Goal: Communication & Community: Answer question/provide support

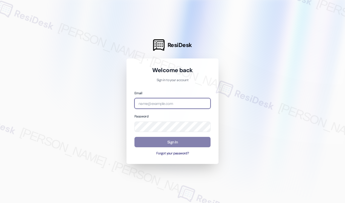
click at [172, 105] on input "email" at bounding box center [172, 103] width 76 height 11
type input "[EMAIL_ADDRESS][PERSON_NAME][PERSON_NAME][DOMAIN_NAME]"
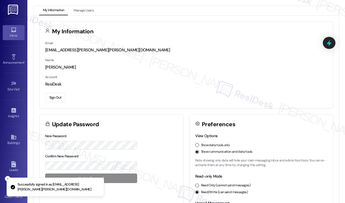
click at [11, 33] on div "Inbox" at bounding box center [13, 35] width 27 height 5
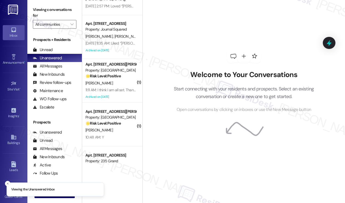
scroll to position [246, 0]
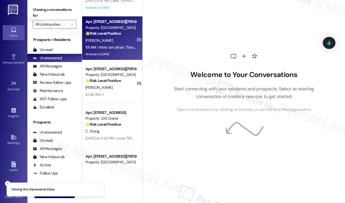
click at [114, 43] on div "B. O'Reilly" at bounding box center [111, 40] width 52 height 7
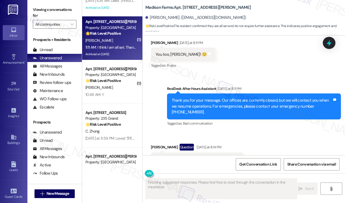
scroll to position [1964, 0]
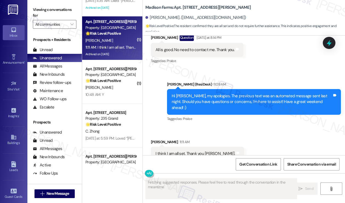
click at [187, 151] on div "I think I am all set. Thank you Jane." at bounding box center [195, 154] width 80 height 6
click at [214, 93] on div "Hi Bridget, my apologies. The previous text was an automated message sent last …" at bounding box center [252, 102] width 160 height 18
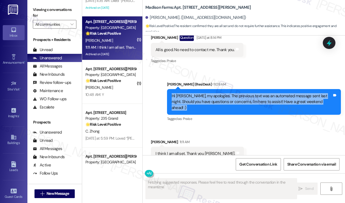
click at [214, 93] on div "Hi Bridget, my apologies. The previous text was an automated message sent last …" at bounding box center [252, 102] width 160 height 18
click at [246, 93] on div "Hi Bridget, my apologies. The previous text was an automated message sent last …" at bounding box center [252, 102] width 160 height 18
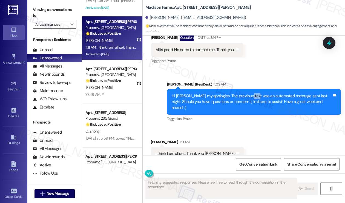
click at [246, 93] on div "Hi Bridget, my apologies. The previous text was an automated message sent last …" at bounding box center [252, 102] width 160 height 18
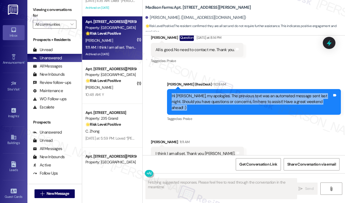
click at [246, 93] on div "Hi Bridget, my apologies. The previous text was an automated message sent last …" at bounding box center [252, 102] width 160 height 18
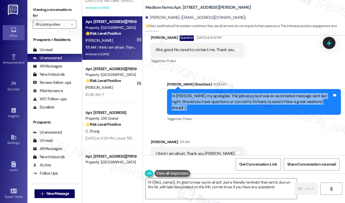
click at [229, 93] on div "Hi Bridget, my apologies. The previous text was an automated message sent last …" at bounding box center [252, 102] width 160 height 18
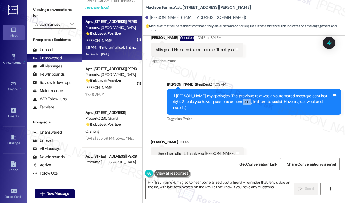
click at [229, 93] on div "Hi Bridget, my apologies. The previous text was an automated message sent last …" at bounding box center [252, 102] width 160 height 18
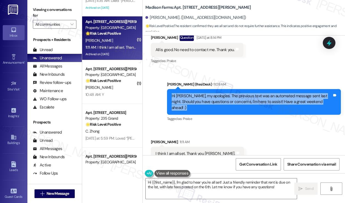
click at [229, 93] on div "Hi Bridget, my apologies. The previous text was an automated message sent last …" at bounding box center [252, 102] width 160 height 18
click at [213, 184] on textarea "Hi {{first_name}}, I'm glad to hear you're all set! Just a friendly reminder th…" at bounding box center [221, 189] width 151 height 21
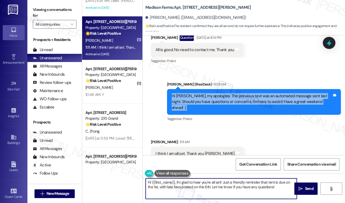
click at [213, 184] on textarea "Hi {{first_name}}, I'm glad to hear you're all set! Just a friendly reminder th…" at bounding box center [221, 189] width 151 height 21
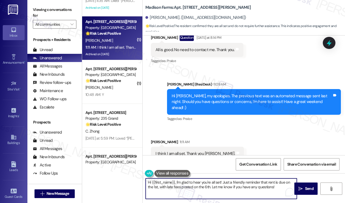
click at [213, 184] on textarea "Hi {{first_name}}, I'm glad to hear you're all set! Just a friendly reminder th…" at bounding box center [221, 189] width 151 height 21
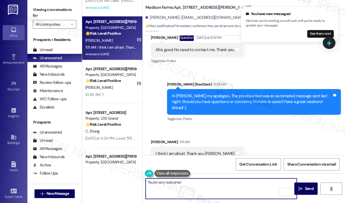
click at [158, 139] on div "Bridget O'Reilly 11:11 AM" at bounding box center [197, 143] width 93 height 8
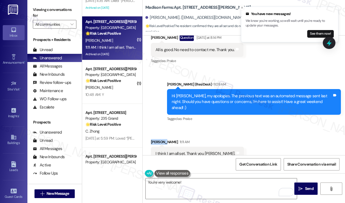
click at [158, 139] on div "Bridget O'Reilly 11:11 AM" at bounding box center [197, 143] width 93 height 8
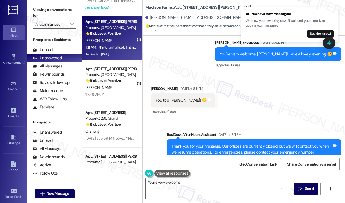
scroll to position [1772, 0]
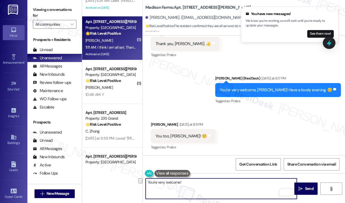
drag, startPoint x: 180, startPoint y: 183, endPoint x: 144, endPoint y: 183, distance: 35.6
click at [144, 183] on div "You're very welcome!" at bounding box center [219, 188] width 152 height 21
click at [152, 122] on div "Bridget O'Reilly Yesterday at 8:11 PM" at bounding box center [183, 126] width 65 height 8
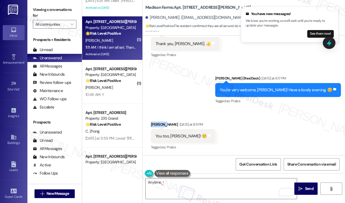
click at [152, 122] on div "Bridget O'Reilly Yesterday at 8:11 PM" at bounding box center [183, 126] width 65 height 8
copy div "Bridget"
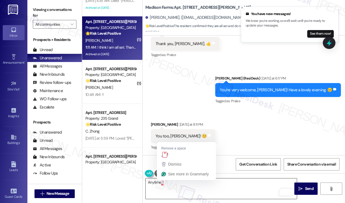
click at [162, 181] on textarea "Anytime, !" at bounding box center [221, 189] width 151 height 21
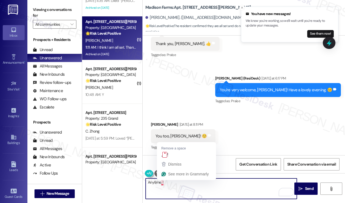
paste textarea "Bridget"
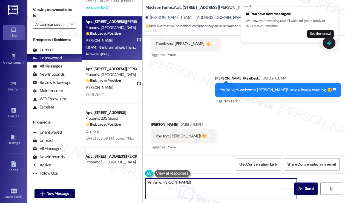
click at [181, 182] on textarea "Anytime, Bridget!" at bounding box center [221, 189] width 151 height 21
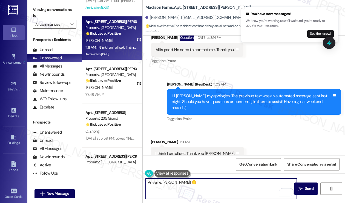
scroll to position [1964, 0]
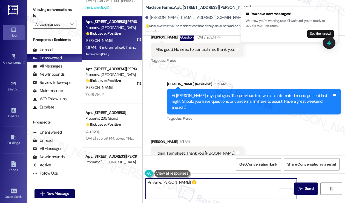
click at [196, 184] on textarea "Anytime, Bridget! 😊" at bounding box center [221, 189] width 151 height 21
click at [154, 184] on textarea "Anytime, Bridget! 😊" at bounding box center [221, 189] width 151 height 21
click at [149, 183] on textarea "Anytime, Bridget! 😊" at bounding box center [221, 189] width 151 height 21
click at [148, 183] on textarea "Anytime, Bridget! 😊" at bounding box center [221, 189] width 151 height 21
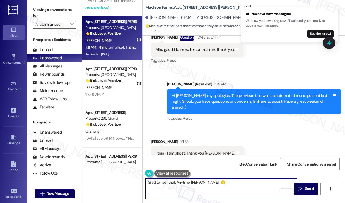
click at [180, 179] on textarea "Glad to hear that. Anytime, Bridget! 😊" at bounding box center [221, 189] width 151 height 21
drag, startPoint x: 224, startPoint y: 181, endPoint x: 176, endPoint y: 181, distance: 47.6
click at [176, 181] on textarea "Glad to hear that. Anytime, Bridget! 😊" at bounding box center [221, 189] width 151 height 21
click at [182, 180] on textarea "Glad to hear that. Anytime, Bridget! 😊" at bounding box center [221, 189] width 151 height 21
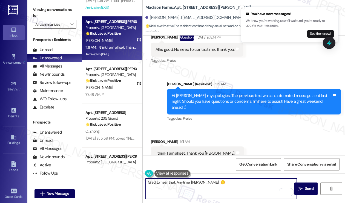
drag, startPoint x: 177, startPoint y: 182, endPoint x: 142, endPoint y: 181, distance: 34.5
click at [142, 181] on div "Madison Farms: Apt. A2249, 4883 Riley Road Bridget O'Reilly. (neuroscott1@gmail…" at bounding box center [243, 101] width 203 height 203
type textarea "Anytime, Bridget! 😊"
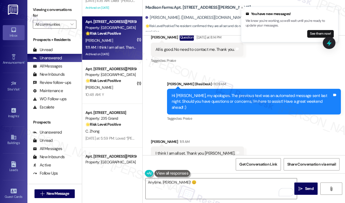
click at [197, 151] on div "I think I am all set. Thank you Jane." at bounding box center [195, 154] width 80 height 6
click at [195, 180] on textarea "Anytime, Bridget! 😊" at bounding box center [221, 189] width 151 height 21
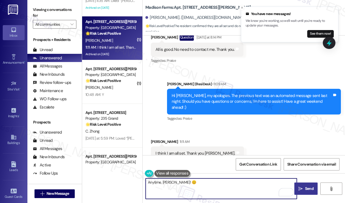
drag, startPoint x: 304, startPoint y: 185, endPoint x: 301, endPoint y: 184, distance: 3.3
click at [304, 185] on button " Send" at bounding box center [305, 189] width 23 height 12
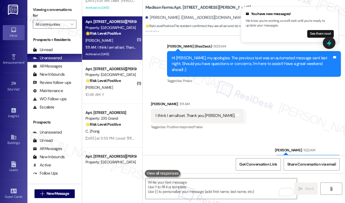
scroll to position [2002, 0]
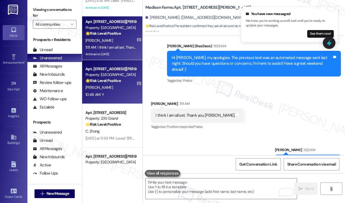
click at [117, 85] on div "C. Mcnabb" at bounding box center [111, 87] width 52 height 7
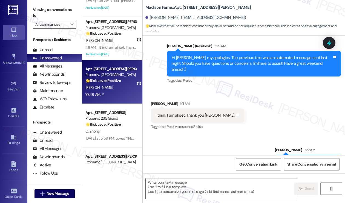
type textarea "Fetching suggested responses. Please feel free to read through the conversation…"
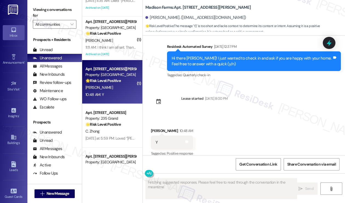
scroll to position [402, 0]
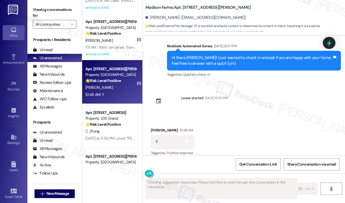
click at [238, 55] on div "Hi there Carolyn! I just wanted to check in and ask if you are happy with your …" at bounding box center [252, 61] width 160 height 12
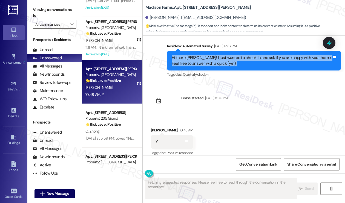
click at [238, 55] on div "Hi there Carolyn! I just wanted to check in and ask if you are happy with your …" at bounding box center [252, 61] width 160 height 12
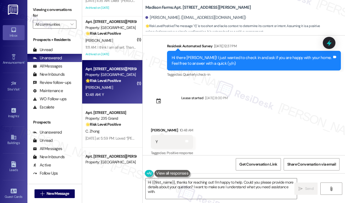
click at [39, 3] on div "Viewing conversations for All communities " at bounding box center [54, 17] width 54 height 34
click at [190, 192] on textarea "Hi {{first_name}}, thanks for reaching out! I'm happy to help. Could you please…" at bounding box center [221, 189] width 151 height 21
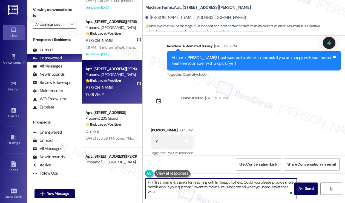
paste textarea "That’s wonderful to hear, Yu-Shou, thank you! 💛 If you’re comfortable, would yo…"
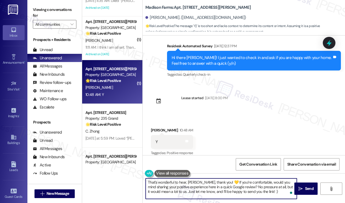
click at [159, 128] on div "Carolyn Mcnabb 10:48 AM" at bounding box center [172, 132] width 42 height 8
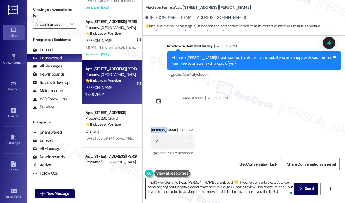
copy div "Carolyn"
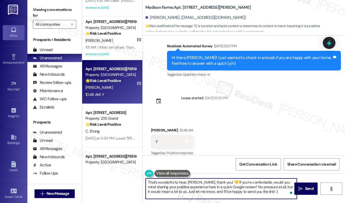
drag, startPoint x: 187, startPoint y: 183, endPoint x: 199, endPoint y: 180, distance: 12.5
click at [200, 180] on textarea "That’s wonderful to hear, Yu-Shou, thank you! 💛 If you’re comfortable, would yo…" at bounding box center [221, 189] width 151 height 21
click at [157, 128] on div "Carolyn Mcnabb 10:48 AM" at bounding box center [172, 132] width 42 height 8
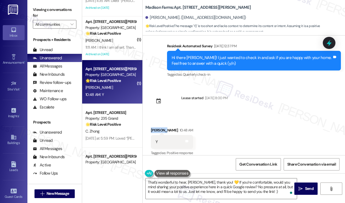
click at [157, 128] on div "Carolyn Mcnabb 10:48 AM" at bounding box center [172, 132] width 42 height 8
copy div "Carolyn"
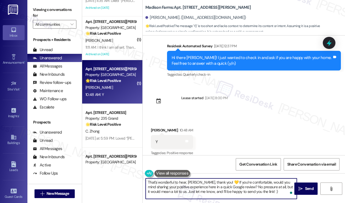
click at [187, 183] on textarea "That’s wonderful to hear, Yu-Shou, thank you! 💛 If you’re comfortable, would yo…" at bounding box center [221, 189] width 151 height 21
click at [188, 182] on textarea "That’s wonderful to hear, Yu-Shou, thank you! 💛 If you’re comfortable, would yo…" at bounding box center [221, 189] width 151 height 21
drag, startPoint x: 187, startPoint y: 182, endPoint x: 201, endPoint y: 181, distance: 13.5
click at [201, 181] on textarea "That’s wonderful to hear, Yu-Shou, thank you! 💛 If you’re comfortable, would yo…" at bounding box center [221, 189] width 151 height 21
paste textarea "Carolyn"
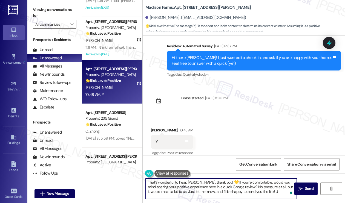
click at [216, 190] on textarea "That’s wonderful to hear, Carolyn, thank you! 💛 If you’re comfortable, would yo…" at bounding box center [221, 189] width 151 height 21
click at [232, 186] on textarea "That’s wonderful to hear, Carolyn, thank you! 💛 If you’re comfortable, would yo…" at bounding box center [221, 189] width 151 height 21
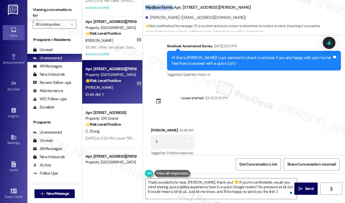
drag, startPoint x: 146, startPoint y: 6, endPoint x: 172, endPoint y: 7, distance: 26.6
click at [172, 7] on b "Madison Farms: Apt. N3109, 4883 Riley Road" at bounding box center [197, 8] width 105 height 6
copy b "Madison Farms"
click at [203, 187] on textarea "That’s wonderful to hear, Carolyn, thank you! 💛 If you’re comfortable, would yo…" at bounding box center [221, 189] width 151 height 21
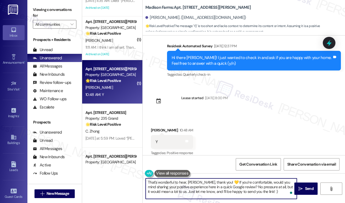
click at [203, 187] on textarea "That’s wonderful to hear, Carolyn, thank you! 💛 If you’re comfortable, would yo…" at bounding box center [221, 189] width 151 height 21
paste textarea "Madison Farms"
click at [230, 185] on textarea "That’s wonderful to hear, Carolyn, thank you! 💛 If you’re comfortable, would yo…" at bounding box center [221, 189] width 151 height 21
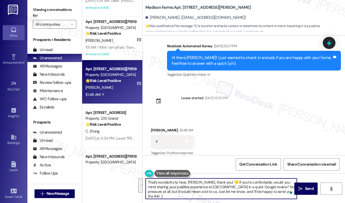
click at [288, 193] on textarea "That’s wonderful to hear, Carolyn, thank you! 💛 If you’re comfortable, would yo…" at bounding box center [221, 189] width 151 height 21
type textarea "That’s wonderful to hear, Carolyn, thank you! 💛 If you’re comfortable, would yo…"
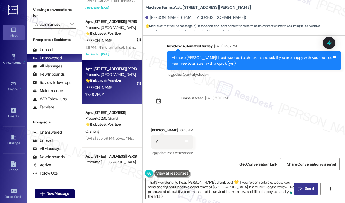
click at [300, 187] on icon "" at bounding box center [300, 189] width 4 height 4
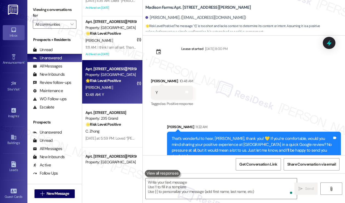
scroll to position [452, 0]
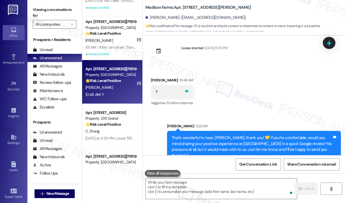
click at [187, 90] on icon at bounding box center [186, 91] width 3 height 2
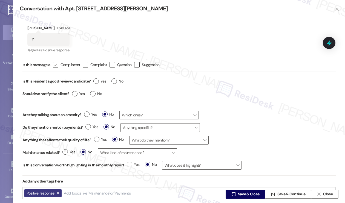
click at [58, 62] on div "" at bounding box center [55, 64] width 5 height 5
click at [54, 63] on input " Compliment" at bounding box center [52, 65] width 4 height 4
checkbox input "true"
click at [101, 82] on span "Yes" at bounding box center [99, 82] width 13 height 6
click at [101, 82] on input "Yes" at bounding box center [99, 82] width 13 height 7
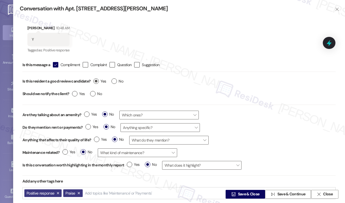
radio input "true"
click at [95, 94] on label "No" at bounding box center [96, 94] width 12 height 6
click at [95, 94] on input "No" at bounding box center [96, 94] width 12 height 7
radio input "true"
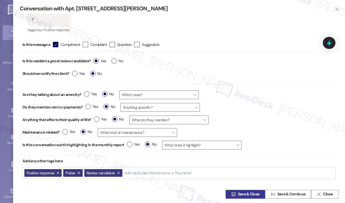
click at [246, 195] on span "Save & Close" at bounding box center [249, 195] width 22 height 6
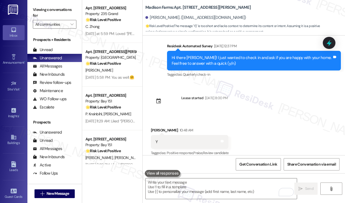
scroll to position [301, 0]
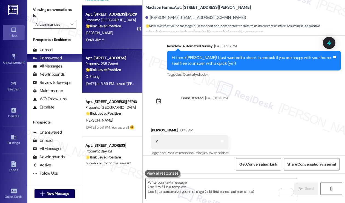
click at [104, 65] on div "Property: 235 Grand" at bounding box center [110, 64] width 51 height 6
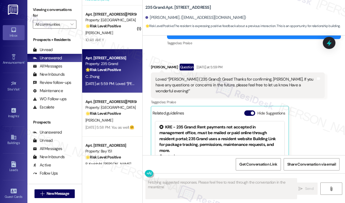
scroll to position [608, 0]
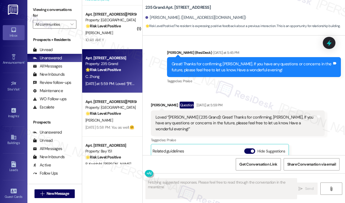
click at [191, 117] on div "Loved “Jane (235 Grand): Great! Thanks for confirming, Chujun. If you have any …" at bounding box center [235, 124] width 160 height 18
click at [192, 117] on div "Loved “Jane (235 Grand): Great! Thanks for confirming, Chujun. If you have any …" at bounding box center [235, 124] width 160 height 18
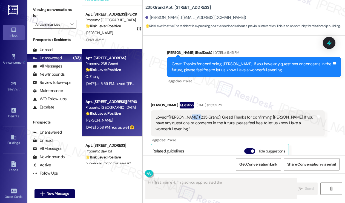
type textarea "Hi {{first_name}}, I'm glad you appreciated the message"
click at [125, 120] on div "[PERSON_NAME]" at bounding box center [111, 120] width 52 height 7
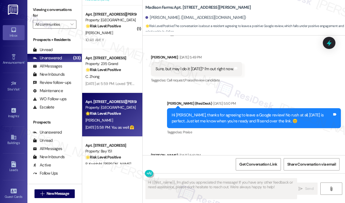
scroll to position [930, 0]
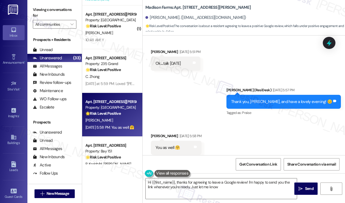
type textarea "Hi {{first_name}}, thanks for agreeing to leave a Google review! I'm happy to s…"
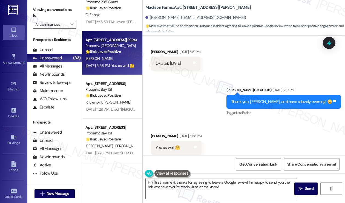
scroll to position [410, 0]
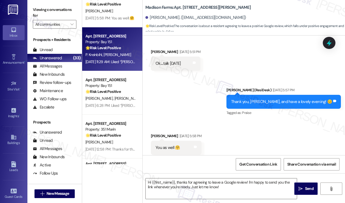
type textarea "Fetching suggested responses. Please feel free to read through the conversation…"
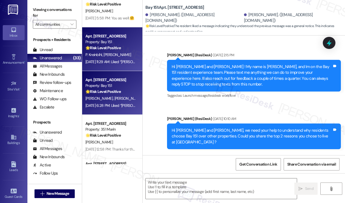
click at [94, 112] on div "Apt. 2444, 275 Chosin Few Way Property: Bay 151 🌟 Risk Level: Positive The resi…" at bounding box center [112, 93] width 60 height 44
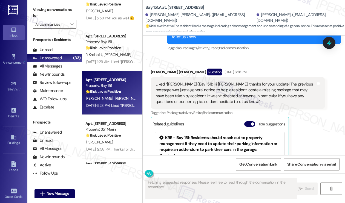
scroll to position [1683, 0]
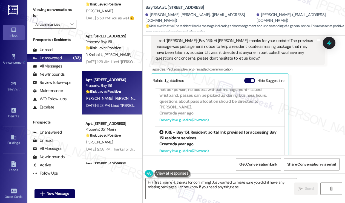
type textarea "Hi {{first_name}}, thanks for confirming! Just wanted to make sure you didn't h…"
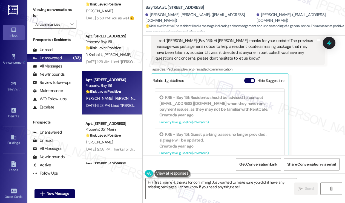
scroll to position [328, 0]
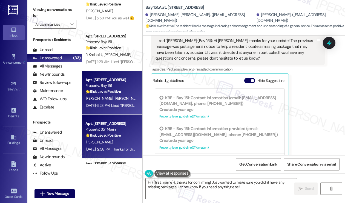
click at [110, 141] on div "[PERSON_NAME]" at bounding box center [111, 142] width 52 height 7
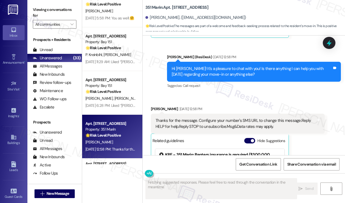
scroll to position [143, 0]
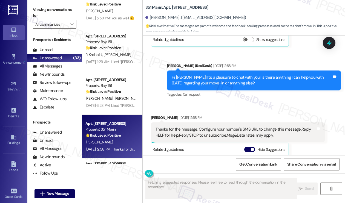
click at [188, 127] on div "Thanks for the message. Configure your number's SMS URL to change this message.…" at bounding box center [235, 133] width 160 height 12
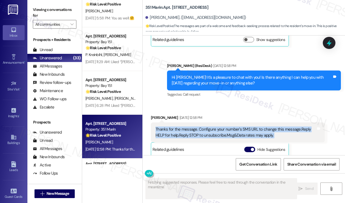
click at [188, 127] on div "Thanks for the message. Configure your number's SMS URL to change this message.…" at bounding box center [235, 133] width 160 height 12
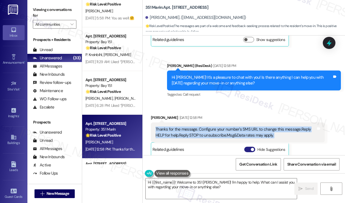
click at [246, 147] on button "Hide Suggestions" at bounding box center [249, 149] width 11 height 5
click at [195, 127] on div "Thanks for the message. Configure your number's SMS URL to change this message.…" at bounding box center [235, 133] width 160 height 12
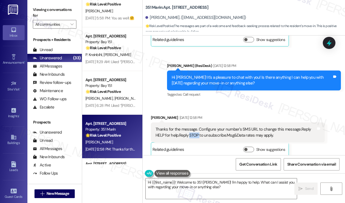
click at [195, 127] on div "Thanks for the message. Configure your number's SMS URL to change this message.…" at bounding box center [235, 133] width 160 height 12
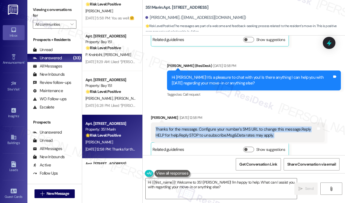
click at [195, 127] on div "Thanks for the message. Configure your number's SMS URL to change this message.…" at bounding box center [235, 133] width 160 height 12
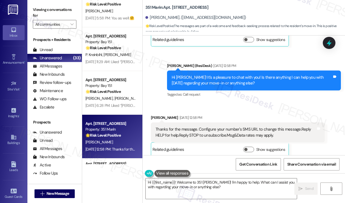
click at [218, 71] on div "Hi Lexuan! It's a pleasure to chat with you! Is there anything I can help you w…" at bounding box center [254, 81] width 174 height 20
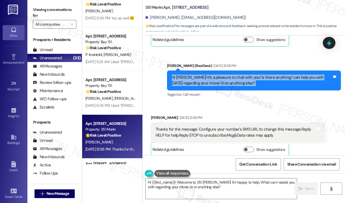
click at [218, 71] on div "Hi Lexuan! It's a pleasure to chat with you! Is there anything I can help you w…" at bounding box center [254, 81] width 174 height 20
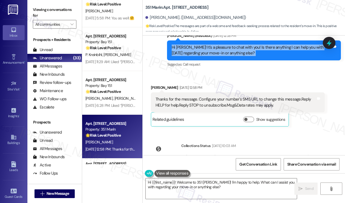
scroll to position [199, 0]
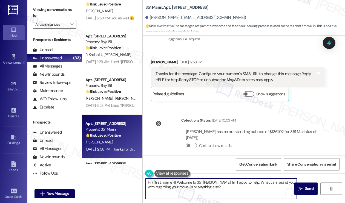
drag, startPoint x: 230, startPoint y: 188, endPoint x: 195, endPoint y: 181, distance: 35.4
click at [195, 181] on textarea "Hi {{first_name}}! Welcome to 351 Marin! I'm happy to help. What can I assist y…" at bounding box center [221, 189] width 151 height 21
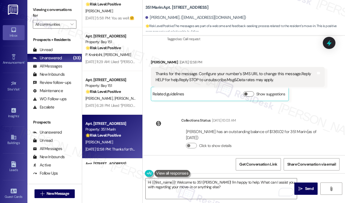
click at [154, 59] on div "Lexuan Liu Aug 27, 2025 at 12:58 PM" at bounding box center [238, 63] width 174 height 8
copy div "Lexuan"
click at [199, 180] on textarea "Hi {{first_name}}! Welcome to 351 Marin! I'm happy to help. What can I assist y…" at bounding box center [221, 189] width 151 height 21
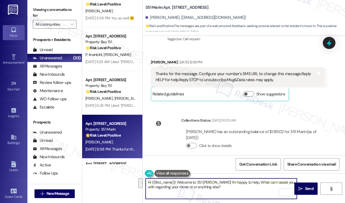
drag, startPoint x: 218, startPoint y: 187, endPoint x: 178, endPoint y: 181, distance: 40.9
click at [178, 181] on textarea "Hi {{first_name}}! Welcome to 351 Marin! I'm happy to help. What can I assist y…" at bounding box center [221, 189] width 151 height 21
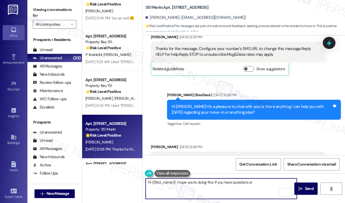
scroll to position [117, 0]
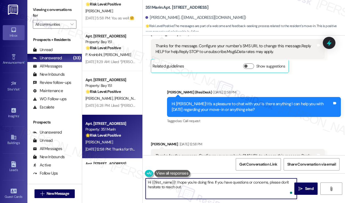
type textarea "Hi {{first_name}}! I hope you're doing fine. If you have questions or concerns,…"
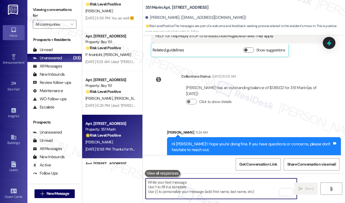
scroll to position [520, 0]
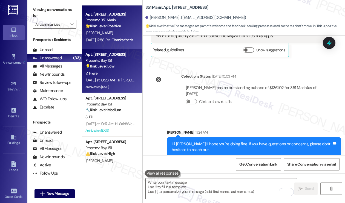
click at [112, 63] on div "Property: Bay 151" at bounding box center [110, 61] width 51 height 6
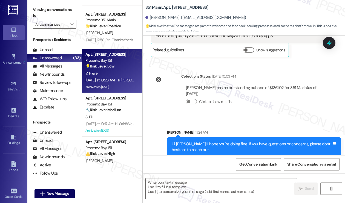
type textarea "Fetching suggested responses. Please feel free to read through the conversation…"
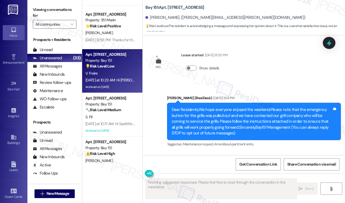
type textarea "Fetching suggested responses. Please feel free to read through the conversation…"
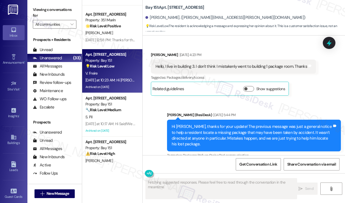
scroll to position [11131, 0]
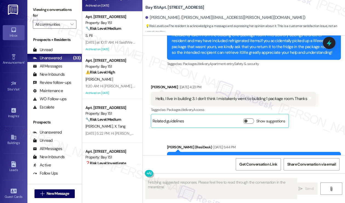
scroll to position [602, 0]
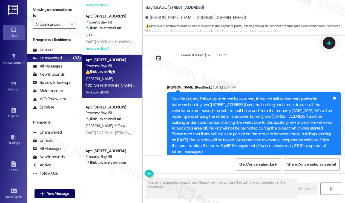
type textarea "Fetching suggested responses. Please feel free to read through the conversation…"
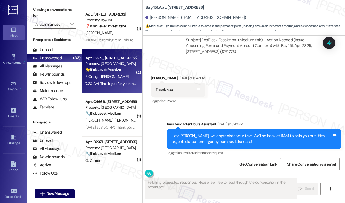
scroll to position [712, 0]
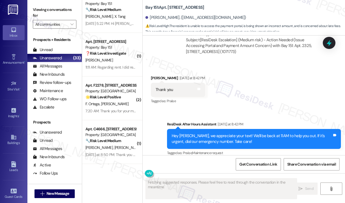
click at [109, 66] on div "11:11 AM: Regarding rent. I did receive a payment confirmation however you have…" at bounding box center [219, 67] width 269 height 5
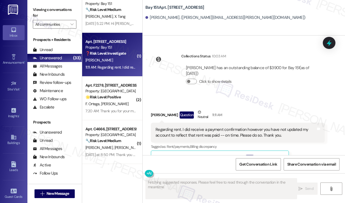
scroll to position [9684, 0]
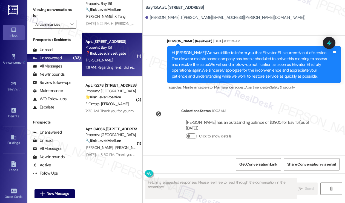
click at [188, 182] on div "Regarding rent. I did receive a payment confirmation however you have not updat…" at bounding box center [235, 188] width 160 height 12
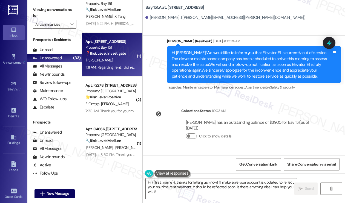
click at [203, 182] on div "Regarding rent. I did receive a payment confirmation however you have not updat…" at bounding box center [235, 188] width 160 height 12
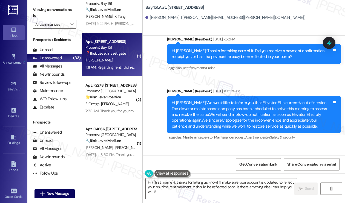
scroll to position [9602, 0]
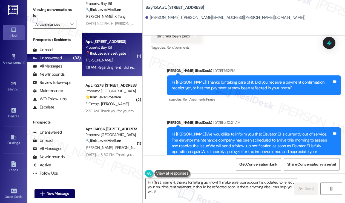
drag, startPoint x: 230, startPoint y: 109, endPoint x: 293, endPoint y: 111, distance: 63.5
click at [293, 201] on div "Margaret Bayse has an outstanding balance of $3900 for Bay 151 (as of Sep 05, 2…" at bounding box center [253, 207] width 134 height 12
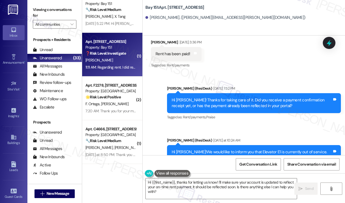
scroll to position [9575, 0]
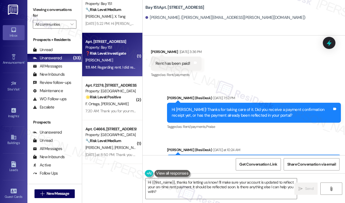
click at [223, 159] on div "Hi Margaret!We would like to inform you that Elevator E1 is currently out of se…" at bounding box center [252, 173] width 160 height 29
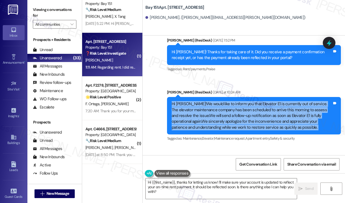
scroll to position [9657, 0]
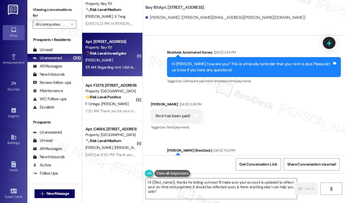
scroll to position [9493, 0]
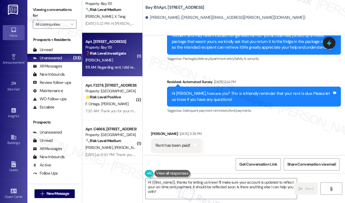
click at [222, 189] on div "Hi Margaret! Thanks for taking care of it. Did you receive a payment confirmati…" at bounding box center [252, 195] width 160 height 12
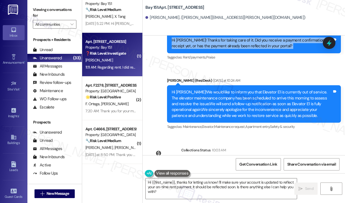
scroll to position [9657, 0]
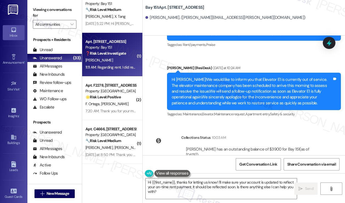
click at [196, 181] on textarea "Hi {{first_name}}, thanks for letting us know! I'll make sure your account is u…" at bounding box center [221, 189] width 151 height 21
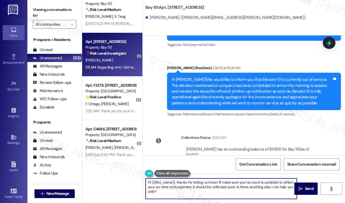
click at [196, 181] on textarea "Hi {{first_name}}, thanks for letting us know! I'll make sure your account is u…" at bounding box center [221, 189] width 151 height 21
click at [231, 189] on textarea "Hi {{first_name}}, thanks for letting us know! I'll make sure your account is u…" at bounding box center [221, 189] width 151 height 21
drag, startPoint x: 227, startPoint y: 192, endPoint x: 228, endPoint y: 179, distance: 13.1
click at [222, 180] on textarea "Hi {{first_name}}, thanks for letting us know! I'll make sure your account is u…" at bounding box center [221, 189] width 151 height 21
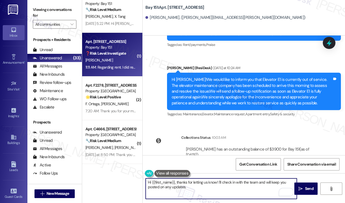
click at [217, 182] on textarea "Hi {{first_name}}, thanks for letting us know! I'll check in with the team and …" at bounding box center [221, 189] width 151 height 21
click at [238, 196] on textarea "Hi {{first_name}}, thanks for letting us know that you already received the con…" at bounding box center [221, 189] width 151 height 21
click at [239, 196] on textarea "Hi {{first_name}}, thanks for letting us know that you already received the con…" at bounding box center [221, 189] width 151 height 21
click at [265, 188] on textarea "Hi {{first_name}}, thanks for letting us know that you already received the con…" at bounding box center [221, 189] width 151 height 21
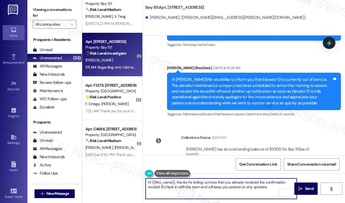
click at [271, 184] on textarea "Hi {{first_name}}, thanks for letting us know that you already received the con…" at bounding box center [221, 189] width 151 height 21
type textarea "Hi {{first_name}}, thanks for letting us know that you already received the con…"
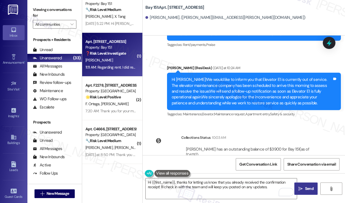
click at [305, 189] on span "Send" at bounding box center [309, 189] width 8 height 6
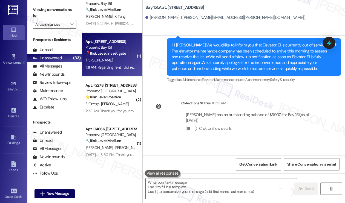
scroll to position [9701, 0]
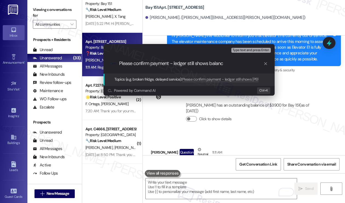
type input "Please confirm payment - ledger still shows balance"
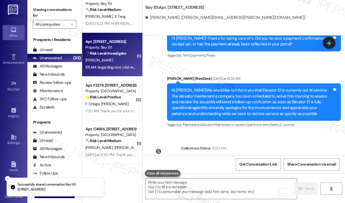
scroll to position [0, 0]
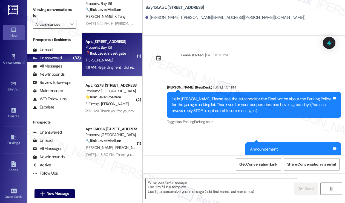
type textarea "Fetching suggested responses. Please feel free to read through the conversation…"
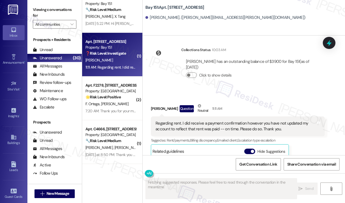
scroll to position [9790, 0]
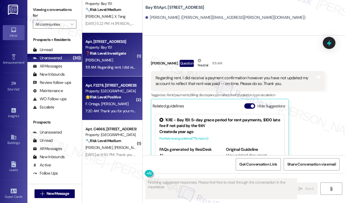
click at [124, 99] on div "🌟 Risk Level: Positive The resident liked a message asking for a Google review,…" at bounding box center [110, 97] width 51 height 6
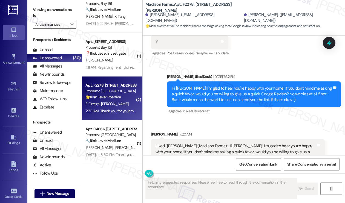
scroll to position [1020, 0]
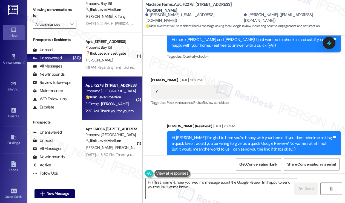
click at [252, 135] on div "Hi Joyce! I'm glad to hear you're happy with your home! If you don't mind me as…" at bounding box center [252, 144] width 160 height 18
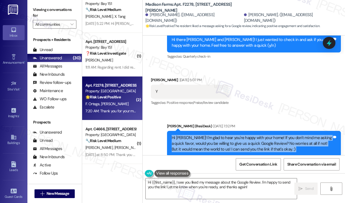
click at [252, 135] on div "Hi Joyce! I'm glad to hear you're happy with your home! If you don't mind me as…" at bounding box center [252, 144] width 160 height 18
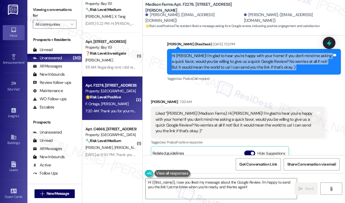
scroll to position [1075, 0]
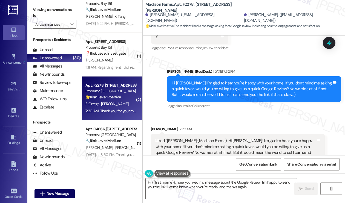
click at [253, 102] on div "Tagged as: Praise , Click to highlight conversations about Praise Call request …" at bounding box center [254, 106] width 174 height 8
click at [238, 82] on div "Hi Joyce! I'm glad to hear you're happy with your home! If you don't mind me as…" at bounding box center [252, 89] width 160 height 18
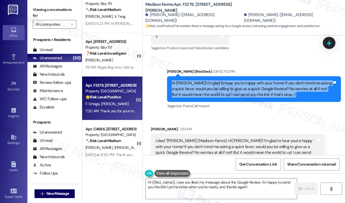
click at [238, 82] on div "Hi Joyce! I'm glad to hear you're happy with your home! If you don't mind me as…" at bounding box center [252, 89] width 160 height 18
click at [236, 82] on div "Hi Joyce! I'm glad to hear you're happy with your home! If you don't mind me as…" at bounding box center [252, 89] width 160 height 18
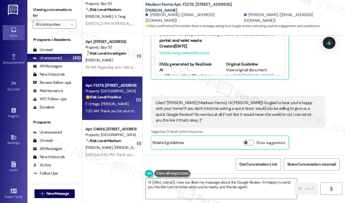
scroll to position [1297, 0]
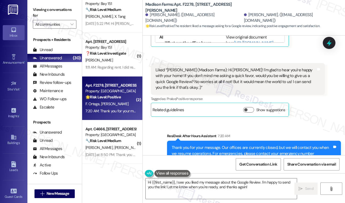
click at [188, 67] on div "Liked “Jane (Madison Farms): Hi Joyce! I'm glad to hear you're happy with your …" at bounding box center [235, 79] width 160 height 24
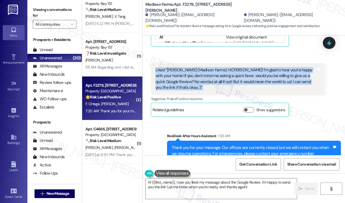
click at [188, 67] on div "Liked “Jane (Madison Farms): Hi Joyce! I'm glad to hear you're happy with your …" at bounding box center [235, 79] width 160 height 24
click at [240, 67] on div "Liked “Jane (Madison Farms): Hi Joyce! I'm glad to hear you're happy with your …" at bounding box center [235, 79] width 160 height 24
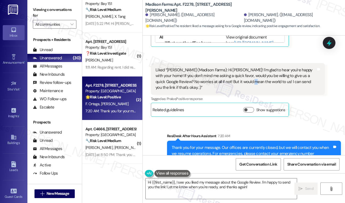
click at [240, 67] on div "Liked “Jane (Madison Farms): Hi Joyce! I'm glad to hear you're happy with your …" at bounding box center [235, 79] width 160 height 24
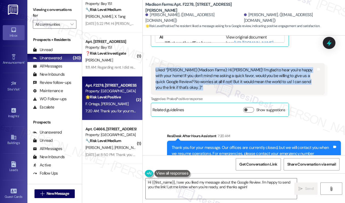
click at [240, 67] on div "Liked “Jane (Madison Farms): Hi Joyce! I'm glad to hear you're happy with your …" at bounding box center [235, 79] width 160 height 24
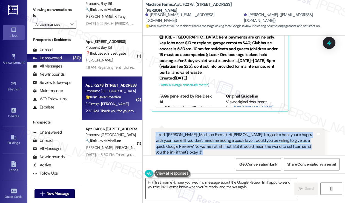
scroll to position [1160, 0]
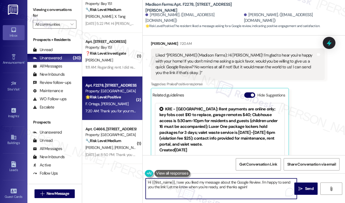
drag, startPoint x: 261, startPoint y: 188, endPoint x: 177, endPoint y: 187, distance: 83.2
click at [177, 187] on textarea "Hi {{first_name}}, I see you liked my message about the Google Review. I'm happ…" at bounding box center [221, 189] width 151 height 21
click at [241, 186] on textarea "Hi {{first_name}}, I see you liked my message about the Google Review. I'm happ…" at bounding box center [221, 189] width 151 height 21
drag, startPoint x: 254, startPoint y: 188, endPoint x: 217, endPoint y: 188, distance: 37.5
click at [217, 188] on textarea "Hi {{first_name}}, I see you liked my message about the Google Review. I'm happ…" at bounding box center [221, 189] width 151 height 21
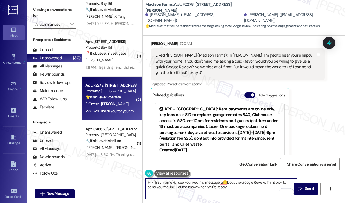
click at [152, 19] on div "Joyce Lau. (okei917@gmail.com)" at bounding box center [193, 18] width 97 height 12
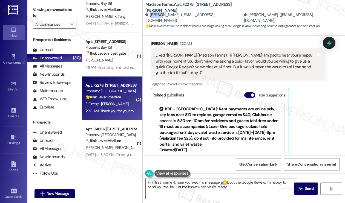
click at [152, 19] on div "Joyce Lau. (okei917@gmail.com)" at bounding box center [193, 18] width 97 height 12
copy div "Joyce"
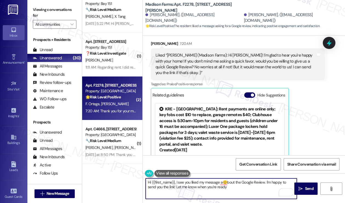
drag, startPoint x: 153, startPoint y: 183, endPoint x: 174, endPoint y: 181, distance: 21.4
click at [174, 181] on textarea "Hi {{first_name}}, I see you liked my message a😊bout the Google Review. I'm hap…" at bounding box center [221, 189] width 151 height 21
paste textarea "Joyce"
click at [210, 183] on textarea "Hi Joyce, I see you liked my message 😊bout the Google Review. I'm happy to send…" at bounding box center [221, 189] width 151 height 21
click at [221, 187] on textarea "Hi Joyce, I see you liked my message about the Google Review. I'm happy to send…" at bounding box center [221, 189] width 151 height 21
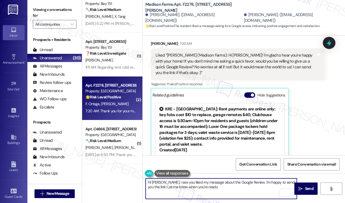
type textarea "Hi Joyce, I see you liked my message about the Google Review. I'm happy to send…"
click at [229, 189] on textarea "Hi Joyce, I see you liked my message about the Google Review. I'm happy to send…" at bounding box center [221, 189] width 151 height 21
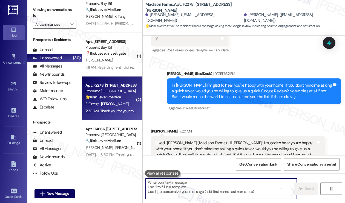
scroll to position [1013, 0]
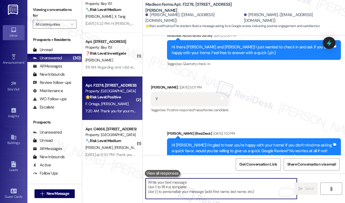
click at [226, 92] on div "Y Tags and notes" at bounding box center [189, 99] width 77 height 14
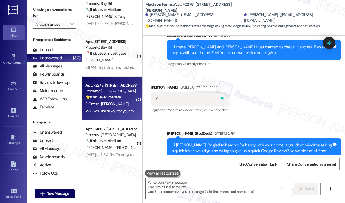
click at [224, 97] on icon at bounding box center [222, 98] width 3 height 2
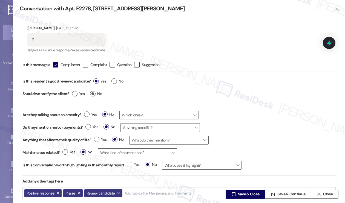
click at [92, 93] on label "No" at bounding box center [96, 94] width 12 height 6
click at [92, 93] on input "No" at bounding box center [96, 94] width 12 height 7
radio input "true"
click at [231, 191] on span " Save & Close" at bounding box center [245, 194] width 30 height 8
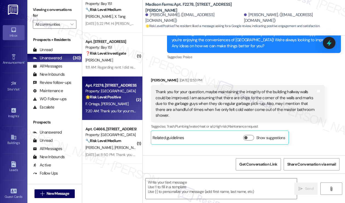
type textarea "Fetching suggested responses. Please feel free to read through the conversation…"
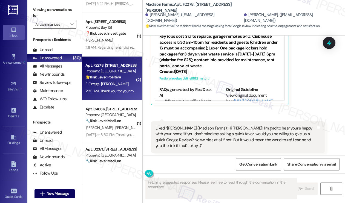
scroll to position [794, 0]
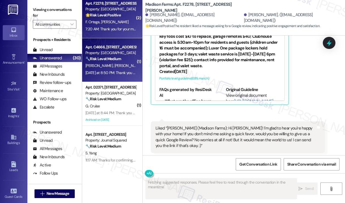
click at [119, 53] on div "Property: [GEOGRAPHIC_DATA]" at bounding box center [110, 53] width 51 height 6
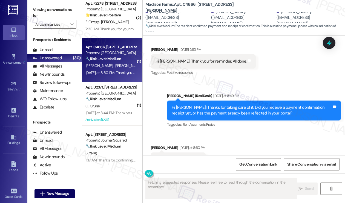
scroll to position [880, 0]
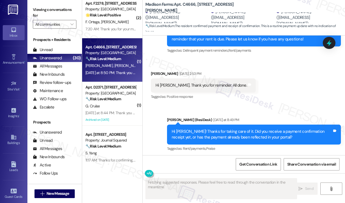
click at [220, 129] on div "Hi Peter! Thanks for taking care of it. Did you receive a payment confirmation …" at bounding box center [252, 135] width 160 height 12
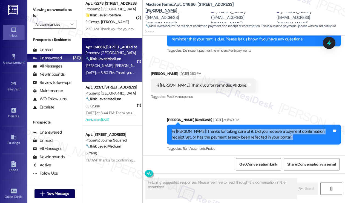
click at [220, 129] on div "Hi Peter! Thanks for taking care of it. Did you receive a payment confirmation …" at bounding box center [252, 135] width 160 height 12
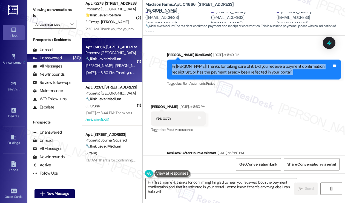
scroll to position [962, 0]
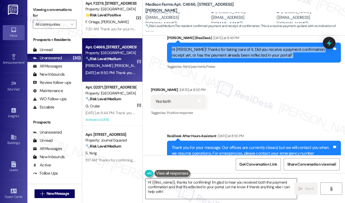
click at [189, 191] on textarea "Hi {{first_name}}, thanks for confirming! I'm glad to hear you received both th…" at bounding box center [221, 189] width 151 height 21
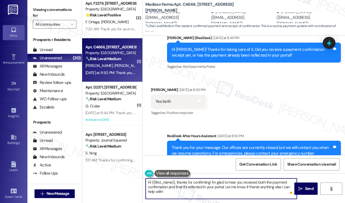
drag, startPoint x: 225, startPoint y: 187, endPoint x: 214, endPoint y: 186, distance: 11.4
click at [214, 186] on textarea "Hi {{first_name}}, thanks for confirming! I'm glad to hear you received both th…" at bounding box center [221, 189] width 151 height 21
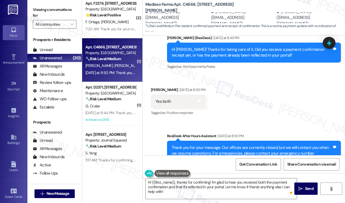
click at [36, 12] on label "Viewing conversations for" at bounding box center [55, 12] width 44 height 15
click at [217, 177] on div "Hi {{first_name}}, thanks for confirming! I'm glad to hear you received both th…" at bounding box center [244, 194] width 202 height 41
click at [203, 187] on textarea "Hi {{first_name}}, thanks for confirming! I'm glad to hear you received both th…" at bounding box center [221, 189] width 151 height 21
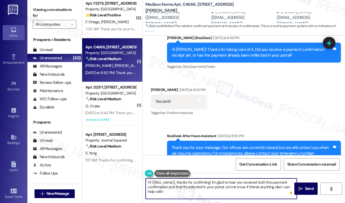
click at [203, 187] on textarea "Hi {{first_name}}, thanks for confirming! I'm glad to hear you received both th…" at bounding box center [221, 189] width 151 height 21
paste textarea "Great! Thanks for confirming. If you have any questions or concerns in the futu…"
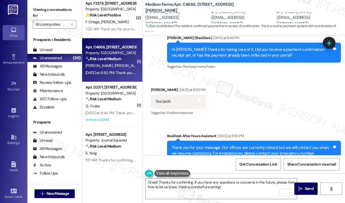
click at [150, 83] on div "Received via SMS Peter Steltz Yesterday at 8:50 PM Yes both Tags and notes Tagg…" at bounding box center [178, 102] width 63 height 38
copy div "Peter"
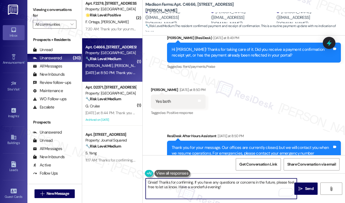
click at [192, 182] on textarea "Great! Thanks for confirming. If you have any questions or concerns in the futu…" at bounding box center [221, 189] width 151 height 21
paste textarea "Peter"
click at [249, 190] on textarea "Great! Thanks for confirming, Peter. If you have any questions or concerns in t…" at bounding box center [221, 189] width 151 height 21
drag, startPoint x: 246, startPoint y: 188, endPoint x: 208, endPoint y: 189, distance: 38.3
click at [208, 189] on textarea "Great! Thanks for confirming, Peter. If you have any questions or concerns in t…" at bounding box center [221, 189] width 151 height 21
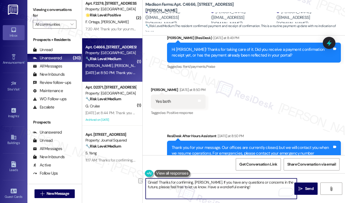
click at [234, 186] on textarea "Great! Thanks for confirming, Peter. If you have any questions or concerns in t…" at bounding box center [221, 189] width 151 height 21
type textarea "Great! Thanks for confirming, Peter. If you have any questions or concerns in t…"
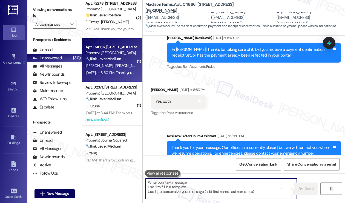
scroll to position [1007, 0]
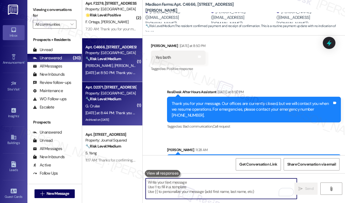
click at [118, 98] on strong "🔧 Risk Level: Medium" at bounding box center [103, 99] width 36 height 5
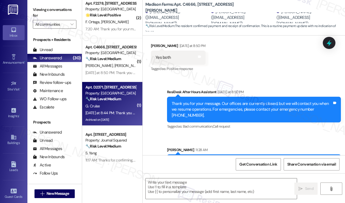
type textarea "Fetching suggested responses. Please feel free to read through the conversation…"
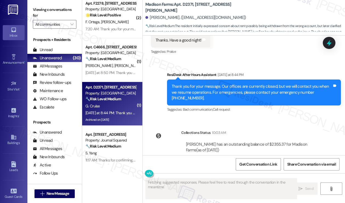
scroll to position [1769, 0]
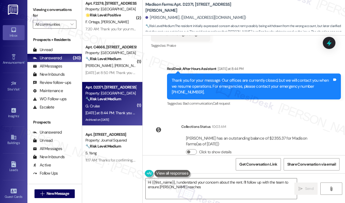
type textarea "Hi {{first_name}}, I understand your concern about the rent. I'll follow up wit…"
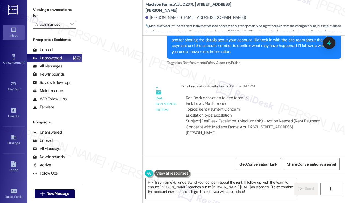
scroll to position [794, 0]
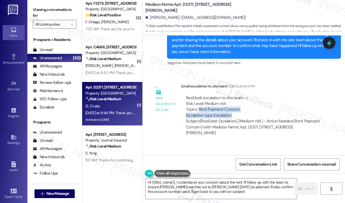
drag, startPoint x: 199, startPoint y: 103, endPoint x: 247, endPoint y: 108, distance: 48.5
click at [247, 108] on div "ResiDesk escalation to site team -> Risk Level: Medium risk Topics: Rent Paymen…" at bounding box center [253, 107] width 134 height 24
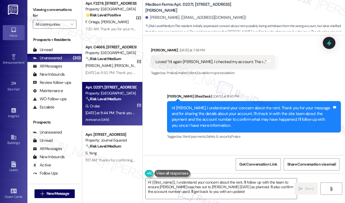
scroll to position [1551, 0]
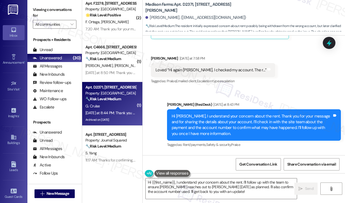
click at [212, 109] on div "Hi Genevieve, I understand your concern about the rent. Thank you for your mess…" at bounding box center [254, 125] width 174 height 32
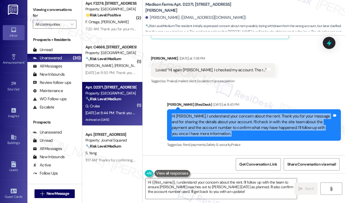
click at [212, 109] on div "Hi Genevieve, I understand your concern about the rent. Thank you for your mess…" at bounding box center [254, 125] width 174 height 32
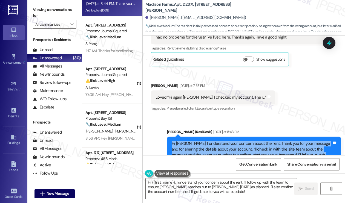
scroll to position [930, 0]
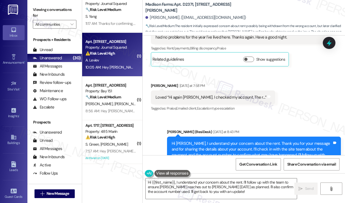
click at [107, 60] on div "A. Leviev" at bounding box center [111, 60] width 52 height 7
type textarea "Fetching suggested responses. Please feel free to read through the conversation…"
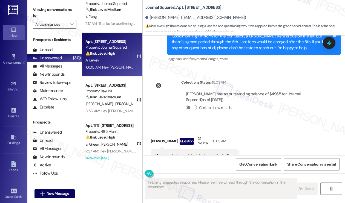
scroll to position [1756, 0]
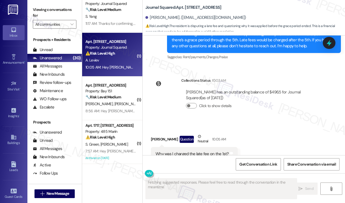
click at [187, 147] on div "Why was I charged the late fee on the 1st? Tags and notes" at bounding box center [194, 154] width 87 height 14
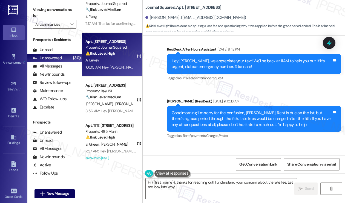
scroll to position [1674, 0]
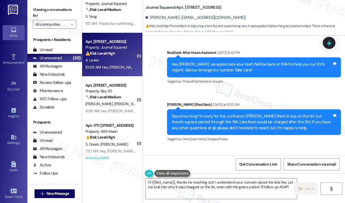
click at [240, 114] on div "Good morning! I’m sorry for the confusion, Alex. Rent is due on the 1st, but th…" at bounding box center [252, 123] width 160 height 18
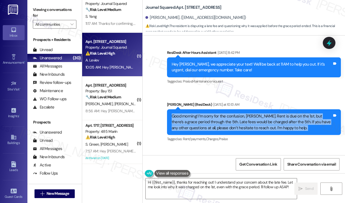
click at [240, 114] on div "Good morning! I’m sorry for the confusion, Alex. Rent is due on the 1st, but th…" at bounding box center [252, 123] width 160 height 18
click at [256, 114] on div "Good morning! I’m sorry for the confusion, Alex. Rent is due on the 1st, but th…" at bounding box center [252, 123] width 160 height 18
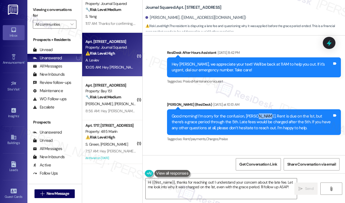
click at [256, 114] on div "Good morning! I’m sorry for the confusion, Alex. Rent is due on the 1st, but th…" at bounding box center [252, 123] width 160 height 18
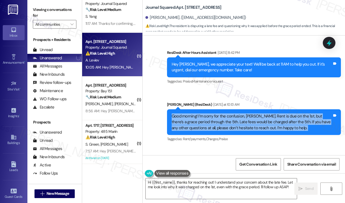
click at [256, 114] on div "Good morning! I’m sorry for the confusion, Alex. Rent is due on the 1st, but th…" at bounding box center [252, 123] width 160 height 18
click at [270, 114] on div "Good morning! I’m sorry for the confusion, Alex. Rent is due on the 1st, but th…" at bounding box center [252, 123] width 160 height 18
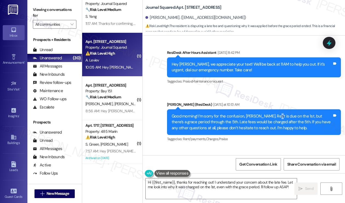
click at [270, 114] on div "Good morning! I’m sorry for the confusion, Alex. Rent is due on the 1st, but th…" at bounding box center [252, 123] width 160 height 18
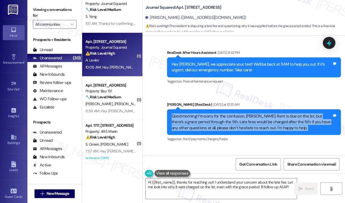
click at [270, 114] on div "Good morning! I’m sorry for the confusion, Alex. Rent is due on the 1st, but th…" at bounding box center [252, 123] width 160 height 18
click at [232, 114] on div "Good morning! I’m sorry for the confusion, Alex. Rent is due on the 1st, but th…" at bounding box center [252, 123] width 160 height 18
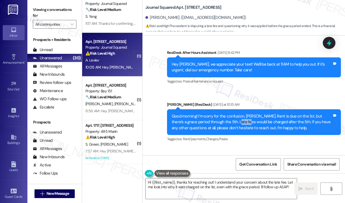
click at [232, 114] on div "Good morning! I’m sorry for the confusion, Alex. Rent is due on the 1st, but th…" at bounding box center [252, 123] width 160 height 18
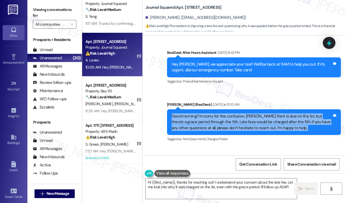
click at [232, 114] on div "Good morning! I’m sorry for the confusion, Alex. Rent is due on the 1st, but th…" at bounding box center [252, 123] width 160 height 18
click at [272, 114] on div "Good morning! I’m sorry for the confusion, Alex. Rent is due on the 1st, but th…" at bounding box center [252, 123] width 160 height 18
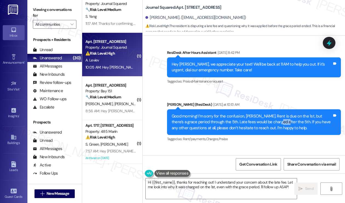
click at [272, 114] on div "Good morning! I’m sorry for the confusion, Alex. Rent is due on the 1st, but th…" at bounding box center [252, 123] width 160 height 18
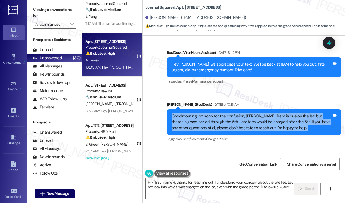
click at [272, 114] on div "Good morning! I’m sorry for the confusion, Alex. Rent is due on the 1st, but th…" at bounding box center [252, 123] width 160 height 18
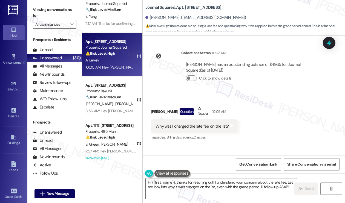
scroll to position [1808, 0]
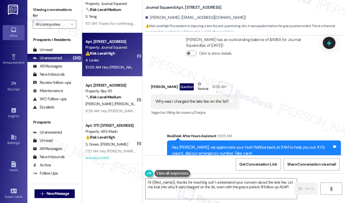
click at [202, 95] on div "Why was I charged the late fee on the 1st? Tags and notes" at bounding box center [194, 102] width 87 height 14
click at [201, 95] on div "Why was I charged the late fee on the 1st? Tags and notes" at bounding box center [194, 102] width 87 height 14
copy div "Why was I charged the late fee on the 1st? Tags and notes"
drag, startPoint x: 39, startPoint y: 7, endPoint x: 42, endPoint y: 8, distance: 2.8
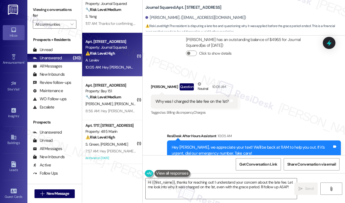
click at [39, 7] on label "Viewing conversations for" at bounding box center [55, 12] width 44 height 15
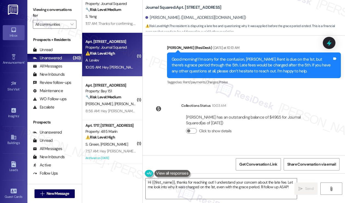
scroll to position [1726, 0]
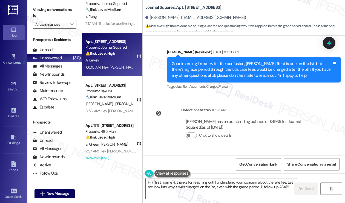
click at [210, 61] on div "Good morning! I’m sorry for the confusion, Alex. Rent is due on the 1st, but th…" at bounding box center [252, 70] width 160 height 18
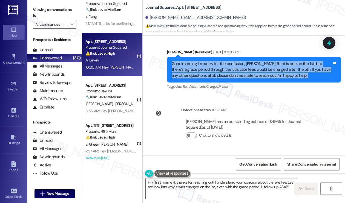
click at [210, 61] on div "Good morning! I’m sorry for the confusion, Alex. Rent is due on the 1st, but th…" at bounding box center [252, 70] width 160 height 18
click at [248, 61] on div "Good morning! I’m sorry for the confusion, Alex. Rent is due on the 1st, but th…" at bounding box center [252, 70] width 160 height 18
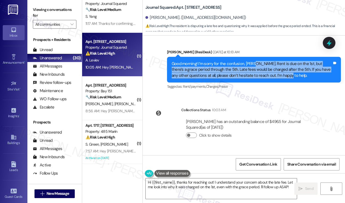
drag, startPoint x: 252, startPoint y: 45, endPoint x: 300, endPoint y: 59, distance: 50.7
click at [300, 61] on div "Good morning! I’m sorry for the confusion, Alex. Rent is due on the 1st, but th…" at bounding box center [252, 70] width 160 height 18
copy div "Rent is due on the 1st, but there’s a grace period through the 5th. Late fees w…"
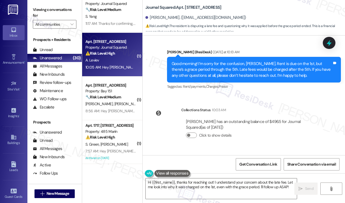
click at [43, 10] on label "Viewing conversations for" at bounding box center [55, 12] width 44 height 15
click at [205, 189] on textarea "Hi {{first_name}}, thanks for reaching out! I understand your concern about the…" at bounding box center [221, 189] width 151 height 21
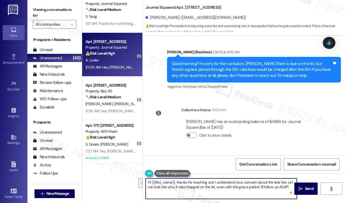
drag, startPoint x: 288, startPoint y: 189, endPoint x: 176, endPoint y: 183, distance: 111.8
click at [176, 183] on textarea "Hi {{first_name}}, thanks for reaching out! I understand your concern about the…" at bounding box center [221, 189] width 151 height 21
paste textarea "Can you confirm the date and method of your rent payment (e.g., portal, check, …"
drag, startPoint x: 279, startPoint y: 183, endPoint x: 272, endPoint y: 183, distance: 6.8
click at [272, 183] on textarea "Hi {{first_name}}, can you confirm the date and method of your rent payment (e.…" at bounding box center [221, 189] width 151 height 21
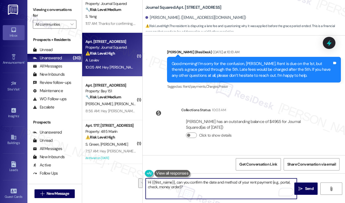
drag, startPoint x: 184, startPoint y: 189, endPoint x: 273, endPoint y: 182, distance: 88.7
click at [273, 182] on textarea "Hi {{first_name}}, can you confirm the date and method of your rent payment (e.…" at bounding box center [221, 189] width 151 height 21
click at [277, 183] on textarea "Hi {{first_name}}, can you confirm the date and method of your rent payment (e.…" at bounding box center [221, 189] width 151 height 21
drag, startPoint x: 279, startPoint y: 182, endPoint x: 272, endPoint y: 180, distance: 7.6
click at [272, 181] on textarea "Hi {{first_name}}, can you confirm the date and method of your rent payment (e.…" at bounding box center [221, 189] width 151 height 21
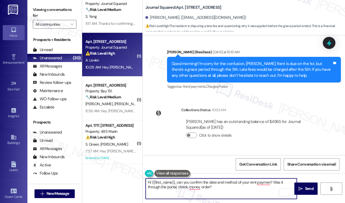
click at [188, 188] on textarea "Hi {{first_name}}, can you confirm the date and method of your rent paymen? Was…" at bounding box center [221, 189] width 151 height 21
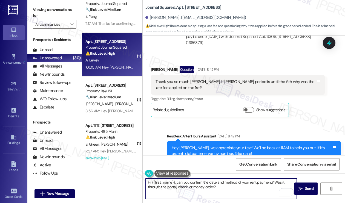
scroll to position [1562, 0]
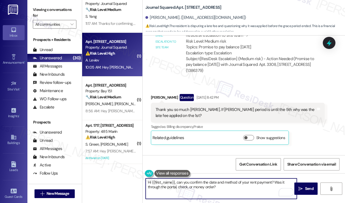
click at [212, 103] on div "Thank you so much Jane. If grace period is until the 5th why was the late fee a…" at bounding box center [238, 113] width 174 height 20
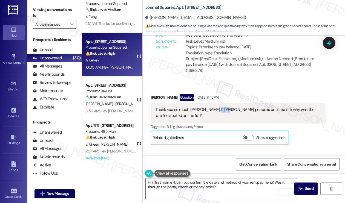
click at [212, 103] on div "Thank you so much Jane. If grace period is until the 5th why was the late fee a…" at bounding box center [238, 113] width 174 height 20
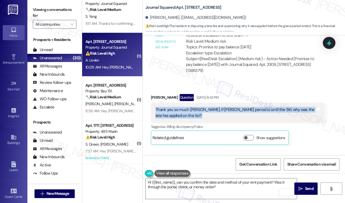
click at [212, 103] on div "Thank you so much Jane. If grace period is until the 5th why was the late fee a…" at bounding box center [238, 113] width 174 height 20
click at [238, 107] on div "Thank you so much Jane. If grace period is until the 5th why was the late fee a…" at bounding box center [235, 113] width 160 height 12
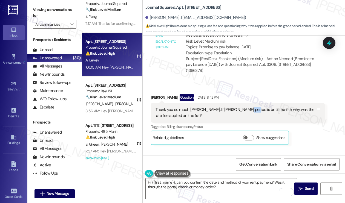
click at [238, 107] on div "Thank you so much Jane. If grace period is until the 5th why was the late fee a…" at bounding box center [235, 113] width 160 height 12
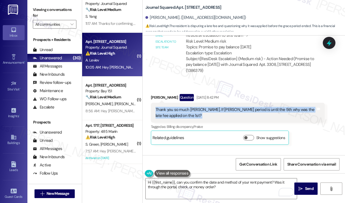
click at [238, 107] on div "Thank you so much Jane. If grace period is until the 5th why was the late fee a…" at bounding box center [235, 113] width 160 height 12
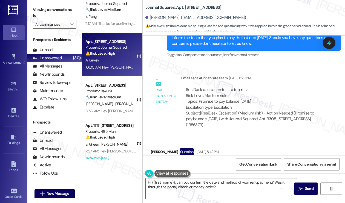
scroll to position [1507, 0]
drag, startPoint x: 201, startPoint y: 85, endPoint x: 274, endPoint y: 89, distance: 72.7
click at [274, 89] on div "ResiDesk escalation to site team -> Risk Level: Medium risk Topics: Promise to …" at bounding box center [253, 99] width 134 height 24
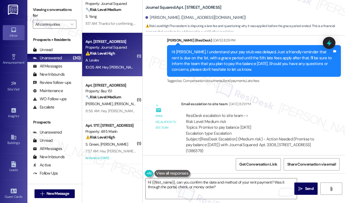
scroll to position [1425, 0]
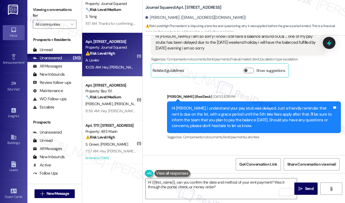
click at [248, 107] on div "Hi Alex, I understand your pay stub was delayed. Just a friendly reminder that …" at bounding box center [252, 118] width 160 height 24
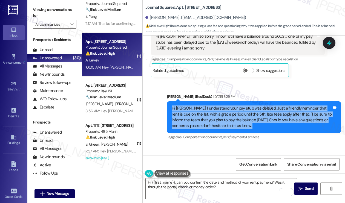
click at [248, 107] on div "Hi Alex, I understand your pay stub was delayed. Just a friendly reminder that …" at bounding box center [252, 118] width 160 height 24
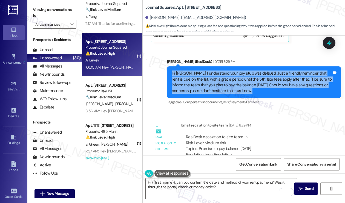
scroll to position [1453, 0]
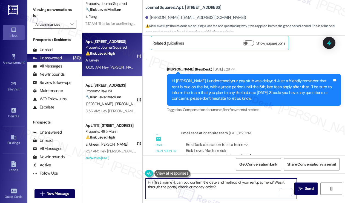
click at [234, 184] on textarea "Hi {{first_name}}, can you confirm the date and method of your rent payment? Wa…" at bounding box center [221, 189] width 151 height 21
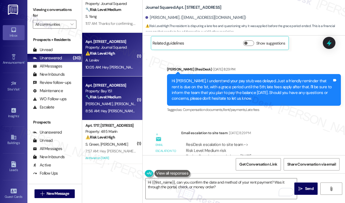
drag, startPoint x: 41, startPoint y: 16, endPoint x: 119, endPoint y: 81, distance: 101.5
click at [41, 16] on label "Viewing conversations for" at bounding box center [55, 12] width 44 height 15
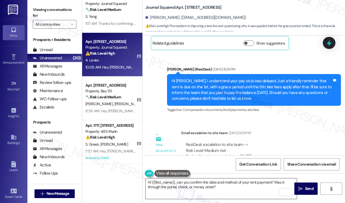
click at [226, 183] on textarea "Hi {{first_name}}, can you confirm the date and method of your rent payment? Wa…" at bounding box center [221, 189] width 151 height 21
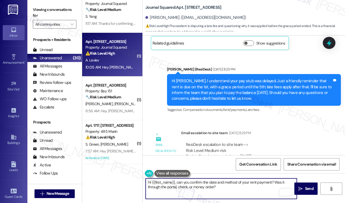
click at [224, 186] on textarea "Hi {{first_name}}, can you confirm the date and method of your rent payment? Wa…" at bounding box center [221, 189] width 151 height 21
type textarea "Hi {{first_name}}, can you confirm the date and method of your rent payment? Wa…"
click at [215, 189] on textarea "Hi {{first_name}}, can you confirm the date and method of your rent payment? Wa…" at bounding box center [221, 189] width 151 height 21
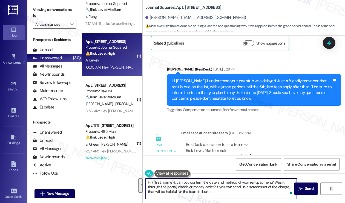
click at [223, 192] on textarea "Hi {{first_name}}, can you confirm the date and method of your rent payment? Wa…" at bounding box center [221, 189] width 151 height 21
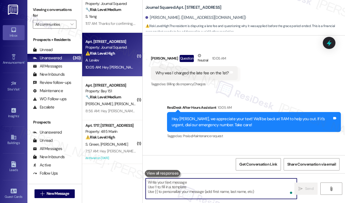
scroll to position [1858, 0]
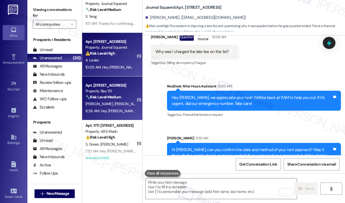
click at [122, 107] on div "A. Valino J. Daing" at bounding box center [111, 104] width 52 height 7
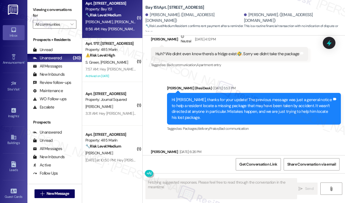
scroll to position [32729, 0]
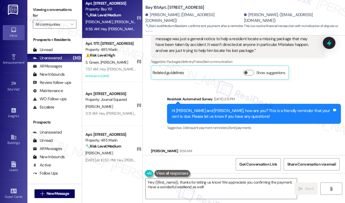
scroll to position [32920, 0]
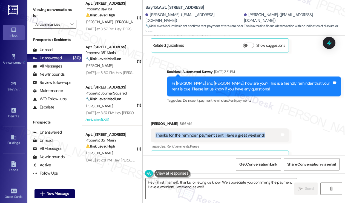
click at [37, 11] on label "Viewing conversations for" at bounding box center [55, 12] width 44 height 15
click at [193, 183] on textarea "Hey {{first_name}}, thanks for letting us know! We appreciate you confirming th…" at bounding box center [221, 189] width 151 height 21
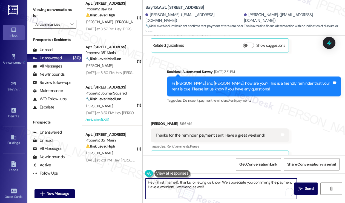
click at [193, 183] on textarea "Hey {{first_name}}, thanks for letting us know! We appreciate you confirming th…" at bounding box center [221, 189] width 151 height 21
paste textarea "Was this the first time you’ve seen a late fee charged on the 1st, or has it ha…"
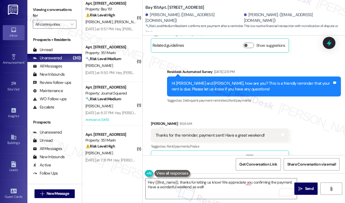
drag, startPoint x: 43, startPoint y: 8, endPoint x: 62, endPoint y: 29, distance: 28.1
click at [43, 8] on label "Viewing conversations for" at bounding box center [55, 12] width 44 height 15
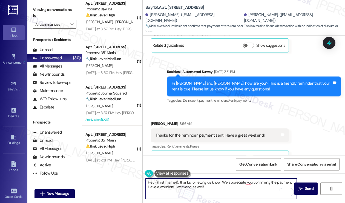
click at [176, 184] on textarea "Hey {{first_name}}, thanks for letting us know! We appreciate you confirming th…" at bounding box center [221, 189] width 151 height 21
paste textarea "i {{first_name}}! Thanks for taking care of it. Did you receive a payment confi…"
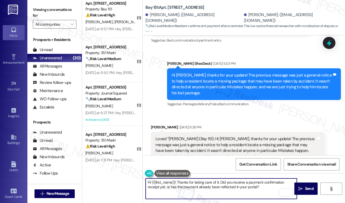
scroll to position [32783, 0]
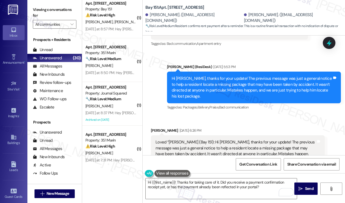
copy div "Angelito"
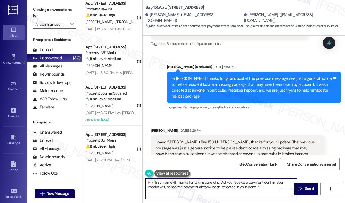
drag, startPoint x: 152, startPoint y: 180, endPoint x: 174, endPoint y: 180, distance: 22.7
click at [174, 180] on textarea "Hi {{first_name}}! Thanks for taking care of it. Did you receive a payment conf…" at bounding box center [221, 189] width 151 height 21
paste textarea "Angelito"
type textarea "Hi Angelito! Thanks for taking care of it. Did you receive a payment confirmati…"
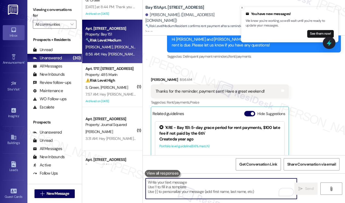
scroll to position [761, 0]
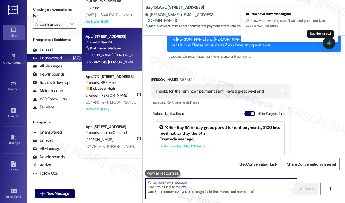
click at [123, 84] on div "Property: 485 Marin" at bounding box center [110, 83] width 51 height 6
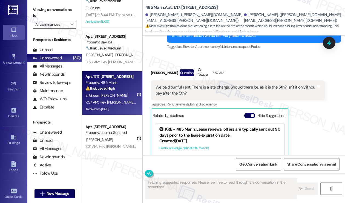
scroll to position [8430, 0]
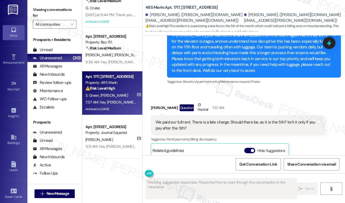
click at [199, 120] on div "We paid our full rent. There is a late charge. Should there be, as it is the 5t…" at bounding box center [235, 126] width 160 height 12
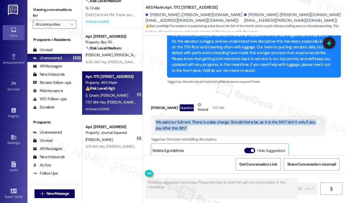
click at [199, 120] on div "We paid our full rent. There is a late charge. Should there be, as it is the 5t…" at bounding box center [235, 126] width 160 height 12
click at [210, 120] on div "We paid our full rent. There is a late charge. Should there be, as it is the 5t…" at bounding box center [235, 126] width 160 height 12
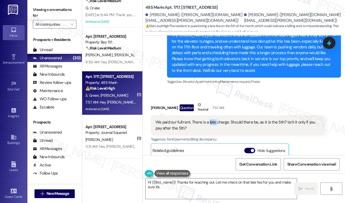
click at [210, 120] on div "We paid our full rent. There is a late charge. Should there be, as it is the 5t…" at bounding box center [235, 126] width 160 height 12
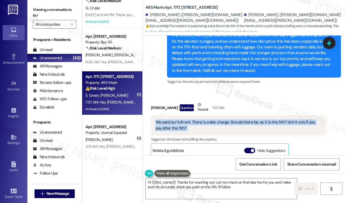
click at [210, 120] on div "We paid our full rent. There is a late charge. Should there be, as it is the 5t…" at bounding box center [235, 126] width 160 height 12
click at [207, 120] on div "We paid our full rent. There is a late charge. Should there be, as it is the 5t…" at bounding box center [235, 126] width 160 height 12
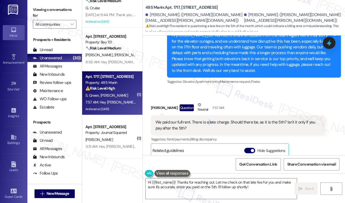
click at [207, 120] on div "We paid our full rent. There is a late charge. Should there be, as it is the 5t…" at bounding box center [235, 126] width 160 height 12
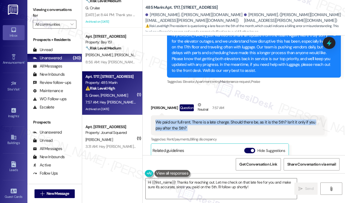
click at [207, 120] on div "We paid our full rent. There is a late charge. Should there be, as it is the 5t…" at bounding box center [235, 126] width 160 height 12
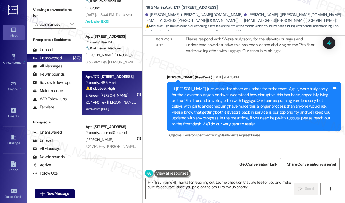
scroll to position [8375, 0]
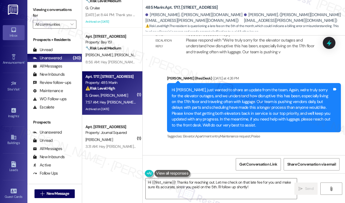
click at [193, 87] on div "Hi Sara, just wanted to share an update from the team. Again, we're truly sorry…" at bounding box center [252, 107] width 160 height 41
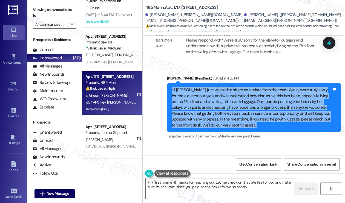
click at [193, 87] on div "Hi Sara, just wanted to share an update from the team. Again, we're truly sorry…" at bounding box center [252, 107] width 160 height 41
click at [286, 87] on div "Hi Sara, just wanted to share an update from the team. Again, we're truly sorry…" at bounding box center [252, 107] width 160 height 41
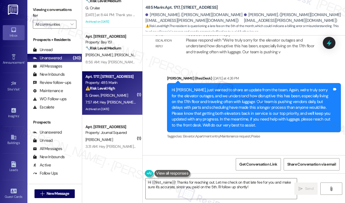
click at [245, 87] on div "Hi Sara, just wanted to share an update from the team. Again, we're truly sorry…" at bounding box center [252, 107] width 160 height 41
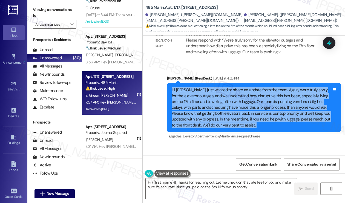
click at [245, 87] on div "Hi Sara, just wanted to share an update from the team. Again, we're truly sorry…" at bounding box center [252, 107] width 160 height 41
click at [215, 87] on div "Hi Sara, just wanted to share an update from the team. Again, we're truly sorry…" at bounding box center [252, 107] width 160 height 41
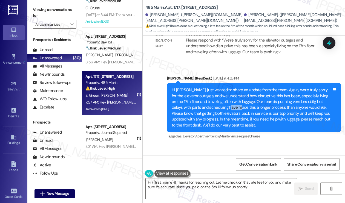
click at [215, 87] on div "Hi Sara, just wanted to share an update from the team. Again, we're truly sorry…" at bounding box center [252, 107] width 160 height 41
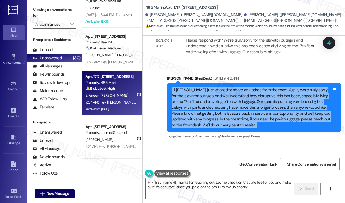
click at [215, 87] on div "Hi Sara, just wanted to share an update from the team. Again, we're truly sorry…" at bounding box center [252, 107] width 160 height 41
click at [231, 87] on div "Hi Sara, just wanted to share an update from the team. Again, we're truly sorry…" at bounding box center [252, 107] width 160 height 41
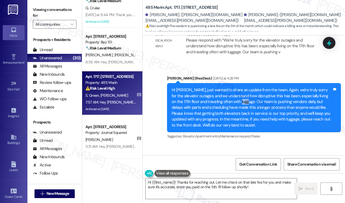
click at [231, 87] on div "Hi Sara, just wanted to share an update from the team. Again, we're truly sorry…" at bounding box center [252, 107] width 160 height 41
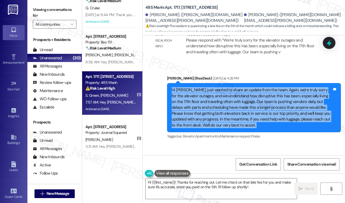
click at [231, 87] on div "Hi Sara, just wanted to share an update from the team. Again, we're truly sorry…" at bounding box center [252, 107] width 160 height 41
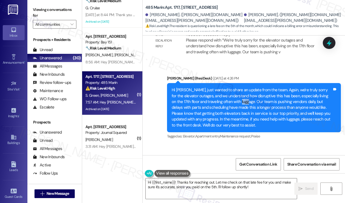
click at [231, 87] on div "Hi Sara, just wanted to share an update from the team. Again, we're truly sorry…" at bounding box center [252, 107] width 160 height 41
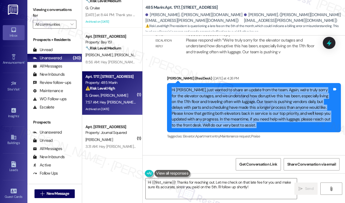
click at [231, 87] on div "Hi Sara, just wanted to share an update from the team. Again, we're truly sorry…" at bounding box center [252, 107] width 160 height 41
click at [247, 91] on div "Hi Sara, just wanted to share an update from the team. Again, we're truly sorry…" at bounding box center [252, 107] width 160 height 41
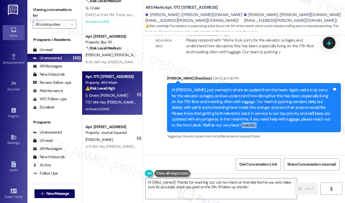
click at [247, 91] on div "Hi Sara, just wanted to share an update from the team. Again, we're truly sorry…" at bounding box center [252, 107] width 160 height 41
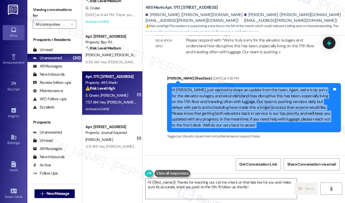
click at [247, 91] on div "Hi Sara, just wanted to share an update from the team. Again, we're truly sorry…" at bounding box center [252, 107] width 160 height 41
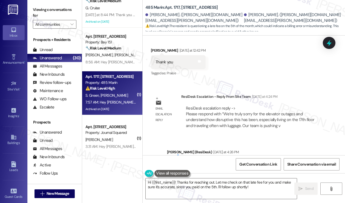
scroll to position [8266, 0]
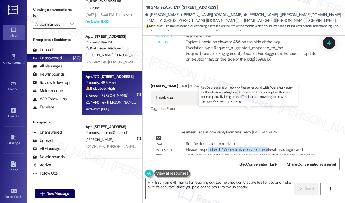
drag, startPoint x: 207, startPoint y: 116, endPoint x: 265, endPoint y: 120, distance: 58.2
click at [265, 141] on div "ResiDesk escalation reply -> Please respond with “We’re truly sorry for the ele…" at bounding box center [250, 152] width 128 height 23
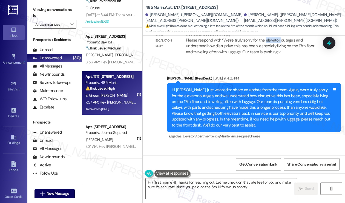
scroll to position [8457, 0]
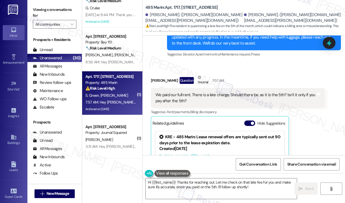
click at [177, 92] on div "We paid our full rent. There is a late charge. Should there be, as it is the 5t…" at bounding box center [235, 98] width 160 height 12
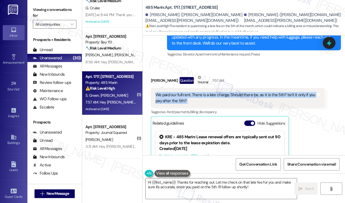
click at [177, 92] on div "We paid our full rent. There is a late charge. Should there be, as it is the 5t…" at bounding box center [235, 98] width 160 height 12
click at [227, 92] on div "We paid our full rent. There is a late charge. Should there be, as it is the 5t…" at bounding box center [235, 98] width 160 height 12
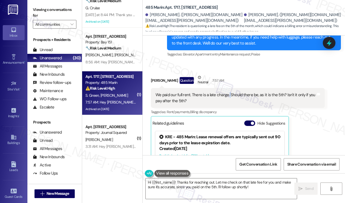
click at [227, 92] on div "We paid our full rent. There is a late charge. Should there be, as it is the 5t…" at bounding box center [235, 98] width 160 height 12
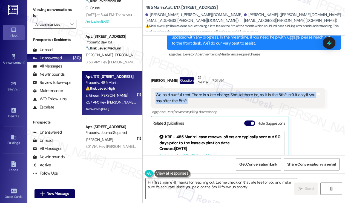
click at [227, 92] on div "We paid our full rent. There is a late charge. Should there be, as it is the 5t…" at bounding box center [235, 98] width 160 height 12
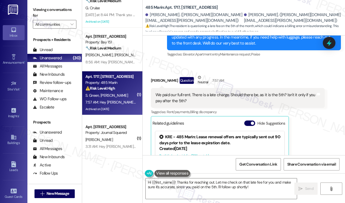
click at [38, 13] on label "Viewing conversations for" at bounding box center [55, 12] width 44 height 15
click at [42, 8] on label "Viewing conversations for" at bounding box center [55, 12] width 44 height 15
click at [213, 184] on textarea "Hi {{first_name}}! Thanks for reaching out. Let me check on that late fee for y…" at bounding box center [221, 189] width 151 height 21
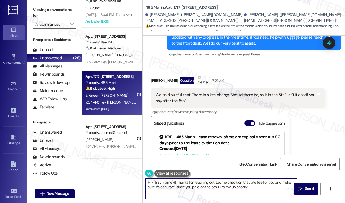
click at [213, 184] on textarea "Hi {{first_name}}! Thanks for reaching out. Let me check on that late fee for y…" at bounding box center [221, 189] width 151 height 21
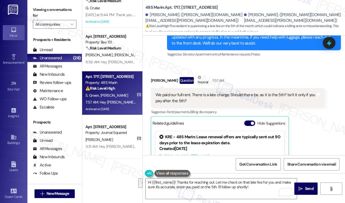
drag, startPoint x: 38, startPoint y: 10, endPoint x: 42, endPoint y: 0, distance: 10.4
click at [38, 10] on label "Viewing conversations for" at bounding box center [55, 12] width 44 height 15
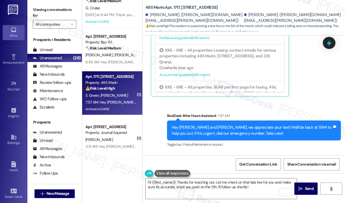
scroll to position [8594, 0]
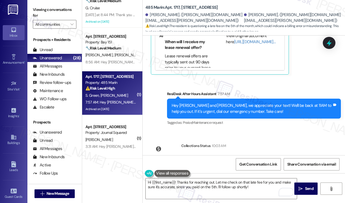
click at [232, 119] on div "Tagged as: Praise , Click to highlight conversations about Praise Maintenance r…" at bounding box center [254, 123] width 174 height 8
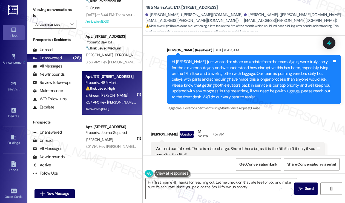
scroll to position [8402, 0]
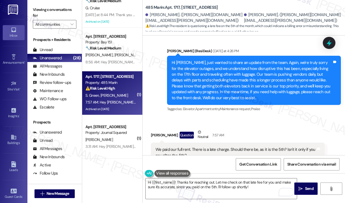
click at [178, 147] on div "We paid our full rent. There is a late charge. Should there be, as it is the 5t…" at bounding box center [235, 153] width 160 height 12
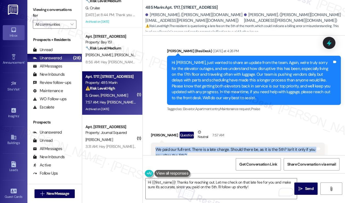
click at [178, 147] on div "We paid our full rent. There is a late charge. Should there be, as it is the 5t…" at bounding box center [235, 153] width 160 height 12
click at [180, 147] on div "We paid our full rent. There is a late charge. Should there be, as it is the 5t…" at bounding box center [235, 153] width 160 height 12
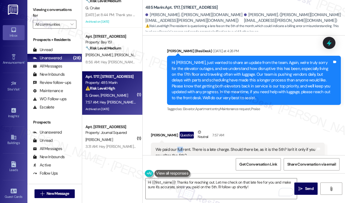
click at [180, 147] on div "We paid our full rent. There is a late charge. Should there be, as it is the 5t…" at bounding box center [235, 153] width 160 height 12
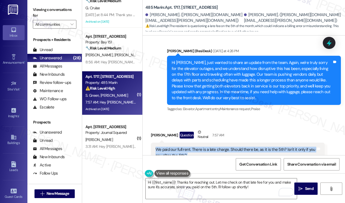
click at [180, 147] on div "We paid our full rent. There is a late charge. Should there be, as it is the 5t…" at bounding box center [235, 153] width 160 height 12
click at [179, 147] on div "We paid our full rent. There is a late charge. Should there be, as it is the 5t…" at bounding box center [235, 153] width 160 height 12
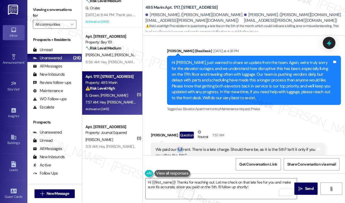
click at [179, 147] on div "We paid our full rent. There is a late charge. Should there be, as it is the 5t…" at bounding box center [235, 153] width 160 height 12
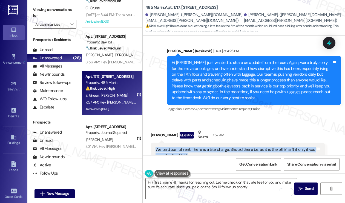
click at [179, 147] on div "We paid our full rent. There is a late charge. Should there be, as it is the 5t…" at bounding box center [235, 153] width 160 height 12
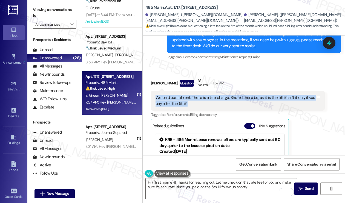
scroll to position [8457, 0]
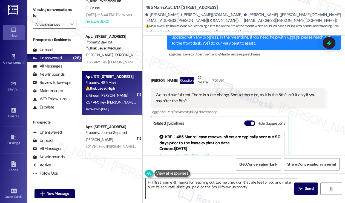
click at [221, 181] on textarea "Hi {{first_name}}! Thanks for reaching out. Let me check on that late fee for y…" at bounding box center [221, 189] width 151 height 21
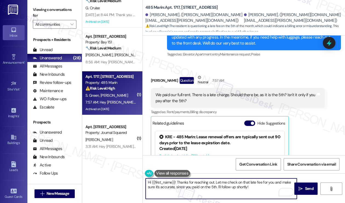
click at [221, 181] on textarea "Hi {{first_name}}! Thanks for reaching out. Let me check on that late fee for y…" at bounding box center [221, 189] width 151 height 21
click at [167, 92] on div "We paid our full rent. There is a late charge. Should there be, as it is the 5t…" at bounding box center [235, 98] width 160 height 12
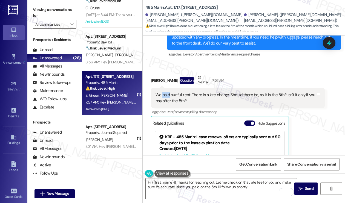
click at [167, 92] on div "We paid our full rent. There is a late charge. Should there be, as it is the 5t…" at bounding box center [235, 98] width 160 height 12
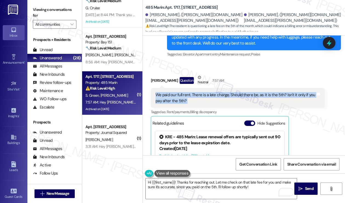
click at [167, 92] on div "We paid our full rent. There is a late charge. Should there be, as it is the 5t…" at bounding box center [235, 98] width 160 height 12
copy div "We paid our full rent. There is a late charge. Should there be, as it is the 5t…"
click at [41, 11] on label "Viewing conversations for" at bounding box center [55, 12] width 44 height 15
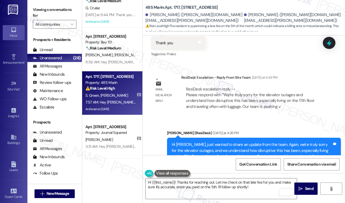
scroll to position [8211, 0]
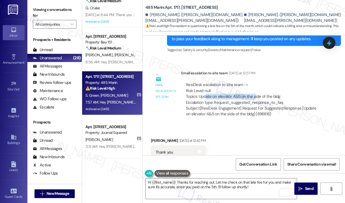
drag, startPoint x: 206, startPoint y: 64, endPoint x: 254, endPoint y: 68, distance: 47.7
click at [254, 82] on div "ResiDesk escalation to site team -> Risk Level: null Topics: Update on elevator…" at bounding box center [253, 94] width 134 height 24
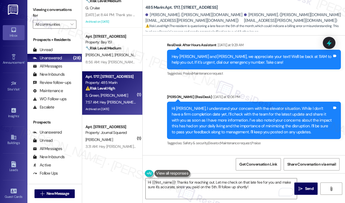
scroll to position [8101, 0]
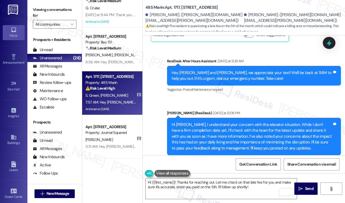
click at [207, 122] on div "Hi Sara, I understand your concern with the elevator situation. While I don’t h…" at bounding box center [252, 136] width 160 height 29
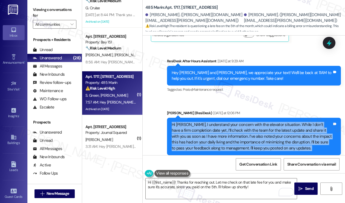
click at [207, 122] on div "Hi Sara, I understand your concern with the elevator situation. While I don’t h…" at bounding box center [252, 136] width 160 height 29
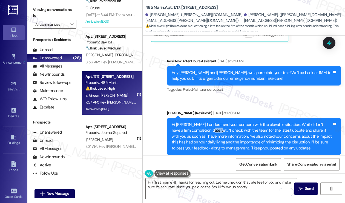
click at [207, 122] on div "Hi Sara, I understand your concern with the elevator situation. While I don’t h…" at bounding box center [252, 136] width 160 height 29
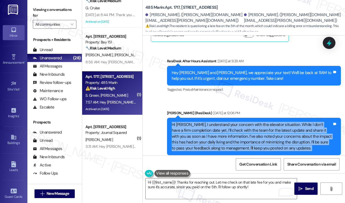
click at [207, 122] on div "Hi Sara, I understand your concern with the elevator situation. While I don’t h…" at bounding box center [252, 136] width 160 height 29
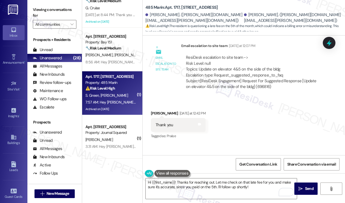
scroll to position [8293, 0]
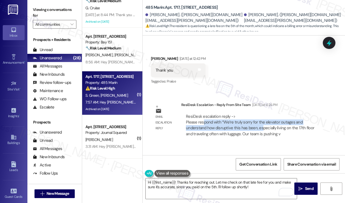
drag, startPoint x: 205, startPoint y: 90, endPoint x: 271, endPoint y: 99, distance: 66.4
click at [271, 114] on div "ResiDesk escalation reply -> Please respond with “We’re truly sorry for the ele…" at bounding box center [250, 125] width 128 height 23
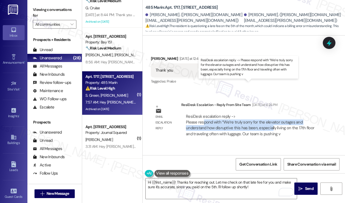
click at [271, 114] on div "ResiDesk escalation reply -> Please respond with “We’re truly sorry for the ele…" at bounding box center [250, 125] width 128 height 23
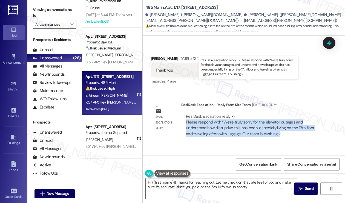
click at [271, 114] on div "ResiDesk escalation reply -> Please respond with “We’re truly sorry for the ele…" at bounding box center [250, 125] width 128 height 23
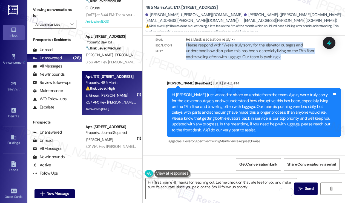
scroll to position [8430, 0]
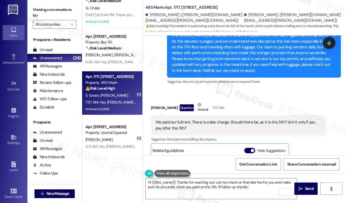
click at [188, 120] on div "We paid our full rent. There is a late charge. Should there be, as it is the 5t…" at bounding box center [235, 126] width 160 height 12
click at [191, 184] on textarea "Hi {{first_name}}! Thanks for reaching out. Let me check on that late fee for y…" at bounding box center [221, 189] width 151 height 21
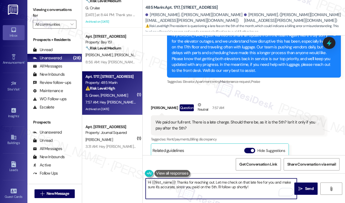
click at [191, 184] on textarea "Hi {{first_name}}! Thanks for reaching out. Let me check on that late fee for y…" at bounding box center [221, 189] width 151 height 21
click at [248, 184] on textarea "Hi {{first_name}}! Thanks for reaching out. Let me check on that late fee for y…" at bounding box center [221, 189] width 151 height 21
drag, startPoint x: 239, startPoint y: 183, endPoint x: 197, endPoint y: 180, distance: 42.0
click at [197, 180] on textarea "Hi {{first_name}}! Thanks for reaching out. Let me check on that late fee for y…" at bounding box center [221, 189] width 151 height 21
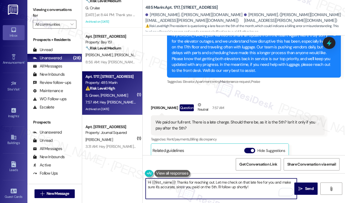
click at [197, 180] on textarea "Hi {{first_name}}! Thanks for reaching out. Let me check on that late fee for y…" at bounding box center [221, 189] width 151 height 21
click at [213, 182] on textarea "Hi {{first_name}}! Thanks for reaching out. Let me check on that late fee for y…" at bounding box center [221, 189] width 151 height 21
type textarea "Hi {{first_name}}! Thanks for reaching out and taking care of the payment. Let …"
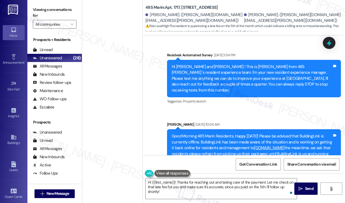
scroll to position [8430, 0]
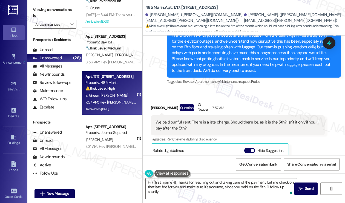
click at [40, 10] on label "Viewing conversations for" at bounding box center [55, 12] width 44 height 15
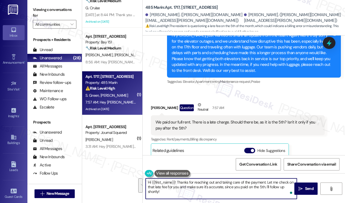
drag, startPoint x: 209, startPoint y: 191, endPoint x: 266, endPoint y: 181, distance: 57.8
click at [266, 181] on textarea "Hi {{first_name}}! Thanks for reaching out and taking care of the payment. Let …" at bounding box center [221, 189] width 151 height 21
paste textarea "Can you confirm the exact date you submitted your rent payment and the method y…"
click at [269, 188] on textarea "Hi {{first_name}}! Thanks for reaching out and taking care of the payment. Can …" at bounding box center [221, 189] width 151 height 21
drag, startPoint x: 243, startPoint y: 193, endPoint x: 225, endPoint y: 187, distance: 18.3
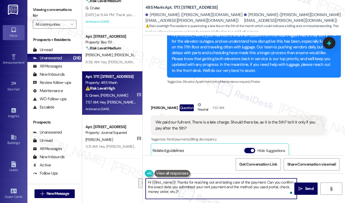
click at [225, 187] on textarea "Hi {{first_name}}! Thanks for reaching out and taking care of the payment. Can …" at bounding box center [221, 189] width 151 height 21
click at [153, 102] on div "[PERSON_NAME] Question Neutral 7:57 AM" at bounding box center [238, 108] width 174 height 13
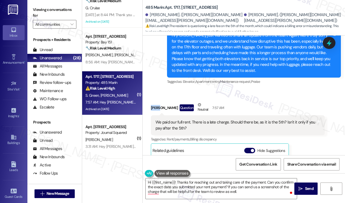
click at [153, 102] on div "[PERSON_NAME] Question Neutral 7:57 AM" at bounding box center [238, 108] width 174 height 13
copy div "[PERSON_NAME]"
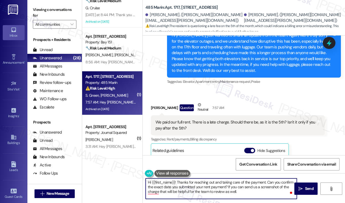
drag, startPoint x: 152, startPoint y: 183, endPoint x: 174, endPoint y: 183, distance: 21.9
click at [174, 183] on textarea "Hi {{first_name}}! Thanks for reaching out and taking care of the payment. Can …" at bounding box center [221, 189] width 151 height 21
paste textarea "[PERSON_NAME]"
click at [209, 192] on textarea "Hi [PERSON_NAME]! Thanks for reaching out and taking care of the payment. Can y…" at bounding box center [221, 189] width 151 height 21
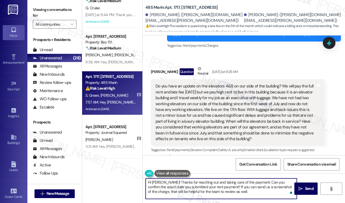
scroll to position [7937, 0]
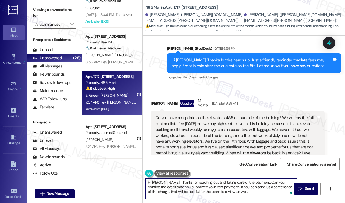
click at [190, 115] on div "Do you have an update on the elevators 4&5 on our side of the building? We will…" at bounding box center [235, 144] width 160 height 59
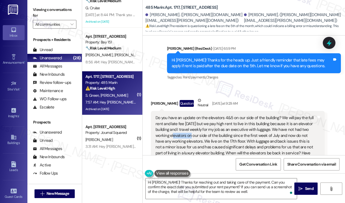
click at [190, 115] on div "Do you have an update on the elevators 4&5 on our side of the building? We will…" at bounding box center [235, 144] width 160 height 59
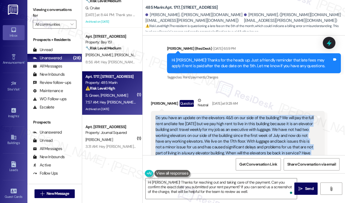
click at [190, 115] on div "Do you have an update on the elevators 4&5 on our side of the building? We will…" at bounding box center [235, 144] width 160 height 59
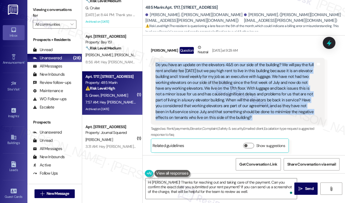
scroll to position [8019, 0]
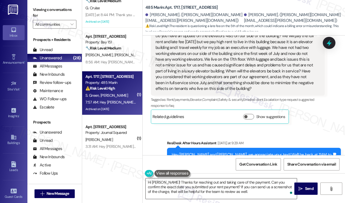
click at [210, 182] on textarea "Hi [PERSON_NAME]! Thanks for reaching out and taking care of the payment. Can y…" at bounding box center [221, 189] width 151 height 21
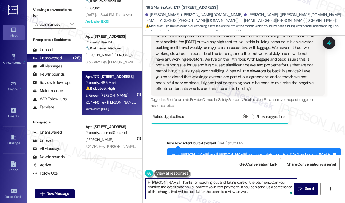
click at [210, 182] on textarea "Hi [PERSON_NAME]! Thanks for reaching out and taking care of the payment. Can y…" at bounding box center [221, 189] width 151 height 21
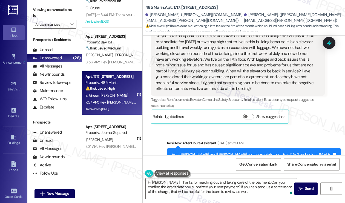
click at [188, 53] on div "Do you have an update on the elevators 4&5 on our side of the building? We will…" at bounding box center [235, 62] width 160 height 59
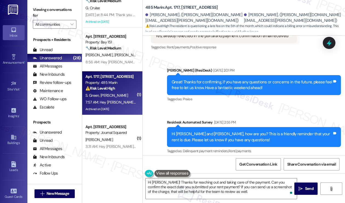
scroll to position [7828, 0]
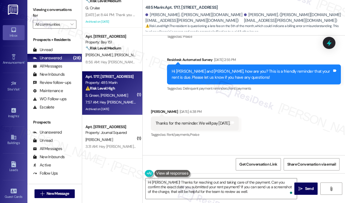
click at [212, 121] on div "Thanks for the reminder. We will pay [DATE]." at bounding box center [192, 124] width 74 height 6
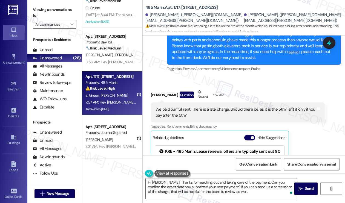
scroll to position [8430, 0]
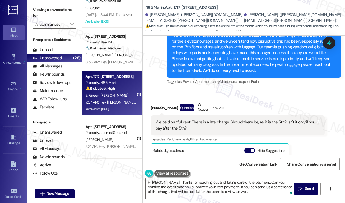
click at [191, 120] on div "We paid our full rent. There is a late charge. Should there be, as it is the 5t…" at bounding box center [235, 126] width 160 height 12
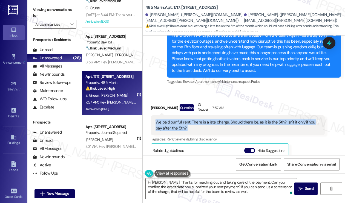
click at [191, 120] on div "We paid our full rent. There is a late charge. Should there be, as it is the 5t…" at bounding box center [235, 126] width 160 height 12
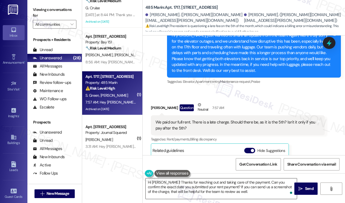
click at [204, 186] on textarea "Hi [PERSON_NAME]! Thanks for reaching out and taking care of the payment. Can y…" at bounding box center [221, 189] width 151 height 21
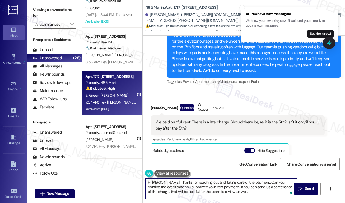
click at [204, 186] on textarea "Hi [PERSON_NAME]! Thanks for reaching out and taking care of the payment. Can y…" at bounding box center [221, 189] width 151 height 21
click at [212, 184] on textarea "Hi [PERSON_NAME]! Thanks for reaching out and taking care of the payment. Can y…" at bounding box center [221, 189] width 151 height 21
click at [234, 189] on textarea "Hi [PERSON_NAME]! Thanks for reaching out and taking care of the payment. Can y…" at bounding box center [221, 189] width 151 height 21
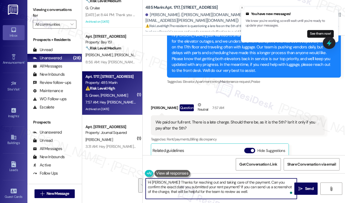
drag, startPoint x: 225, startPoint y: 194, endPoint x: 249, endPoint y: 181, distance: 27.7
click at [249, 181] on textarea "Hi [PERSON_NAME]! Thanks for reaching out and taking care of the payment. Can y…" at bounding box center [221, 189] width 151 height 21
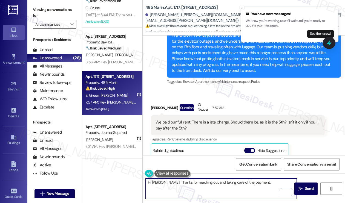
click at [229, 120] on div "We paid our full rent. There is a late charge. Should there be, as it is the 5t…" at bounding box center [235, 126] width 160 height 12
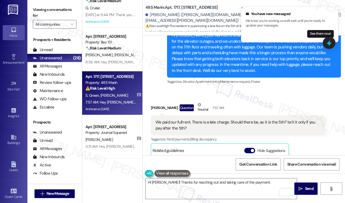
click at [230, 120] on div "We paid our full rent. There is a late charge. Should there be, as it is the 5t…" at bounding box center [235, 126] width 160 height 12
click at [227, 120] on div "We paid our full rent. There is a late charge. Should there be, as it is the 5t…" at bounding box center [235, 126] width 160 height 12
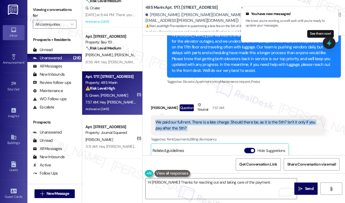
click at [226, 120] on div "We paid our full rent. There is a late charge. Should there be, as it is the 5t…" at bounding box center [235, 126] width 160 height 12
copy div "We paid our full rent. There is a late charge. Should there be, as it is the 5t…"
click at [40, 14] on label "Viewing conversations for" at bounding box center [55, 12] width 44 height 15
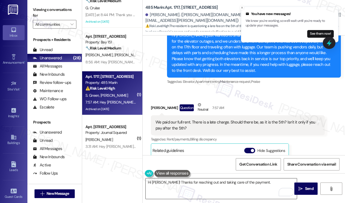
click at [256, 184] on textarea "Hi [PERSON_NAME]! Thanks for reaching out and taking care of the payment." at bounding box center [221, 189] width 151 height 21
drag, startPoint x: 36, startPoint y: 11, endPoint x: 58, endPoint y: 25, distance: 26.3
click at [36, 11] on label "Viewing conversations for" at bounding box center [55, 12] width 44 height 15
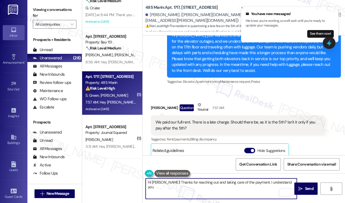
click at [278, 183] on textarea "Hi [PERSON_NAME]! Thanks for reaching out and taking care of the payment. I und…" at bounding box center [221, 189] width 151 height 21
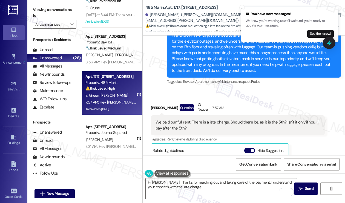
click at [39, 11] on label "Viewing conversations for" at bounding box center [55, 12] width 44 height 15
click at [196, 194] on textarea "Hi [PERSON_NAME]! Thanks for reaching out and taking care of the payment. I und…" at bounding box center [221, 189] width 151 height 21
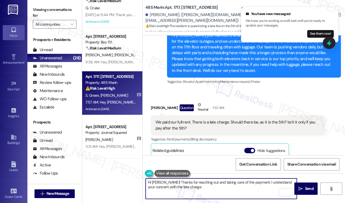
paste textarea "Does your portal currently show the payment as cleared, or is it still pending?"
click at [203, 193] on textarea "Hi [PERSON_NAME]! Thanks for reaching out and taking care of the payment. I und…" at bounding box center [221, 189] width 151 height 21
click at [180, 186] on textarea "Hi [PERSON_NAME]! Thanks for reaching out and taking care of the payment. I und…" at bounding box center [221, 189] width 151 height 21
drag, startPoint x: 180, startPoint y: 187, endPoint x: 250, endPoint y: 178, distance: 70.3
click at [250, 178] on div "Hi [PERSON_NAME]! Thanks for reaching out and taking care of the payment. I und…" at bounding box center [244, 194] width 202 height 41
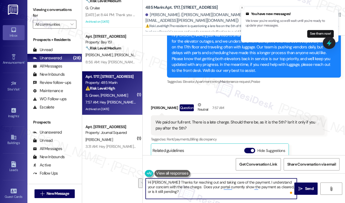
click at [181, 186] on textarea "Hi [PERSON_NAME]! Thanks for reaching out and taking care of the payment. I und…" at bounding box center [221, 189] width 151 height 21
click at [247, 195] on textarea "Hi [PERSON_NAME]! Thanks for reaching out and taking care of the payment. I und…" at bounding box center [221, 189] width 151 height 21
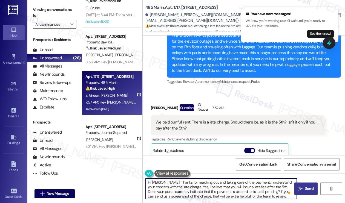
type textarea "Hi [PERSON_NAME]! Thanks for reaching out and taking care of the payment. I und…"
click at [311, 189] on span "Send" at bounding box center [309, 189] width 8 height 6
click at [242, 185] on textarea "Hi [PERSON_NAME]! Thanks for reaching out and taking care of the payment. I und…" at bounding box center [221, 189] width 151 height 21
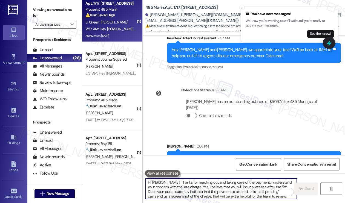
scroll to position [870, 0]
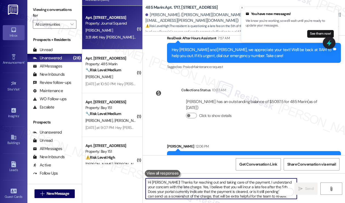
click at [118, 37] on div "3:31 AM: Hey [PERSON_NAME], we appreciate your text! We'll be back at 11AM to h…" at bounding box center [200, 37] width 230 height 5
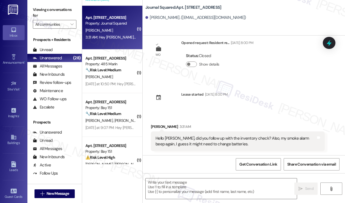
type textarea "Fetching suggested responses. Please feel free to read through the conversation…"
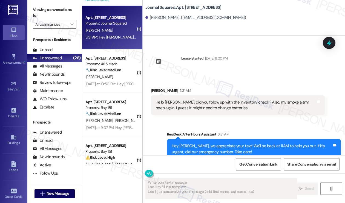
scroll to position [65, 0]
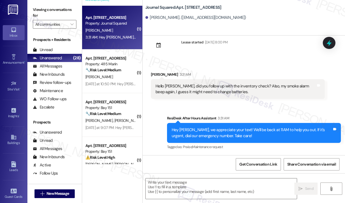
click at [220, 86] on div "Hello [PERSON_NAME], did you follow up with the inventory check? Also, my smoke…" at bounding box center [235, 89] width 160 height 12
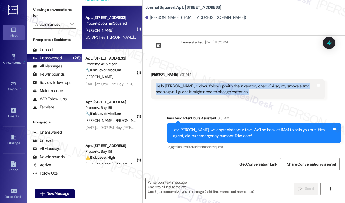
click at [220, 86] on div "Hello [PERSON_NAME], did you follow up with the inventory check? Also, my smoke…" at bounding box center [235, 89] width 160 height 12
click at [185, 89] on div "Hello [PERSON_NAME], did you follow up with the inventory check? Also, my smoke…" at bounding box center [235, 89] width 160 height 12
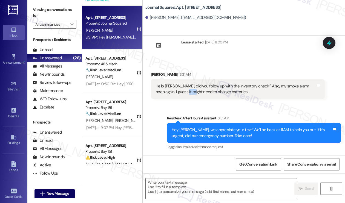
click at [185, 89] on div "Hello [PERSON_NAME], did you follow up with the inventory check? Also, my smoke…" at bounding box center [235, 89] width 160 height 12
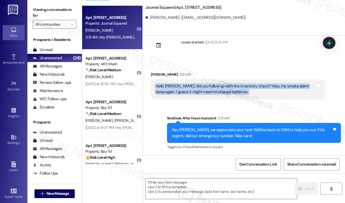
click at [185, 89] on div "Hello [PERSON_NAME], did you follow up with the inventory check? Also, my smoke…" at bounding box center [235, 89] width 160 height 12
click at [160, 79] on div "Hello [PERSON_NAME], did you follow up with the inventory check? Also, my smoke…" at bounding box center [238, 89] width 174 height 20
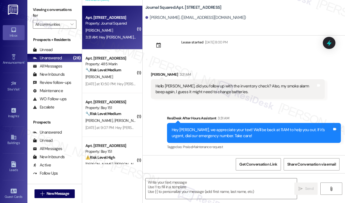
click at [156, 74] on div "[PERSON_NAME] 3:31 AM" at bounding box center [238, 76] width 174 height 8
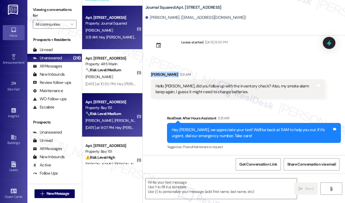
copy div "[PERSON_NAME]"
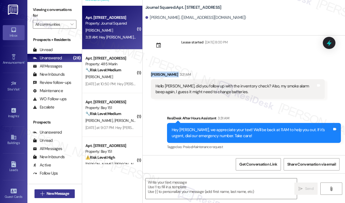
click at [63, 194] on span "New Message" at bounding box center [58, 194] width 22 height 6
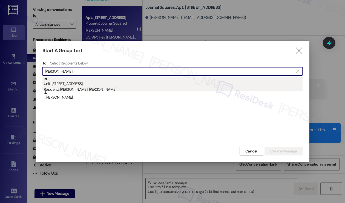
type input "[PERSON_NAME]"
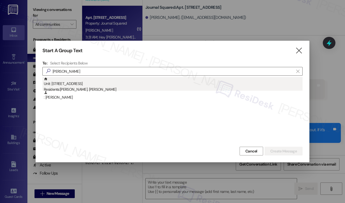
click at [86, 84] on div "Unit: [STREET_ADDRESS] Residents: [PERSON_NAME], [PERSON_NAME]" at bounding box center [173, 85] width 259 height 16
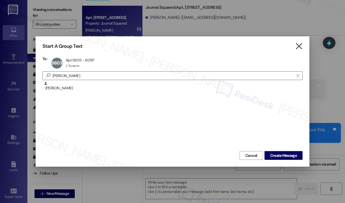
click at [297, 49] on icon "" at bounding box center [298, 47] width 7 height 6
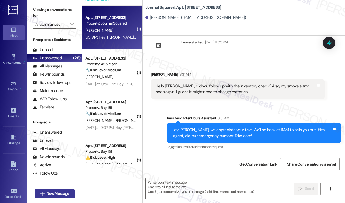
click at [65, 193] on span "New Message" at bounding box center [58, 194] width 22 height 6
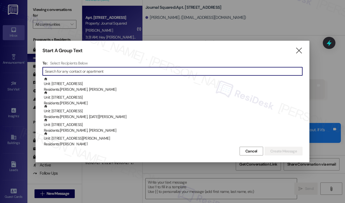
click at [45, 44] on div "Start A Group Text  To: Select Recipients Below  Unit: 2422 - 275 Chosin Few …" at bounding box center [173, 102] width 274 height 122
click at [45, 46] on div "Start A Group Text  To: Select Recipients Below  Unit: 2422 - 275 Chosin Few …" at bounding box center [173, 102] width 274 height 122
click at [297, 51] on icon "" at bounding box center [298, 51] width 7 height 6
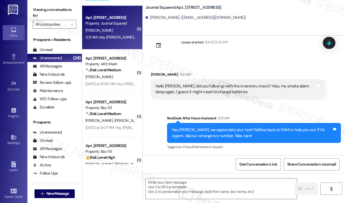
click at [193, 85] on div "Hello [PERSON_NAME], did you follow up with the inventory check? Also, my smoke…" at bounding box center [235, 89] width 160 height 12
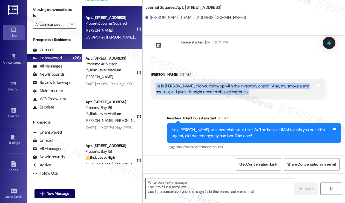
click at [193, 85] on div "Hello [PERSON_NAME], did you follow up with the inventory check? Also, my smoke…" at bounding box center [235, 89] width 160 height 12
copy div "Hello [PERSON_NAME], did you follow up with the inventory check? Also, my smoke…"
click at [193, 187] on textarea at bounding box center [221, 189] width 151 height 21
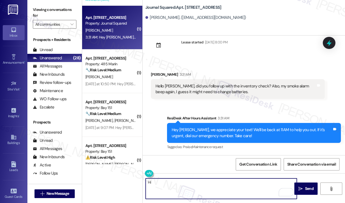
click at [154, 75] on div "[PERSON_NAME] 3:31 AM" at bounding box center [238, 76] width 174 height 8
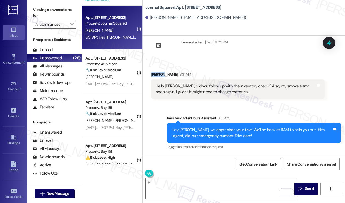
click at [154, 75] on div "[PERSON_NAME] 3:31 AM" at bounding box center [238, 76] width 174 height 8
copy div "Xinzhi"
click at [167, 189] on textarea "Hi" at bounding box center [221, 189] width 151 height 21
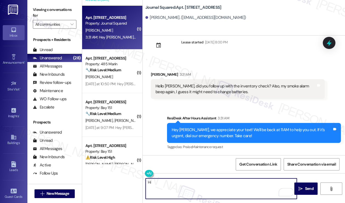
paste textarea "Xinzhi"
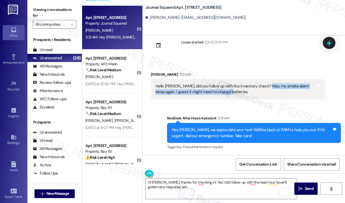
drag, startPoint x: 264, startPoint y: 85, endPoint x: 270, endPoint y: 93, distance: 10.1
click at [270, 93] on div "Hello [PERSON_NAME], did you follow up with the inventory check? Also, my smoke…" at bounding box center [235, 89] width 160 height 12
copy div "smoke alarm beep again, I guess it might need to change batteries."
drag, startPoint x: 31, startPoint y: 8, endPoint x: 35, endPoint y: 9, distance: 4.2
click at [31, 8] on div "Viewing conversations for All communities " at bounding box center [54, 17] width 54 height 34
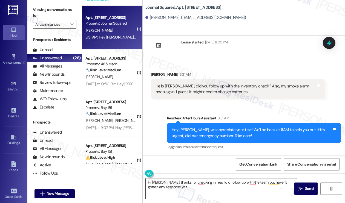
click at [204, 189] on textarea "Hi [PERSON_NAME], thanks for checking in! Yes I did follow up with the team but…" at bounding box center [221, 189] width 151 height 21
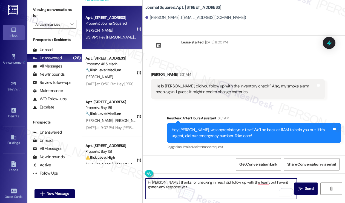
click at [210, 189] on textarea "Hi [PERSON_NAME], thanks for checking in! Yes, I did follow up with the team, b…" at bounding box center [221, 189] width 151 height 21
click at [199, 183] on textarea "Hi [PERSON_NAME], thanks for checking in! Yes, I did follow up with the team, b…" at bounding box center [221, 189] width 151 height 21
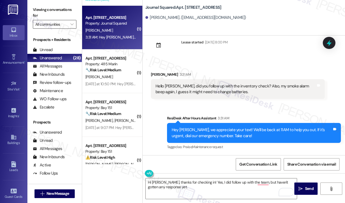
drag, startPoint x: 37, startPoint y: 10, endPoint x: 66, endPoint y: 24, distance: 32.3
click at [37, 10] on label "Viewing conversations for" at bounding box center [55, 12] width 44 height 15
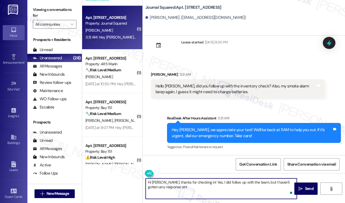
click at [200, 189] on textarea "Hi [PERSON_NAME], thanks for checking in! Yes, I did follow up with the team, b…" at bounding box center [221, 189] width 151 height 21
paste textarea "To help us address it quickly: Is the beeping happening continuously or only ev…"
drag, startPoint x: 245, startPoint y: 187, endPoint x: 286, endPoint y: 183, distance: 40.7
click at [290, 185] on textarea "Hi [PERSON_NAME], thanks for checking in! Yes, I did follow up with the team, b…" at bounding box center [221, 189] width 151 height 21
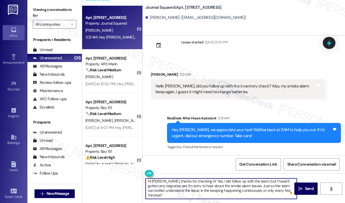
scroll to position [0, 0]
click at [288, 191] on textarea "Hi [PERSON_NAME], thanks for checking in! Yes, I did follow up with the team, b…" at bounding box center [221, 189] width 151 height 21
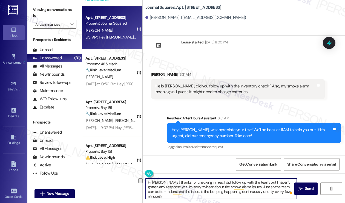
drag, startPoint x: 244, startPoint y: 193, endPoint x: 286, endPoint y: 191, distance: 41.3
click at [286, 191] on textarea "Hi [PERSON_NAME], thanks for checking in! Yes, I did follow up with the team, b…" at bounding box center [221, 189] width 151 height 21
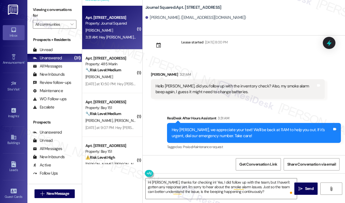
click at [39, 13] on label "Viewing conversations for" at bounding box center [55, 12] width 44 height 15
click at [255, 192] on textarea "Hi [PERSON_NAME], thanks for checking in! Yes, I did follow up with the team, b…" at bounding box center [221, 189] width 151 height 21
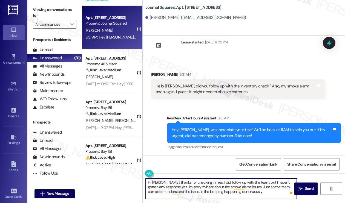
paste textarea "Can you confirm where exactly the smoke alarm that’s beeping is located in your…"
click at [258, 189] on textarea "Hi [PERSON_NAME], thanks for checking in! Yes, I did follow up with the team, b…" at bounding box center [221, 189] width 151 height 21
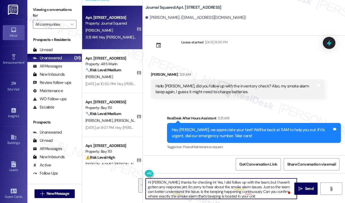
drag, startPoint x: 253, startPoint y: 197, endPoint x: 245, endPoint y: 187, distance: 13.0
click at [245, 187] on textarea "Hi [PERSON_NAME], thanks for checking in! Yes, I did follow up with the team, b…" at bounding box center [221, 189] width 151 height 21
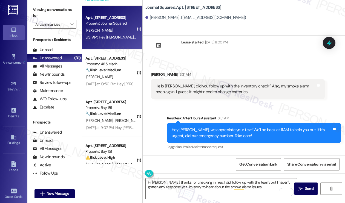
click at [44, 15] on label "Viewing conversations for" at bounding box center [55, 12] width 44 height 15
click at [35, 13] on label "Viewing conversations for" at bounding box center [55, 12] width 44 height 15
click at [41, 9] on label "Viewing conversations for" at bounding box center [55, 12] width 44 height 15
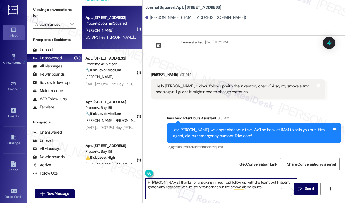
click at [256, 187] on textarea "Hi [PERSON_NAME], thanks for checking in! Yes, I did follow up with the team, b…" at bounding box center [221, 189] width 151 height 21
paste textarea "Just so the team can better understand the issue, can you confirm where in your…"
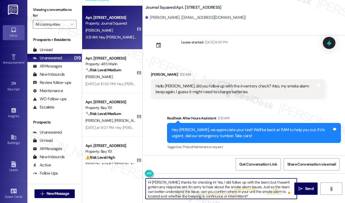
click at [239, 198] on textarea "Hi [PERSON_NAME], thanks for checking in! Yes, I did follow up with the team, b…" at bounding box center [221, 189] width 151 height 21
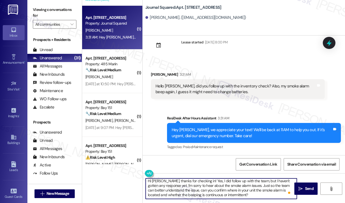
scroll to position [9, 0]
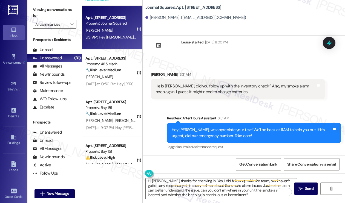
drag, startPoint x: 33, startPoint y: 13, endPoint x: 49, endPoint y: 28, distance: 21.5
click at [33, 13] on label "Viewing conversations for" at bounding box center [55, 12] width 44 height 15
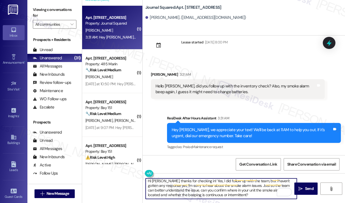
click at [155, 193] on textarea "Hi [PERSON_NAME], thanks for checking in! Yes, I did follow up with the team, b…" at bounding box center [221, 189] width 151 height 21
click at [154, 197] on textarea "Hi [PERSON_NAME], thanks for checking in! Yes, I did follow up with the team, b…" at bounding box center [221, 189] width 151 height 21
paste textarea "When you get a chance, please reply within the main group chat thread so we can…"
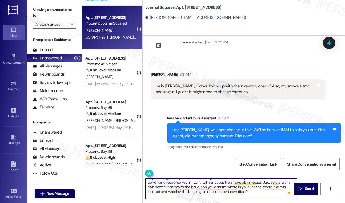
scroll to position [0, 0]
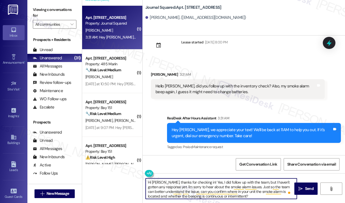
click at [169, 187] on textarea "Hi [PERSON_NAME], thanks for checking in! Yes, I did follow up with the team, b…" at bounding box center [221, 189] width 151 height 21
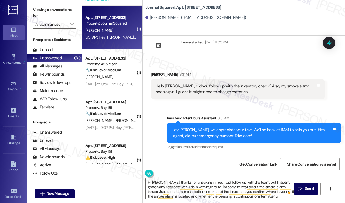
click at [45, 15] on label "Viewing conversations for" at bounding box center [55, 12] width 44 height 15
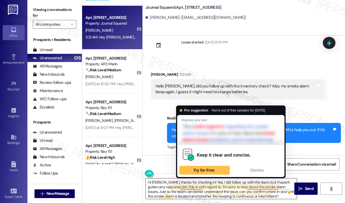
click at [203, 187] on textarea "Hi [PERSON_NAME], thanks for checking in! Yes, I did follow up with the team, b…" at bounding box center [221, 189] width 151 height 21
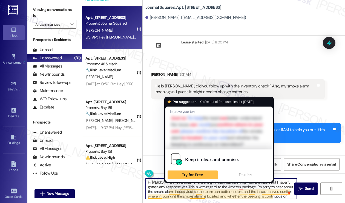
click at [176, 190] on textarea "Hi [PERSON_NAME], thanks for checking in! Yes, I did follow up with the team, b…" at bounding box center [221, 189] width 151 height 21
click at [155, 187] on textarea "Hi [PERSON_NAME], thanks for checking in! Yes, I did follow up with the team, b…" at bounding box center [221, 189] width 151 height 21
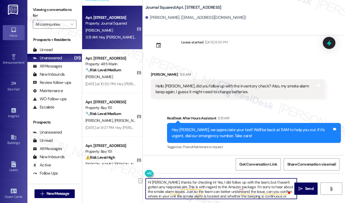
drag, startPoint x: 180, startPoint y: 187, endPoint x: 170, endPoint y: 189, distance: 9.8
click at [170, 189] on textarea "Hi [PERSON_NAME], thanks for checking in! Yes, I did follow up with the team, b…" at bounding box center [221, 189] width 151 height 21
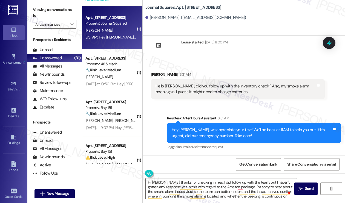
click at [44, 9] on label "Viewing conversations for" at bounding box center [55, 12] width 44 height 15
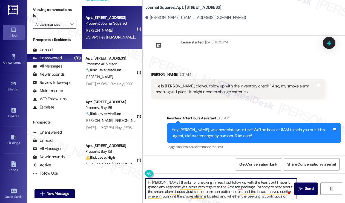
click at [236, 187] on textarea "Hi [PERSON_NAME], thanks for checking in! Yes, I did follow up with the team, b…" at bounding box center [221, 189] width 151 height 21
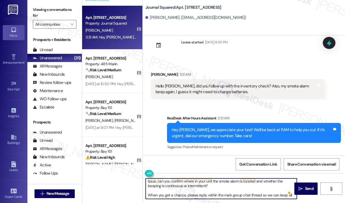
scroll to position [24, 0]
click at [148, 190] on textarea "Hi [PERSON_NAME], thanks for checking in! Yes, I did follow up with the team, b…" at bounding box center [221, 189] width 151 height 21
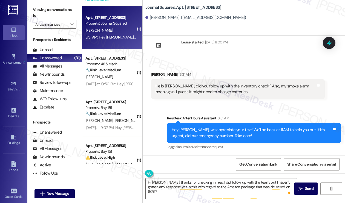
click at [41, 2] on div "Viewing conversations for All communities " at bounding box center [54, 17] width 54 height 34
click at [44, 10] on label "Viewing conversations for" at bounding box center [55, 12] width 44 height 15
click at [187, 184] on textarea "Hi [PERSON_NAME], thanks for checking in! Yes, I did follow up with the team, b…" at bounding box center [221, 189] width 151 height 21
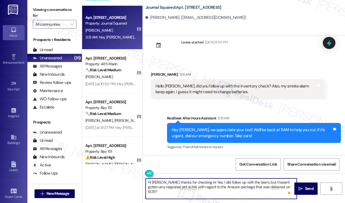
click at [187, 184] on textarea "Hi [PERSON_NAME], thanks for checking in! Yes, I did follow up with the team, b…" at bounding box center [221, 189] width 151 height 21
click at [280, 188] on textarea "Hi [PERSON_NAME], thanks for checking in! Yes, I did follow up with the team, b…" at bounding box center [221, 189] width 151 height 21
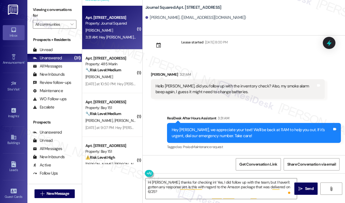
click at [40, 8] on label "Viewing conversations for" at bounding box center [55, 12] width 44 height 15
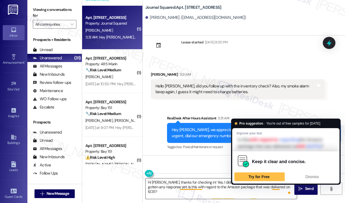
click at [280, 187] on textarea "Hi [PERSON_NAME], thanks for checking in! Yes, I did follow up with the team, b…" at bounding box center [221, 189] width 151 height 21
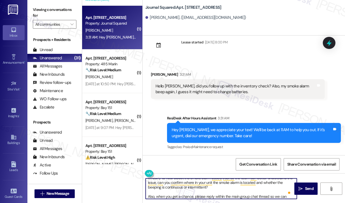
scroll to position [29, 0]
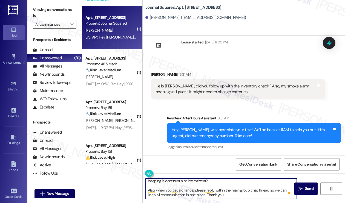
click at [172, 193] on textarea "Hi [PERSON_NAME], thanks for checking in! Yes, I did follow up with the team, b…" at bounding box center [221, 189] width 151 height 21
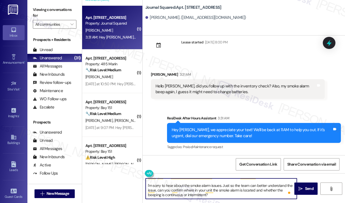
scroll to position [24, 0]
type textarea "Hi [PERSON_NAME], thanks for checking in! Yes, I did follow up with the team, b…"
click at [216, 194] on textarea "Hi [PERSON_NAME], thanks for checking in! Yes, I did follow up with the team, b…" at bounding box center [221, 189] width 151 height 21
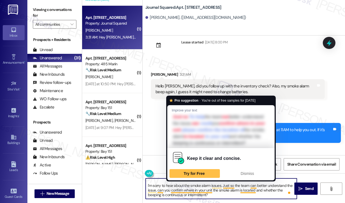
click at [219, 193] on textarea "Hi [PERSON_NAME], thanks for checking in! Yes, I did follow up with the team, b…" at bounding box center [221, 189] width 151 height 21
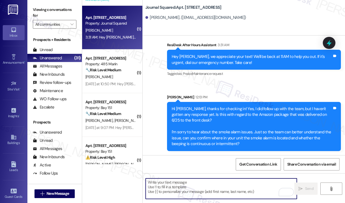
click at [191, 181] on textarea "To enrich screen reader interactions, please activate Accessibility in Grammarl…" at bounding box center [221, 189] width 151 height 21
paste textarea "Also, when you get a chance, please reply within the main group chat thread so …"
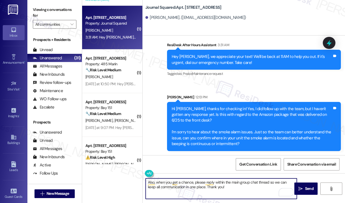
click at [189, 182] on textarea "Also, when you get a chance, please reply within the main group chat thread so …" at bounding box center [221, 189] width 151 height 21
type textarea "Also, when you get a chance, please reply within the main group chat thread so …"
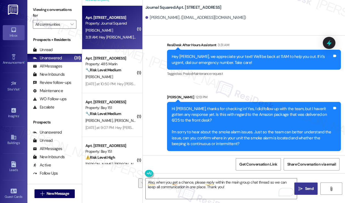
click at [303, 184] on button " Send" at bounding box center [305, 189] width 23 height 12
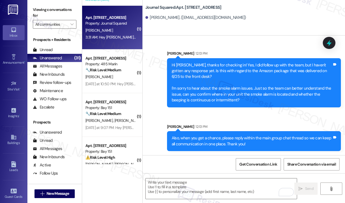
click at [197, 89] on div "Hi [PERSON_NAME], thanks for checking in! Yes, I did follow up with the team, b…" at bounding box center [252, 82] width 160 height 41
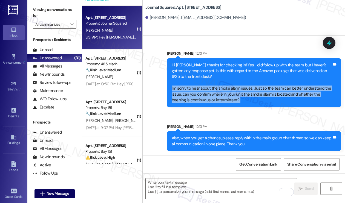
click at [197, 89] on div "Hi [PERSON_NAME], thanks for checking in! Yes, I did follow up with the team, b…" at bounding box center [252, 82] width 160 height 41
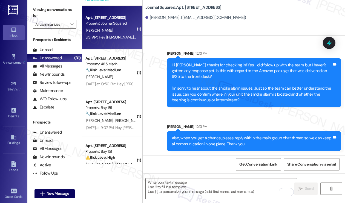
click at [192, 138] on div "Also, when you get a chance, please reply within the main group chat thread so …" at bounding box center [252, 141] width 160 height 12
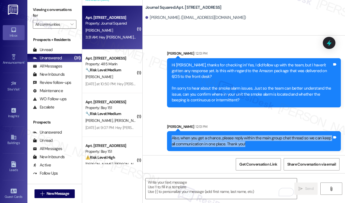
click at [192, 138] on div "Also, when you get a chance, please reply within the main group chat thread so …" at bounding box center [252, 141] width 160 height 12
click at [193, 86] on div "Hi [PERSON_NAME], thanks for checking in! Yes, I did follow up with the team, b…" at bounding box center [252, 82] width 160 height 41
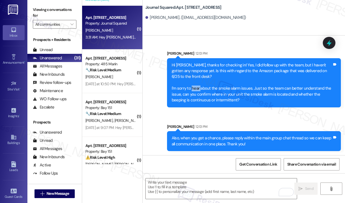
click at [193, 86] on div "Hi [PERSON_NAME], thanks for checking in! Yes, I did follow up with the team, b…" at bounding box center [252, 82] width 160 height 41
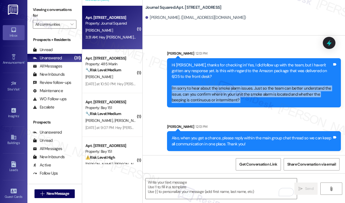
click at [193, 86] on div "Hi [PERSON_NAME], thanks for checking in! Yes, I did follow up with the team, b…" at bounding box center [252, 82] width 160 height 41
click at [189, 68] on div "Hi [PERSON_NAME], thanks for checking in! Yes, I did follow up with the team, b…" at bounding box center [252, 82] width 160 height 41
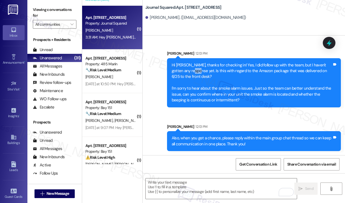
click at [189, 68] on div "Hi [PERSON_NAME], thanks for checking in! Yes, I did follow up with the team, b…" at bounding box center [252, 82] width 160 height 41
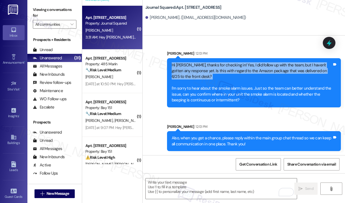
click at [189, 68] on div "Hi [PERSON_NAME], thanks for checking in! Yes, I did follow up with the team, b…" at bounding box center [252, 82] width 160 height 41
click at [36, 8] on label "Viewing conversations for" at bounding box center [55, 12] width 44 height 15
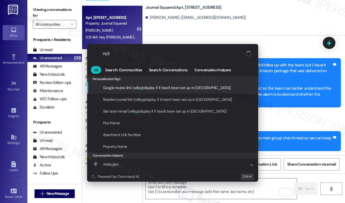
type input "note"
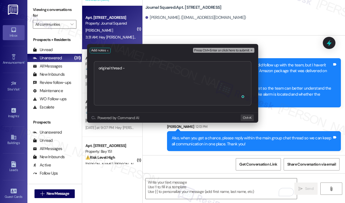
type textarea "original thread - [URL][DOMAIN_NAME]"
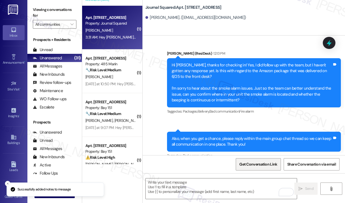
click at [251, 166] on span "Get Conversation Link" at bounding box center [258, 165] width 38 height 6
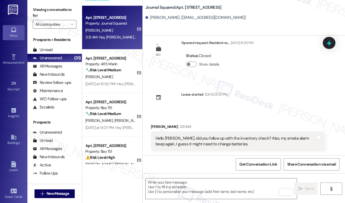
drag, startPoint x: 39, startPoint y: 11, endPoint x: 56, endPoint y: 15, distance: 17.4
click at [39, 11] on label "Viewing conversations for" at bounding box center [55, 12] width 44 height 15
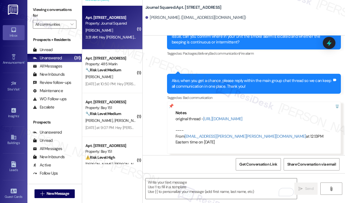
scroll to position [248, 0]
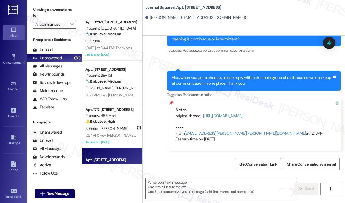
scroll to position [706, 0]
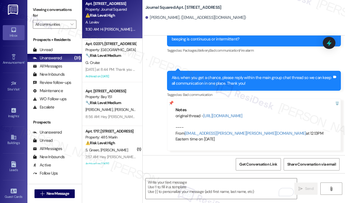
click at [110, 27] on div "11:30 AM: Hi Alex, can you confirm the date and method of your rent payment? Wa…" at bounding box center [267, 29] width 364 height 5
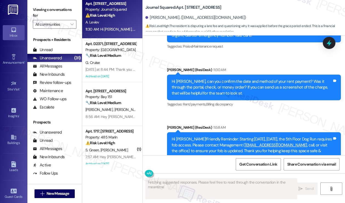
scroll to position [1930, 0]
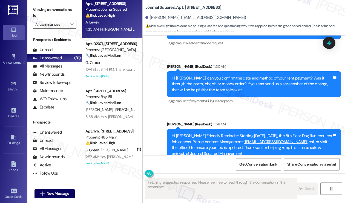
click at [215, 129] on div "Hi Alex!Friendly Reminder: Starting today, Sept 5, the 5th Floor Dog Run requir…" at bounding box center [254, 145] width 174 height 32
click at [214, 129] on div "Hi Alex!Friendly Reminder: Starting today, Sept 5, the 5th Floor Dog Run requir…" at bounding box center [254, 145] width 174 height 32
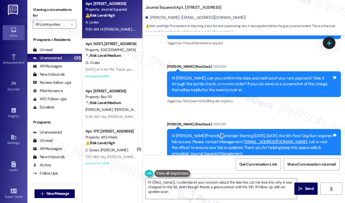
type textarea "Hi {{first_name}}, I understand your concern about the late fee. Let me look in…"
click at [225, 76] on div "Hi Alex, can you confirm the date and method of your rent payment? Was it throu…" at bounding box center [252, 85] width 160 height 18
click at [224, 76] on div "Hi Alex, can you confirm the date and method of your rent payment? Was it throu…" at bounding box center [252, 85] width 160 height 18
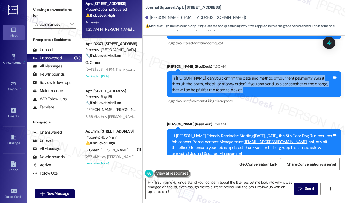
click at [224, 76] on div "Hi Alex, can you confirm the date and method of your rent payment? Was it throu…" at bounding box center [252, 85] width 160 height 18
click at [228, 76] on div "Hi Alex, can you confirm the date and method of your rent payment? Was it throu…" at bounding box center [252, 85] width 160 height 18
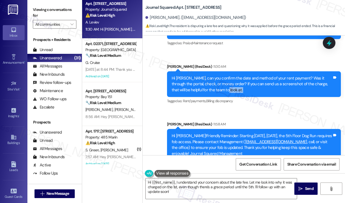
click at [228, 76] on div "Hi Alex, can you confirm the date and method of your rent payment? Was it throu…" at bounding box center [252, 85] width 160 height 18
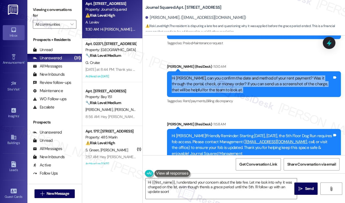
click at [228, 76] on div "Hi Alex, can you confirm the date and method of your rent payment? Was it throu…" at bounding box center [252, 85] width 160 height 18
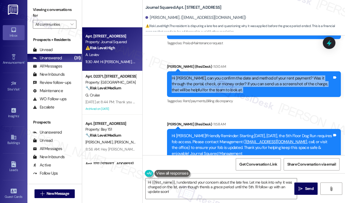
scroll to position [761, 0]
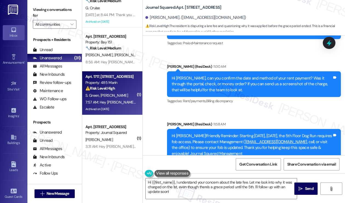
click at [117, 85] on div "Property: 485 Marin" at bounding box center [110, 83] width 51 height 6
type textarea "Fetching suggested responses. Please feel free to read through the conversation…"
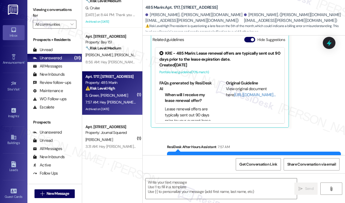
scroll to position [8486, 0]
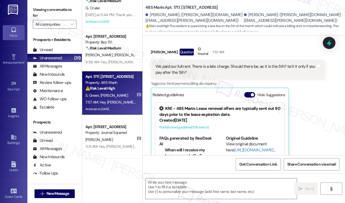
type textarea "Fetching suggested responses. Please feel free to read through the conversation…"
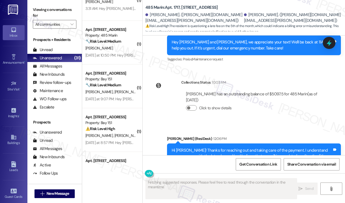
scroll to position [843, 0]
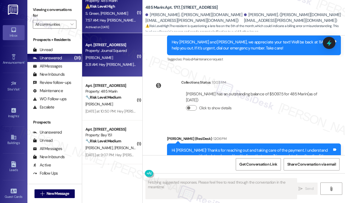
click at [127, 44] on div "Apt. [STREET_ADDRESS]" at bounding box center [110, 45] width 51 height 6
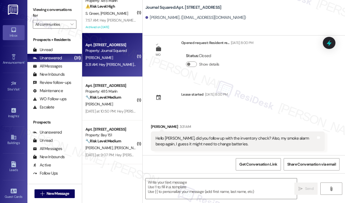
type textarea "Fetching suggested responses. Please feel free to read through the conversation…"
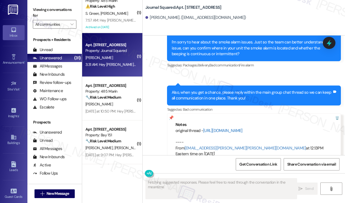
scroll to position [248, 0]
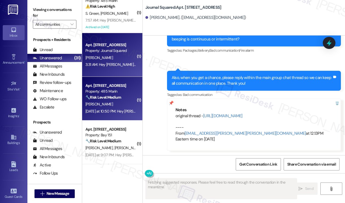
click at [102, 97] on strong "🔧 Risk Level: Medium" at bounding box center [103, 97] width 36 height 5
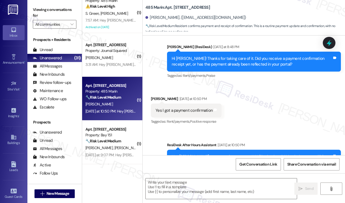
scroll to position [337, 0]
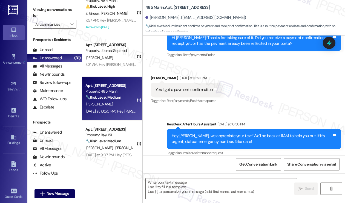
click at [200, 134] on div "Hey Shreeya, we appreciate your text! We'll be back at 11AM to help you out. If…" at bounding box center [252, 139] width 160 height 12
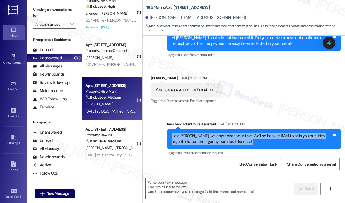
click at [200, 134] on div "Hey Shreeya, we appreciate your text! We'll be back at 11AM to help you out. If…" at bounding box center [252, 139] width 160 height 12
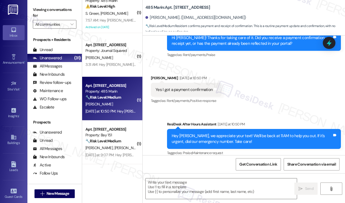
click at [160, 83] on div "Yes I got a payment confirmation Tags and notes" at bounding box center [186, 90] width 71 height 14
click at [161, 83] on div "Yes I got a payment confirmation Tags and notes" at bounding box center [186, 90] width 71 height 14
click at [162, 83] on div "Yes I got a payment confirmation Tags and notes" at bounding box center [186, 90] width 71 height 14
click at [41, 14] on label "Viewing conversations for" at bounding box center [55, 12] width 44 height 15
click at [178, 187] on textarea at bounding box center [221, 189] width 151 height 21
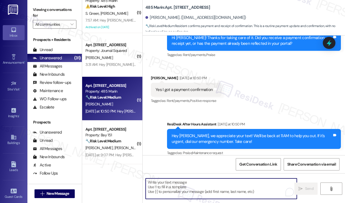
paste textarea "Great! Thanks for confirming. If you have any questions or concerns in the futu…"
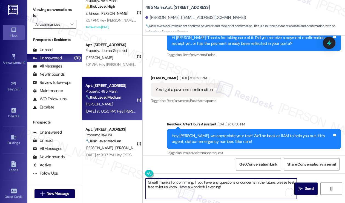
click at [159, 75] on div "Shreeya Nangia Yesterday at 10:50 PM" at bounding box center [186, 79] width 71 height 8
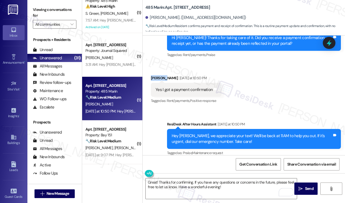
copy div "Shreeya"
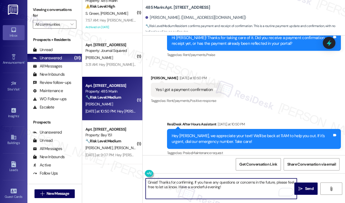
click at [192, 182] on textarea "Great! Thanks for confirming. If you have any questions or concerns in the futu…" at bounding box center [221, 189] width 151 height 21
paste textarea "Shreeya"
drag, startPoint x: 252, startPoint y: 190, endPoint x: 228, endPoint y: 189, distance: 24.1
click at [213, 190] on textarea "Great! Thanks for confirming, Shreeya. If you have any questions or concerns in…" at bounding box center [221, 189] width 151 height 21
click at [230, 187] on textarea "Great! Thanks for confirming, Shreeya. If you have any questions or concerns in…" at bounding box center [221, 189] width 151 height 21
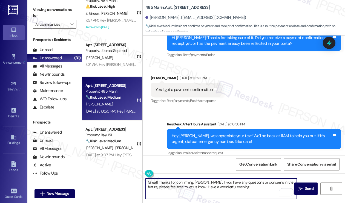
click at [230, 187] on textarea "Great! Thanks for confirming, Shreeya. If you have any questions or concerns in…" at bounding box center [221, 189] width 151 height 21
type textarea "Great! Thanks for confirming, Shreeya. If you have any questions or concerns in…"
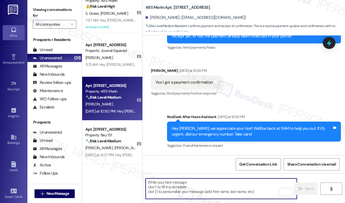
scroll to position [381, 0]
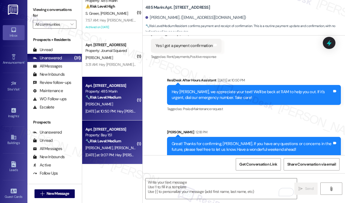
click at [123, 135] on div "Property: Bay 151" at bounding box center [110, 135] width 51 height 6
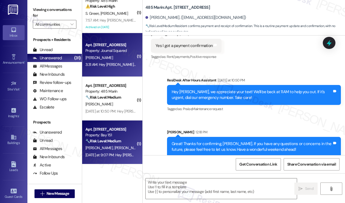
type textarea "Fetching suggested responses. Please feel free to read through the conversation…"
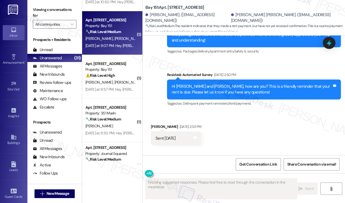
scroll to position [10833, 0]
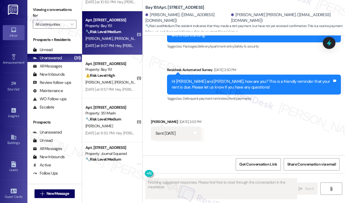
click at [206, 169] on div "Hi Maris! Thanks for taking care of it. Did you receive a payment confirmation …" at bounding box center [252, 175] width 160 height 12
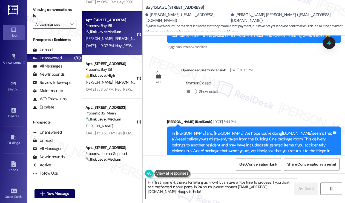
scroll to position [10696, 0]
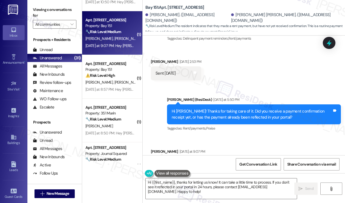
scroll to position [10915, 0]
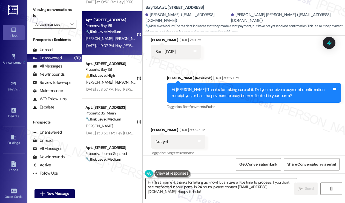
click at [215, 184] on textarea "Hi {{first_name}}, thanks for letting us know! It can take a little time to pro…" at bounding box center [221, 189] width 151 height 21
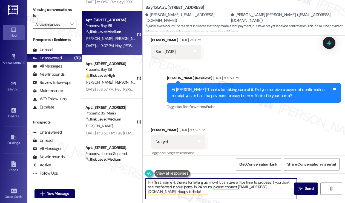
scroll to position [10860, 0]
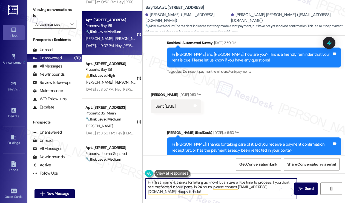
click at [157, 182] on div "Maris Fraga Yesterday at 9:07 PM" at bounding box center [178, 186] width 54 height 8
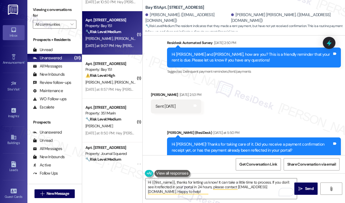
click at [157, 182] on div "Maris Fraga Yesterday at 9:07 PM" at bounding box center [178, 186] width 54 height 8
copy div "Maris"
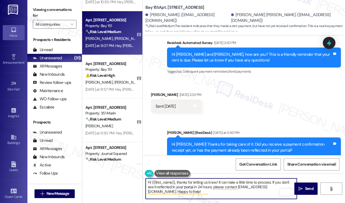
drag, startPoint x: 152, startPoint y: 179, endPoint x: 175, endPoint y: 181, distance: 23.1
click at [175, 181] on textarea "Hi {{first_name}}, thanks for letting us know! It can take a little time to pro…" at bounding box center [221, 189] width 151 height 21
paste textarea "Maris"
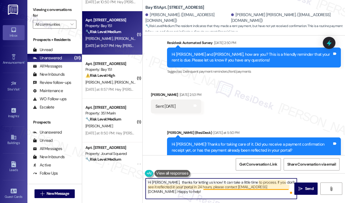
drag, startPoint x: 209, startPoint y: 193, endPoint x: 205, endPoint y: 183, distance: 11.4
click at [205, 183] on textarea "Hi Maris, thanks for letting us know! It can take a little time to process. If …" at bounding box center [221, 189] width 151 height 21
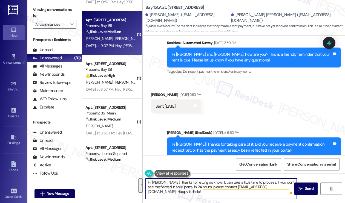
click at [201, 193] on textarea "Hi Maris, thanks for letting us know! It can take a little time to process. If …" at bounding box center [221, 189] width 151 height 21
click at [206, 181] on textarea "Hi Maris, thanks for letting us know! It can take a little time to process. If …" at bounding box center [221, 189] width 151 height 21
drag, startPoint x: 181, startPoint y: 191, endPoint x: 258, endPoint y: 181, distance: 78.3
click at [258, 181] on textarea "Hi Maris, thanks for letting us know! It can take a little time to process. If …" at bounding box center [221, 189] width 151 height 21
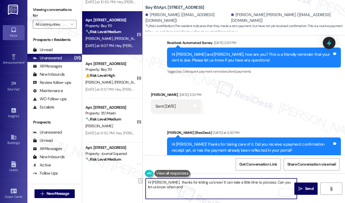
drag, startPoint x: 170, startPoint y: 186, endPoint x: 148, endPoint y: 188, distance: 22.1
click at [148, 188] on textarea "Hi Maris, thanks for letting us know! It can take a little time to process. Can…" at bounding box center [221, 189] width 151 height 21
type textarea "Hi Maris, thanks for letting us know! It can take a little time to process. Can…"
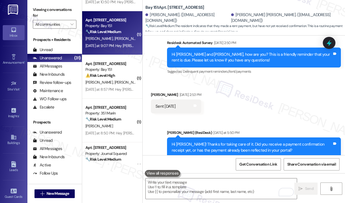
click at [41, 5] on label "Viewing conversations for" at bounding box center [55, 12] width 44 height 15
click at [41, 10] on label "Viewing conversations for" at bounding box center [55, 12] width 44 height 15
click at [193, 186] on textarea "To enrich screen reader interactions, please activate Accessibility in Grammarl…" at bounding box center [221, 189] width 151 height 21
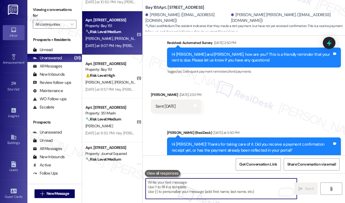
paste textarea "Thanks for letting us know! Sometimes it can take a little time to process. Cou…"
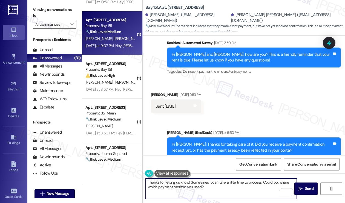
click at [188, 183] on textarea "Thanks for letting us know! Sometimes it can take a little time to process. Cou…" at bounding box center [221, 189] width 151 height 21
type textarea "Thanks for letting us know, Maris! Sometimes it can take a little time to proce…"
click at [225, 181] on textarea "Thanks for letting us know, Maris! Sometimes it can take a little time to proce…" at bounding box center [221, 189] width 151 height 21
click at [223, 191] on textarea "Thanks for letting us know, Maris! Sometimes it can take a little time to proce…" at bounding box center [221, 189] width 151 height 21
click at [228, 189] on textarea "Thanks for letting us know, Maris! Sometimes it can take a little time to proce…" at bounding box center [221, 189] width 151 height 21
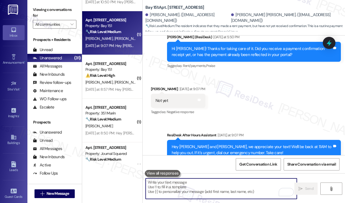
scroll to position [10959, 0]
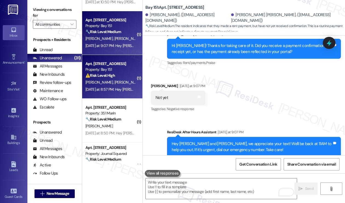
click at [124, 65] on div "Apt. [STREET_ADDRESS]" at bounding box center [110, 64] width 51 height 6
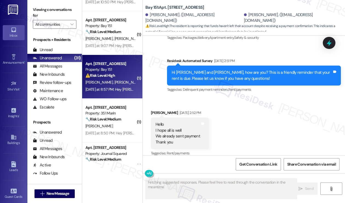
scroll to position [12014, 0]
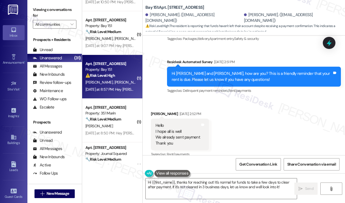
click at [244, 187] on div "Hi Maame! Thanks for taking care of it. Did you receive a payment confirmation …" at bounding box center [252, 193] width 160 height 12
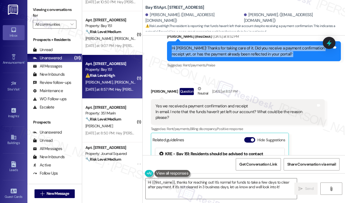
scroll to position [12205, 0]
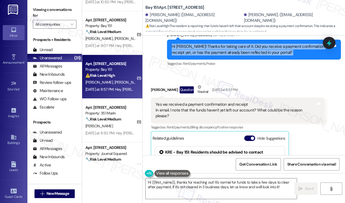
scroll to position [12150, 0]
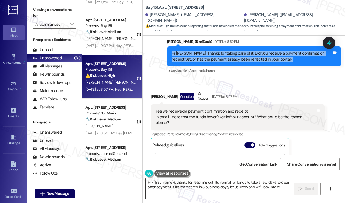
click at [239, 187] on textarea "Hi {{first_name}}, thanks for reaching out! It's normal for funds to take a few…" at bounding box center [221, 189] width 151 height 21
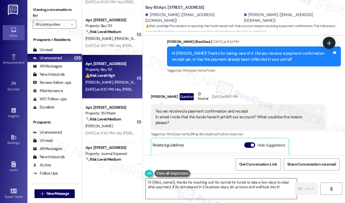
click at [239, 187] on textarea "Hi {{first_name}}, thanks for reaching out! It's normal for funds to take a few…" at bounding box center [221, 189] width 151 height 21
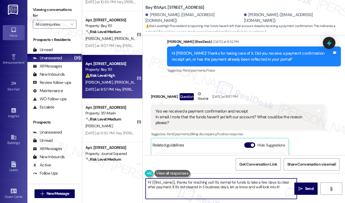
click at [239, 187] on textarea "Hi {{first_name}}, thanks for reaching out! It's normal for funds to take a few…" at bounding box center [221, 189] width 151 height 21
click at [259, 184] on textarea "Hi {{first_name}}, thanks for reaching out! It's normal for funds to take a few…" at bounding box center [221, 189] width 151 height 21
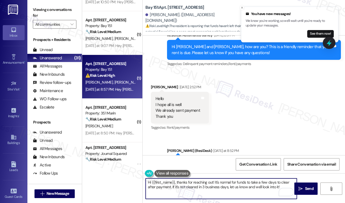
scroll to position [12041, 0]
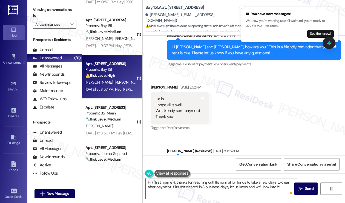
drag, startPoint x: 224, startPoint y: 93, endPoint x: 228, endPoint y: 95, distance: 4.3
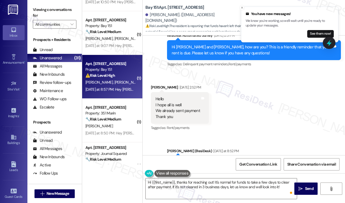
click at [45, 11] on label "Viewing conversations for" at bounding box center [55, 12] width 44 height 15
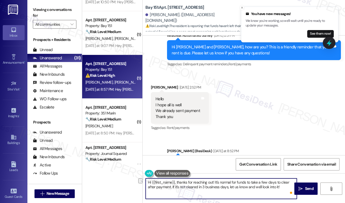
drag, startPoint x: 282, startPoint y: 188, endPoint x: 172, endPoint y: 187, distance: 110.3
click at [172, 187] on textarea "Hi {{first_name}}, thanks for reaching out! It's normal for funds to take a few…" at bounding box center [221, 189] width 151 height 21
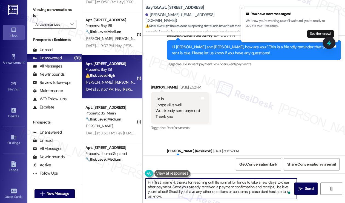
click at [159, 201] on div "Maame Dufie Owusu Question Neutral Yesterday at 8:57 PM" at bounding box center [238, 207] width 174 height 13
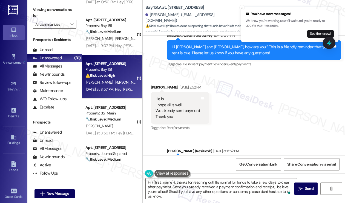
click at [159, 201] on div "Maame Dufie Owusu Question Neutral Yesterday at 8:57 PM" at bounding box center [238, 207] width 174 height 13
copy div "Maame"
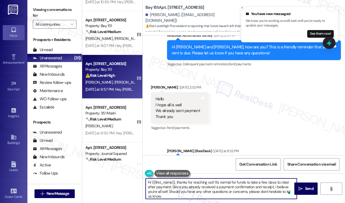
drag, startPoint x: 152, startPoint y: 183, endPoint x: 175, endPoint y: 179, distance: 23.0
click at [175, 179] on textarea "Hi {{first_name}}, thanks for reaching out! It's normal for funds to take a few…" at bounding box center [221, 189] width 151 height 21
paste textarea "Maame"
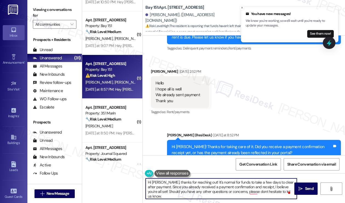
scroll to position [12068, 0]
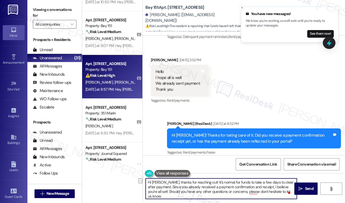
drag, startPoint x: 203, startPoint y: 183, endPoint x: 165, endPoint y: 184, distance: 38.1
click at [165, 184] on textarea "Hi Maame, thanks for reaching out! It's normal for funds to take a few days to …" at bounding box center [221, 189] width 151 height 21
click at [259, 192] on textarea "Hi Maame, it's normal for funds to take a few days to clear after payment. Sinc…" at bounding box center [221, 189] width 151 height 21
type textarea "Hi Maame, it's normal for funds to take a few days to clear after payment. Sinc…"
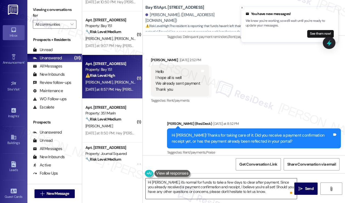
drag, startPoint x: 300, startPoint y: 188, endPoint x: 290, endPoint y: 187, distance: 10.5
click at [300, 188] on icon "" at bounding box center [300, 189] width 4 height 4
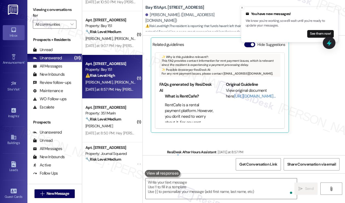
scroll to position [12255, 0]
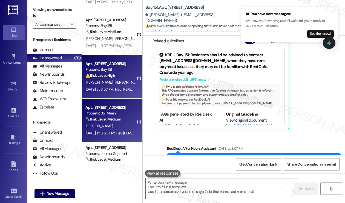
click at [116, 114] on div "Property: 351 Marin" at bounding box center [110, 114] width 51 height 6
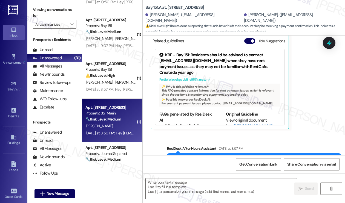
type textarea "Fetching suggested responses. Please feel free to read through the conversation…"
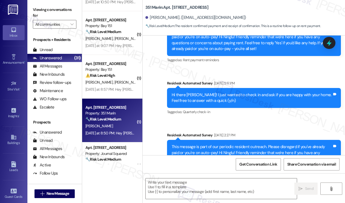
type textarea "Fetching suggested responses. Please feel free to read through the conversation…"
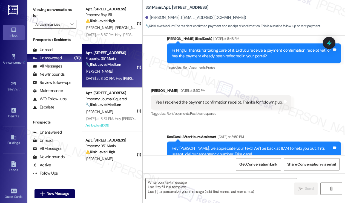
scroll to position [824, 0]
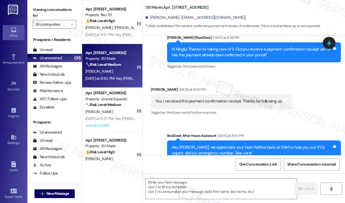
click at [38, 13] on label "Viewing conversations for" at bounding box center [55, 12] width 44 height 15
click at [156, 181] on textarea at bounding box center [221, 189] width 151 height 21
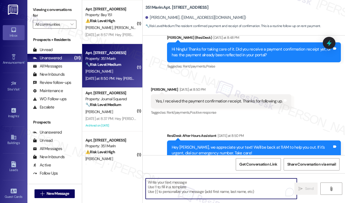
paste textarea "Great! Thanks for confirming. If you have any questions or concerns in the futu…"
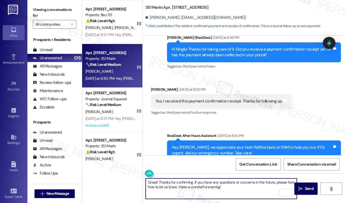
click at [157, 87] on div "Ninglu Gao Yesterday at 8:50 PM" at bounding box center [221, 91] width 140 height 8
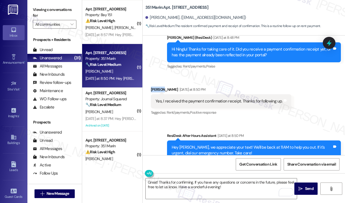
click at [157, 87] on div "Ninglu Gao Yesterday at 8:50 PM" at bounding box center [221, 91] width 140 height 8
copy div "Ninglu"
drag, startPoint x: 192, startPoint y: 181, endPoint x: 204, endPoint y: 177, distance: 12.3
click at [192, 181] on textarea "Great! Thanks for confirming. If you have any questions or concerns in the futu…" at bounding box center [221, 189] width 151 height 21
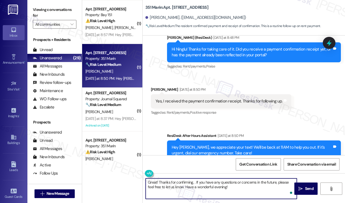
paste textarea "Ninglu"
click at [234, 189] on textarea "Great! Thanks for confirming, Ninglu. If you have any questions or concerns in …" at bounding box center [221, 189] width 151 height 21
type textarea "Great! Thanks for confirming, Ninglu. If you have any questions or concerns in …"
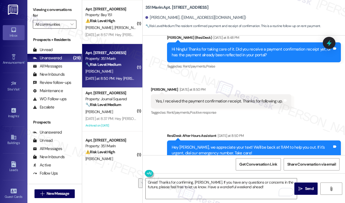
drag, startPoint x: 33, startPoint y: 10, endPoint x: 48, endPoint y: 20, distance: 18.0
click at [33, 10] on label "Viewing conversations for" at bounding box center [55, 12] width 44 height 15
click at [263, 191] on textarea "Great! Thanks for confirming, Ninglu. If you have any questions or concerns in …" at bounding box center [221, 189] width 151 height 21
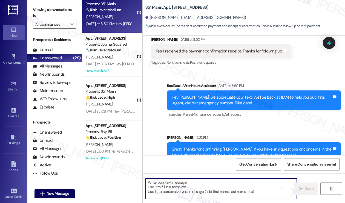
scroll to position [881, 0]
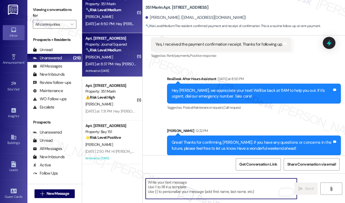
click at [114, 57] on div "[PERSON_NAME]" at bounding box center [111, 57] width 52 height 7
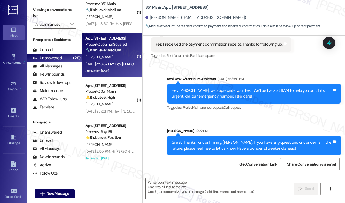
type textarea "Fetching suggested responses. Please feel free to read through the conversation…"
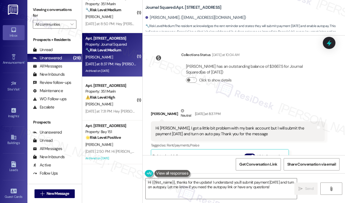
scroll to position [5509, 0]
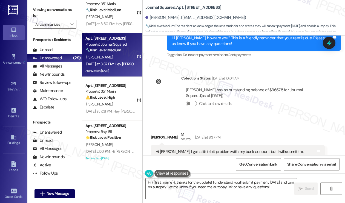
click at [201, 149] on div "Hi [PERSON_NAME], I got a little bit problem with my bank account but I will su…" at bounding box center [235, 155] width 160 height 12
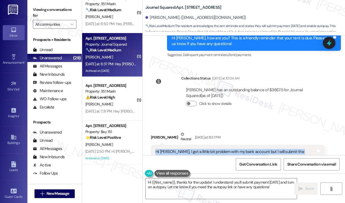
click at [201, 149] on div "Hi [PERSON_NAME], I got a little bit problem with my bank account but I will su…" at bounding box center [235, 155] width 160 height 12
click at [218, 149] on div "Hi [PERSON_NAME], I got a little bit problem with my bank account but I will su…" at bounding box center [235, 155] width 160 height 12
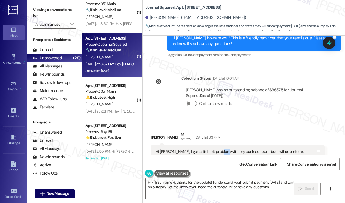
click at [218, 149] on div "Hi [PERSON_NAME], I got a little bit problem with my bank account but I will su…" at bounding box center [235, 155] width 160 height 12
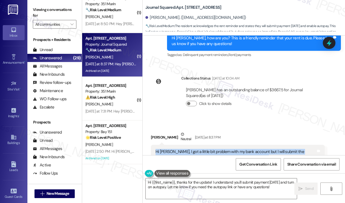
click at [218, 149] on div "Hi [PERSON_NAME], I got a little bit problem with my bank account but I will su…" at bounding box center [235, 155] width 160 height 12
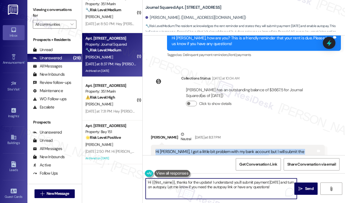
click at [229, 183] on textarea "Hi {{first_name}}, thanks for the update! I understand you'll submit payment to…" at bounding box center [221, 189] width 151 height 21
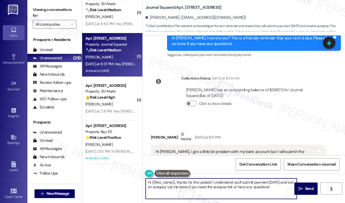
click at [229, 183] on textarea "Hi {{first_name}}, thanks for the update! I understand you'll submit payment to…" at bounding box center [221, 189] width 151 height 21
click at [267, 184] on textarea "Hi {{first_name}}, thanks for the update! I understand you'll submit payment to…" at bounding box center [221, 189] width 151 height 21
click at [274, 182] on textarea "Hi {{first_name}}, thanks for the update! I understand you'll submit payment to…" at bounding box center [221, 189] width 151 height 21
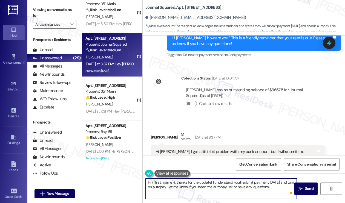
click at [195, 189] on textarea "Hi {{first_name}}, thanks for the update! I understand you'll submit payment to…" at bounding box center [221, 189] width 151 height 21
click at [258, 190] on textarea "Hi {{first_name}}, thanks for the update! I understand you'll submit payment to…" at bounding box center [221, 189] width 151 height 21
drag, startPoint x: 273, startPoint y: 188, endPoint x: 206, endPoint y: 188, distance: 67.0
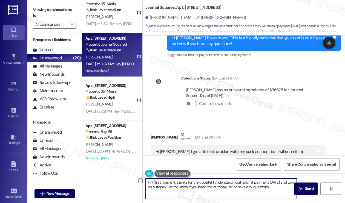
click at [206, 188] on textarea "Hi {{first_name}}, thanks for the update! I understand you'll submit payment to…" at bounding box center [221, 189] width 151 height 21
type textarea "Hi {{first_name}}, thanks for the update! I understand you'll submit payment [D…"
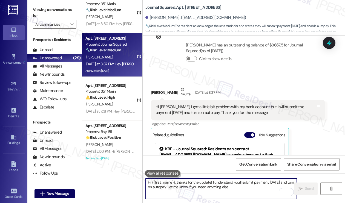
scroll to position [5566, 0]
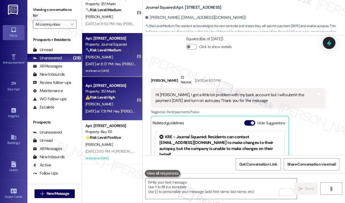
click at [119, 97] on div "⚠️ Risk Level: High The resident is inquiring about late fees on their rent pay…" at bounding box center [110, 98] width 51 height 6
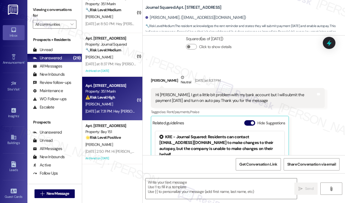
type textarea "Fetching suggested responses. Please feel free to read through the conversation…"
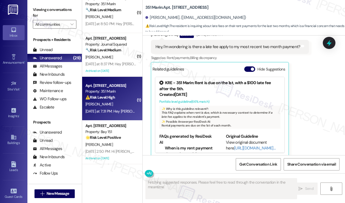
scroll to position [256, 0]
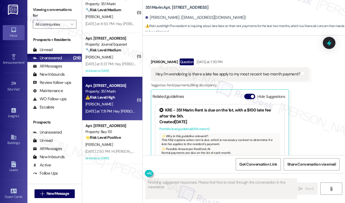
click at [215, 71] on div "Hey, I'm wondering is there a late fee apply to my most recent two month paymen…" at bounding box center [227, 74] width 144 height 6
click at [248, 59] on div "[PERSON_NAME] Question [DATE] at 7:30 PM" at bounding box center [230, 63] width 158 height 9
click at [243, 71] on div "Hey, I'm wondering is there a late fee apply to my most recent two month paymen…" at bounding box center [227, 74] width 144 height 6
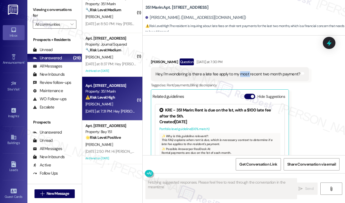
click at [243, 71] on div "Hey, I'm wondering is there a late fee apply to my most recent two month paymen…" at bounding box center [227, 74] width 144 height 6
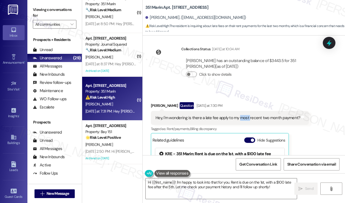
scroll to position [253, 0]
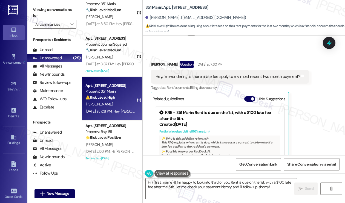
click at [206, 70] on div "Hey, I'm wondering is there a late fee apply to my most recent two month paymen…" at bounding box center [230, 77] width 158 height 14
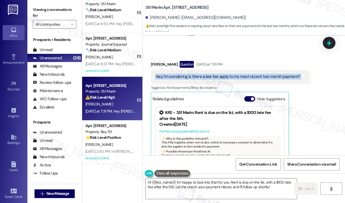
click at [206, 70] on div "Hey, I'm wondering is there a late fee apply to my most recent two month paymen…" at bounding box center [230, 77] width 158 height 14
copy div "Hey, I'm wondering is there a late fee apply to my most recent two month paymen…"
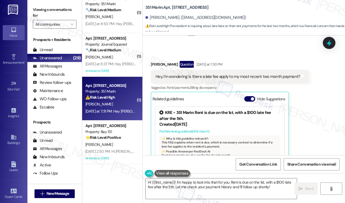
click at [37, 11] on label "Viewing conversations for" at bounding box center [55, 12] width 44 height 15
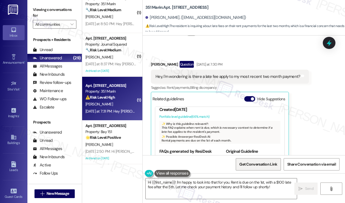
scroll to position [27, 0]
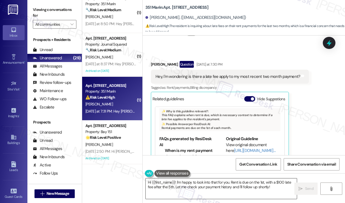
click at [232, 182] on textarea "Hi {{first_name}}! I'm happy to look into that for you. Rent is due on the 1st,…" at bounding box center [221, 189] width 151 height 21
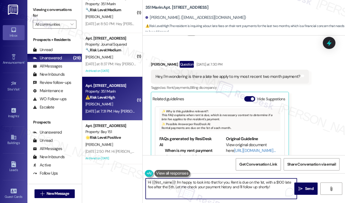
click at [232, 182] on textarea "Hi {{first_name}}! I'm happy to look into that for you. Rent is due on the 1st,…" at bounding box center [221, 189] width 151 height 21
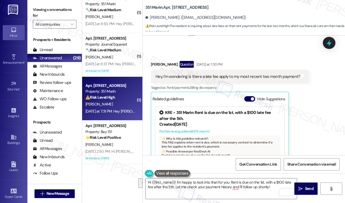
drag, startPoint x: 43, startPoint y: 7, endPoint x: 46, endPoint y: 8, distance: 3.1
click at [43, 7] on label "Viewing conversations for" at bounding box center [55, 12] width 44 height 15
click at [252, 97] on span "button" at bounding box center [252, 98] width 3 height 3
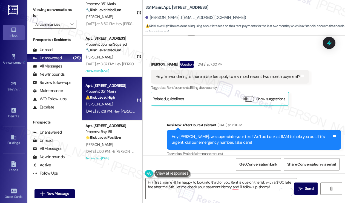
drag, startPoint x: 41, startPoint y: 7, endPoint x: 124, endPoint y: 85, distance: 113.8
click at [41, 7] on label "Viewing conversations for" at bounding box center [55, 12] width 44 height 15
click at [187, 184] on textarea "Hi {{first_name}}! I'm happy to look into that for you. Rent is due on the 1st,…" at bounding box center [221, 189] width 151 height 21
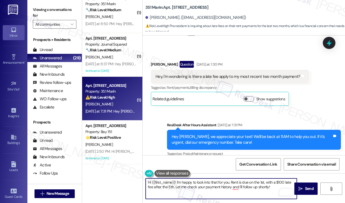
click at [176, 183] on textarea "Hi {{first_name}}! I'm happy to look into that for you. Rent is due on the 1st,…" at bounding box center [221, 189] width 151 height 21
drag, startPoint x: 231, startPoint y: 183, endPoint x: 283, endPoint y: 194, distance: 53.8
click at [283, 194] on div "Hi {{first_name}}! I'm happy to look into that for you. Rent is due on the 1st,…" at bounding box center [221, 188] width 152 height 21
paste textarea "Thank you for reaching out. I completely understand your concern about whether …"
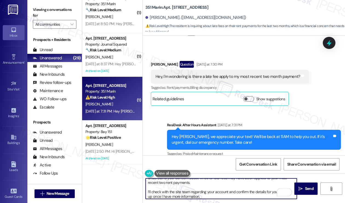
scroll to position [0, 0]
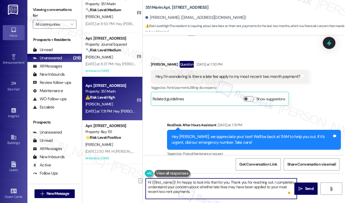
drag, startPoint x: 232, startPoint y: 182, endPoint x: 176, endPoint y: 181, distance: 56.1
click at [176, 181] on textarea "Hi {{first_name}}! I'm happy to look into that for you. Thank you for reaching …" at bounding box center [221, 189] width 151 height 21
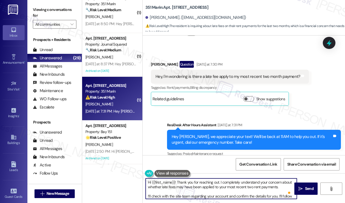
click at [230, 179] on textarea "Hi {{first_name}}! Thank you for reaching out. I completely understand your con…" at bounding box center [221, 189] width 151 height 21
click at [226, 180] on textarea "Hi {{first_name}}! Thank you for reaching out. I comletely understand your conc…" at bounding box center [221, 189] width 151 height 21
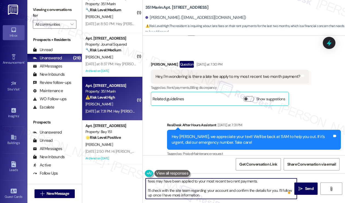
click at [161, 188] on textarea "Hi {{first_name}}! Thank you for reaching out. I understand your concern about …" at bounding box center [221, 189] width 151 height 21
click at [217, 190] on textarea "Hi {{first_name}}! Thank you for reaching out. I understand your concern about …" at bounding box center [221, 189] width 151 height 21
click at [223, 192] on textarea "Hi {{first_name}}! Thank you for reaching out. I understand your concern about …" at bounding box center [221, 189] width 151 height 21
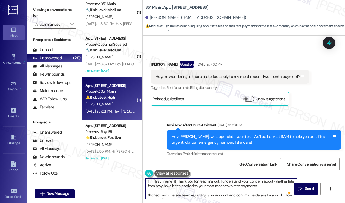
scroll to position [0, 0]
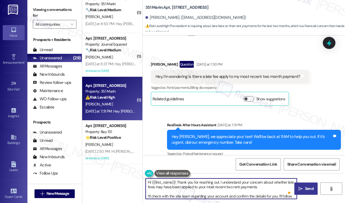
type textarea "Hi {{first_name}}! Thank you for reaching out. I understand your concern about …"
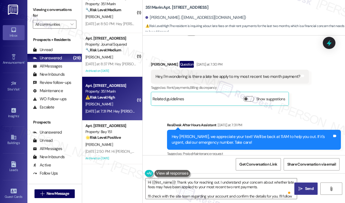
click at [306, 188] on span "Send" at bounding box center [309, 189] width 8 height 6
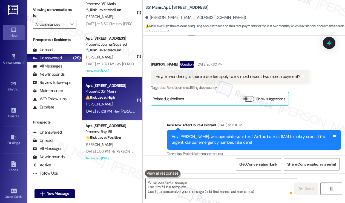
scroll to position [202, 0]
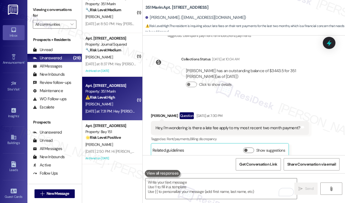
click at [33, 15] on label "Viewing conversations for" at bounding box center [55, 12] width 44 height 15
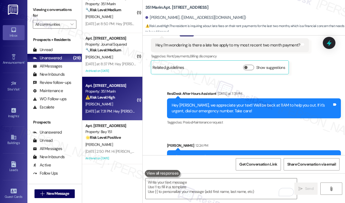
scroll to position [261, 0]
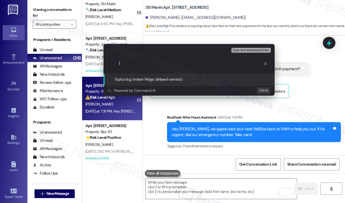
type input "I"
click at [216, 65] on input "Was there a late fee in the last two payments" at bounding box center [191, 64] width 144 height 6
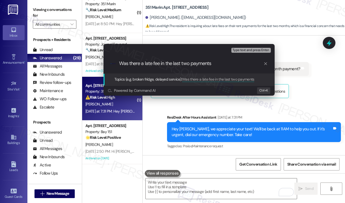
click at [222, 67] on div ".cls-1{fill:#0a055f;}.cls-2{fill:#0cc4c4;} resideskLogoBlueOrange Was there a l…" at bounding box center [188, 63] width 171 height 19
click at [193, 66] on input "Was there a late fee in the last two payments" at bounding box center [191, 64] width 144 height 6
click at [190, 65] on input "Was there a late fee in the last two payments" at bounding box center [191, 64] width 144 height 6
type input "Was there a late fee in the last two month payments"
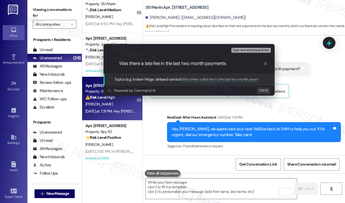
click at [207, 65] on input "Was there a late fee in the last two month payments" at bounding box center [191, 64] width 144 height 6
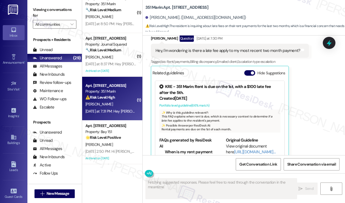
scroll to position [283, 0]
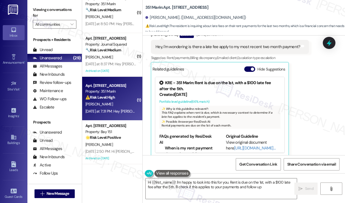
type textarea "Hi {{first_name}}! I'm happy to look into this for you. Rent is due on the 1st,…"
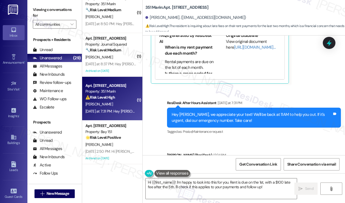
scroll to position [405, 0]
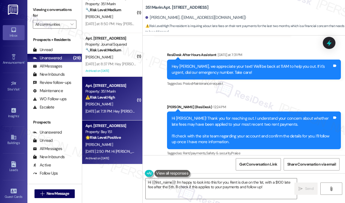
click at [117, 140] on strong "🌟 Risk Level: Positive" at bounding box center [102, 137] width 35 height 5
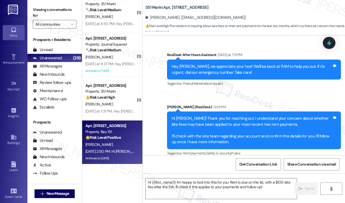
type textarea "Fetching suggested responses. Please feel free to read through the conversation…"
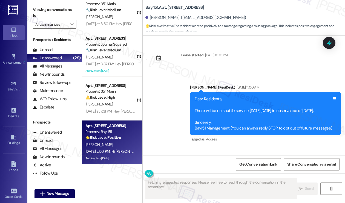
scroll to position [14188, 0]
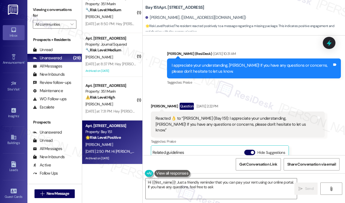
type textarea "Hi {{first_name}}! Just a friendly reminder that you can pay your rent using ou…"
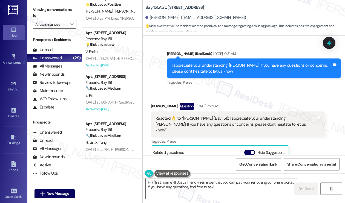
scroll to position [350, 0]
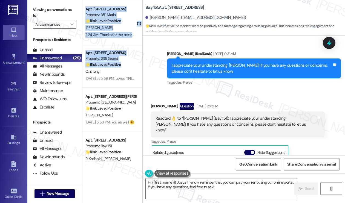
click at [141, 48] on div "Apt. [STREET_ADDRESS] Property: 235 Grand 🔧 Risk Level: Medium This is a routin…" at bounding box center [112, 82] width 60 height 164
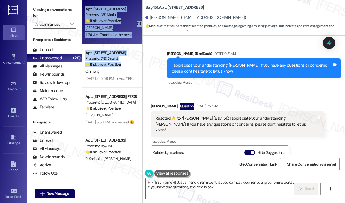
click at [115, 26] on div "[PERSON_NAME]" at bounding box center [111, 27] width 52 height 7
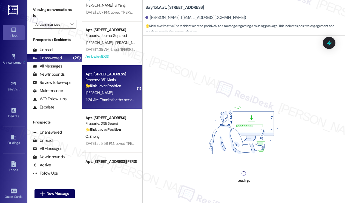
scroll to position [241, 0]
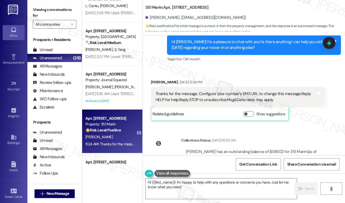
type textarea "Hi {{first_name}}! I'm happy to help with any questions or concerns you have. J…"
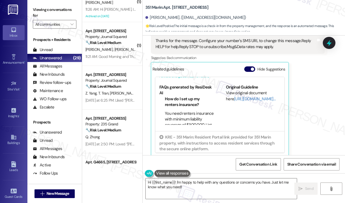
scroll to position [0, 0]
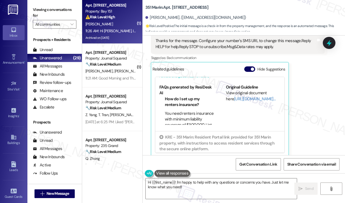
click at [109, 36] on div "Archived on [DATE]" at bounding box center [111, 37] width 52 height 7
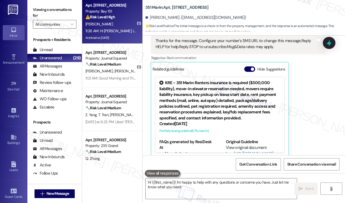
type textarea "Hi {{first_name}}! I'm happy to help with any questions or concerns you have. J…"
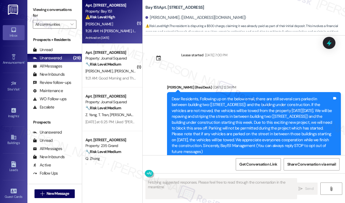
type textarea "Fetching suggested responses. Please feel free to read through the conversation…"
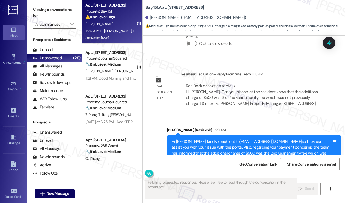
scroll to position [21329, 0]
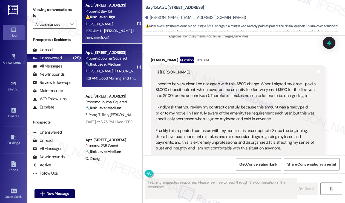
click at [125, 70] on div "[PERSON_NAME] [PERSON_NAME]" at bounding box center [111, 71] width 52 height 7
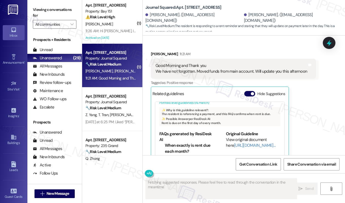
scroll to position [1050, 0]
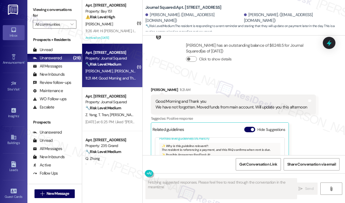
click at [160, 99] on div "Good Morning and Thank you We have not forgotten. Moved funds from main account…" at bounding box center [231, 105] width 152 height 12
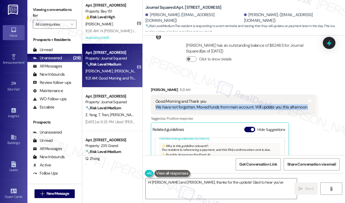
click at [160, 99] on div "Good Morning and Thank you We have not forgotten. Moved funds from main account…" at bounding box center [231, 105] width 152 height 12
click at [219, 99] on div "Good Morning and Thank you We have not forgotten. Moved funds from main account…" at bounding box center [231, 105] width 152 height 12
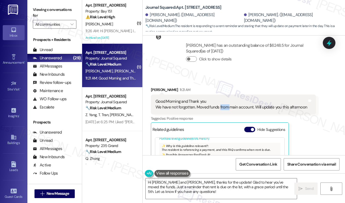
click at [219, 99] on div "Good Morning and Thank you We have not forgotten. Moved funds from main account…" at bounding box center [231, 105] width 152 height 12
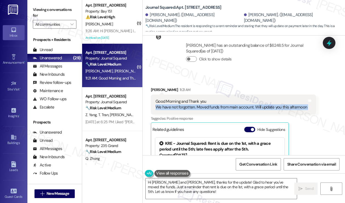
click at [219, 99] on div "Good Morning and Thank you We have not forgotten. Moved funds from main account…" at bounding box center [231, 105] width 152 height 12
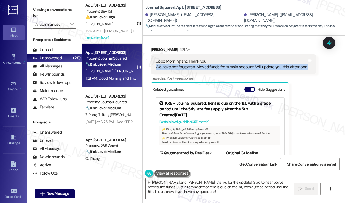
scroll to position [1050, 0]
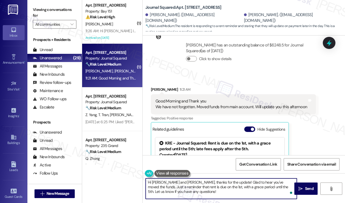
drag, startPoint x: 169, startPoint y: 182, endPoint x: 152, endPoint y: 183, distance: 16.5
click at [152, 183] on textarea "Hi [PERSON_NAME] and [PERSON_NAME], thanks for the update! Glad to hear you've …" at bounding box center [221, 189] width 151 height 21
click at [208, 181] on textarea "Hi [PERSON_NAME], thanks for the update! Glad to hear you've moved the funds. J…" at bounding box center [221, 189] width 151 height 21
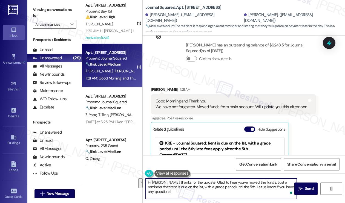
click at [244, 186] on textarea "Hi [PERSON_NAME], thanks for the update! Glad to hear you've moved the funds. J…" at bounding box center [221, 189] width 151 height 21
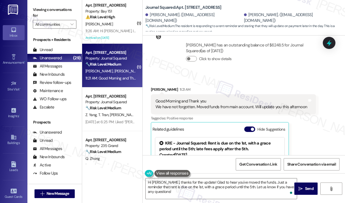
click at [247, 99] on div "Good Morning and Thank you We have not forgotten. Moved funds from main account…" at bounding box center [231, 105] width 152 height 12
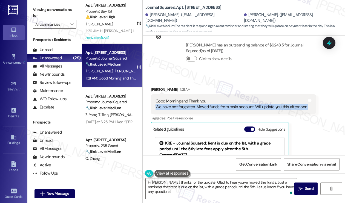
click at [247, 99] on div "Good Morning and Thank you We have not forgotten. Moved funds from main account…" at bounding box center [231, 105] width 152 height 12
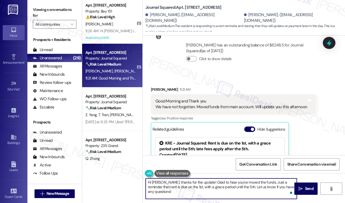
click at [268, 182] on textarea "Hi [PERSON_NAME], thanks for the update! Glad to hear you've moved the funds. J…" at bounding box center [221, 189] width 151 height 21
drag, startPoint x: 233, startPoint y: 188, endPoint x: 258, endPoint y: 180, distance: 26.4
click at [258, 180] on textarea "Hi [PERSON_NAME], thanks for the update! Glad to hear you've moved the funds. J…" at bounding box center [221, 189] width 151 height 21
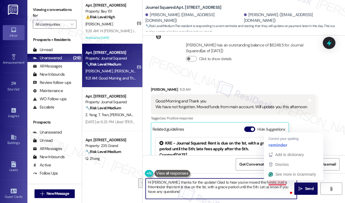
click at [271, 184] on textarea "Hi [PERSON_NAME], thanks for the update! Glad to hear you've moved the funds. J…" at bounding box center [221, 189] width 151 height 21
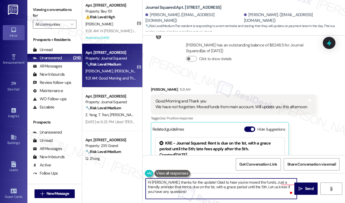
type textarea "Hi [PERSON_NAME], thanks for the update! Glad to hear you've moved the funds. J…"
click at [175, 189] on textarea "Hi [PERSON_NAME], thanks for the update! Glad to hear you've moved the funds. J…" at bounding box center [221, 189] width 151 height 21
click at [200, 189] on textarea "Hi [PERSON_NAME], thanks for the update! Glad to hear you've moved the funds. J…" at bounding box center [221, 189] width 151 height 21
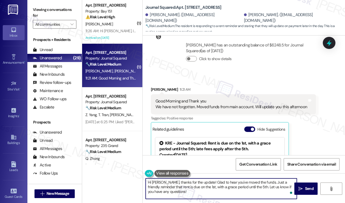
click at [213, 186] on textarea "Hi [PERSON_NAME], thanks for the update! Glad to hear you've moved the funds. J…" at bounding box center [221, 189] width 151 height 21
click at [204, 192] on textarea "Hi [PERSON_NAME], thanks for the update! Glad to hear you've moved the funds. J…" at bounding box center [221, 189] width 151 height 21
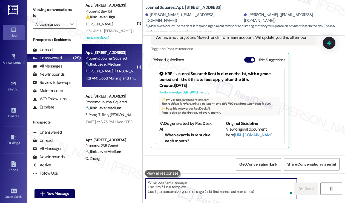
scroll to position [1155, 0]
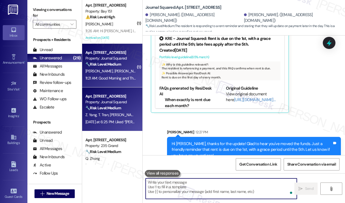
click at [130, 104] on div "Property: Journal Squared" at bounding box center [110, 102] width 51 height 6
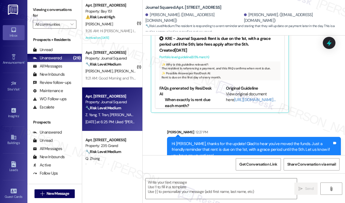
type textarea "Fetching suggested responses. Please feel free to read through the conversation…"
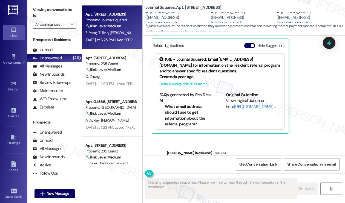
scroll to position [1249, 0]
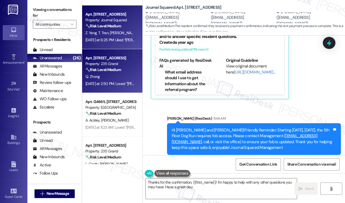
type textarea "Thanks for the confirmation, {{first_name}}! I'm happy to help with any other q…"
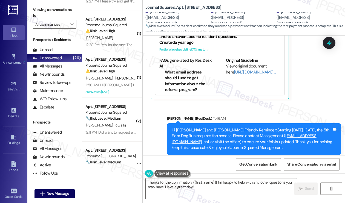
scroll to position [0, 0]
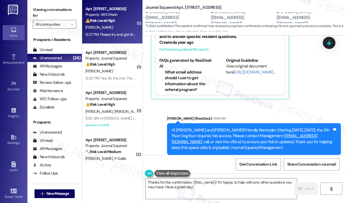
click at [114, 37] on div "12:27 PM: Please try and get the elevators repairs done asap. Causing a lot of …" at bounding box center [157, 34] width 145 height 5
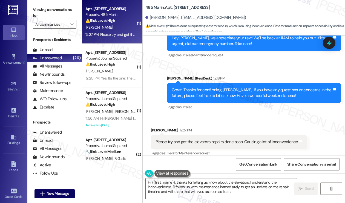
scroll to position [436, 0]
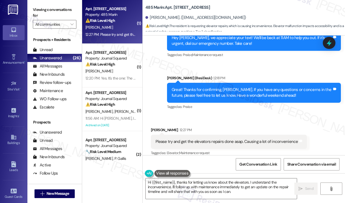
click at [192, 139] on div "Please try and get the elevators repairs done asap. Causing a lot of inconvenie…" at bounding box center [226, 142] width 143 height 6
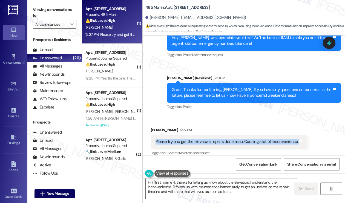
click at [192, 139] on div "Please try and get the elevators repairs done asap. Causing a lot of inconvenie…" at bounding box center [226, 142] width 143 height 6
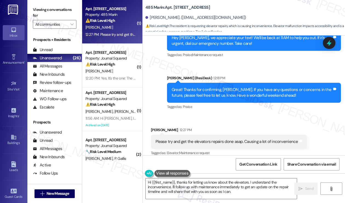
click at [241, 87] on div "Great! Thanks for confirming, [PERSON_NAME]. If you have any questions or conce…" at bounding box center [252, 93] width 160 height 12
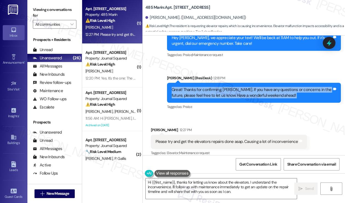
click at [241, 87] on div "Great! Thanks for confirming, [PERSON_NAME]. If you have any questions or conce…" at bounding box center [252, 93] width 160 height 12
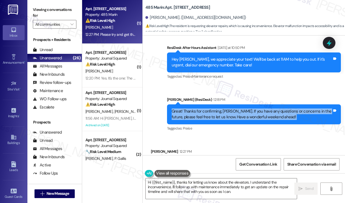
scroll to position [381, 0]
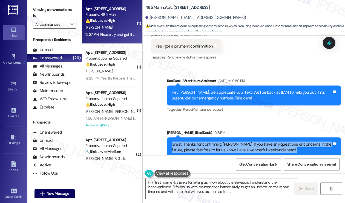
click at [267, 146] on div "Great! Thanks for confirming, [PERSON_NAME]. If you have any questions or conce…" at bounding box center [252, 148] width 160 height 12
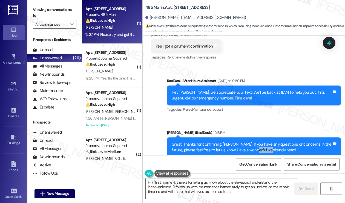
click at [267, 146] on div "Great! Thanks for confirming, [PERSON_NAME]. If you have any questions or conce…" at bounding box center [252, 148] width 160 height 12
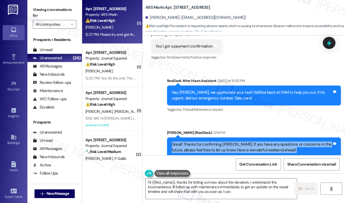
click at [267, 146] on div "Great! Thanks for confirming, [PERSON_NAME]. If you have any questions or conce…" at bounding box center [252, 148] width 160 height 12
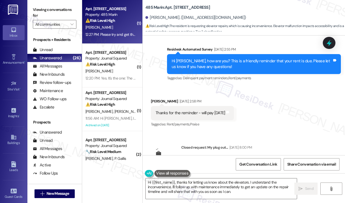
scroll to position [274, 0]
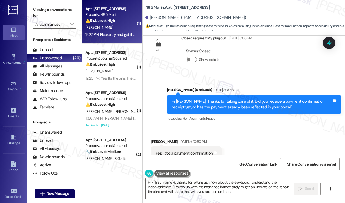
click at [38, 5] on div "Viewing conversations for All communities " at bounding box center [54, 17] width 54 height 34
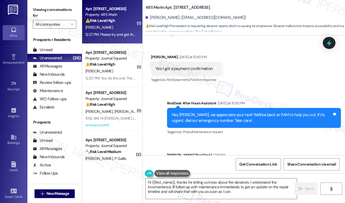
scroll to position [436, 0]
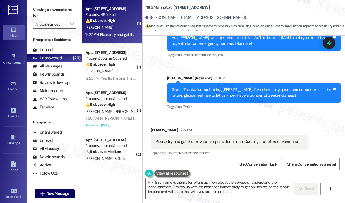
click at [202, 139] on div "Please try and get the elevators repairs done asap. Causing a lot of inconvenie…" at bounding box center [226, 142] width 143 height 6
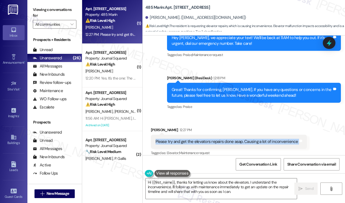
click at [202, 139] on div "Please try and get the elevators repairs done asap. Causing a lot of inconvenie…" at bounding box center [226, 142] width 143 height 6
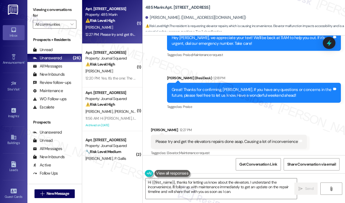
click at [47, 7] on label "Viewing conversations for" at bounding box center [55, 12] width 44 height 15
click at [36, 14] on label "Viewing conversations for" at bounding box center [55, 12] width 44 height 15
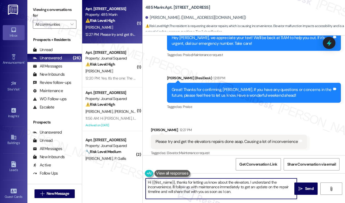
click at [198, 180] on textarea "Hi {{first_name}}, thanks for letting us know about the elevators. I understand…" at bounding box center [221, 189] width 151 height 21
click at [223, 189] on textarea "Hi {{first_name}}, thanks for letting us know about the elevators. I understand…" at bounding box center [221, 189] width 151 height 21
drag, startPoint x: 234, startPoint y: 192, endPoint x: 250, endPoint y: 183, distance: 18.5
click at [250, 183] on textarea "Hi {{first_name}}, thanks for letting us know about the elevators. I understand…" at bounding box center [221, 189] width 151 height 21
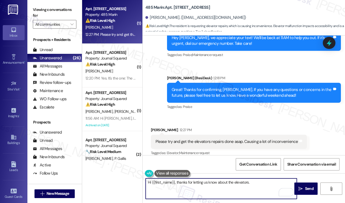
paste textarea "We're truly sorry for the elevator outages and understand how disruptive this h…"
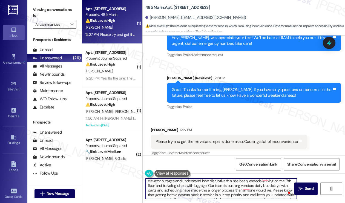
scroll to position [0, 0]
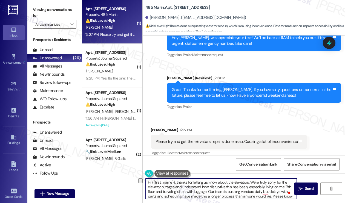
drag, startPoint x: 253, startPoint y: 181, endPoint x: 177, endPoint y: 184, distance: 76.1
click at [177, 184] on textarea "Hi {{first_name}}, thanks for letting us know about the elevators. We're truly …" at bounding box center [221, 189] width 151 height 21
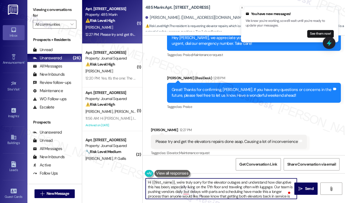
click at [248, 181] on textarea "Hi {{first_name}}, we're truly sorry for the elevator outages and understand ho…" at bounding box center [221, 189] width 151 height 21
click at [246, 183] on textarea "Hi {{first_name}}, we're truly sorry for the elevator outages and understand ho…" at bounding box center [221, 189] width 151 height 21
drag, startPoint x: 185, startPoint y: 188, endPoint x: 289, endPoint y: 186, distance: 104.3
click at [289, 186] on textarea "Hi {{first_name}}, we're truly sorry for the elevator outages and we understand…" at bounding box center [221, 189] width 151 height 21
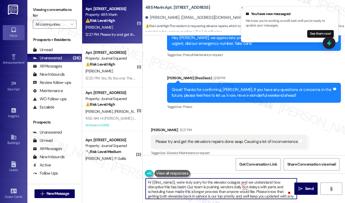
click at [222, 188] on textarea "Hi {{first_name}}, we're truly sorry for the elevator outages and we understand…" at bounding box center [221, 189] width 151 height 21
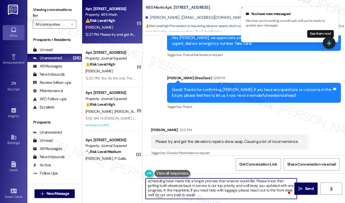
click at [239, 186] on textarea "Hi {{first_name}}, we're truly sorry for the elevator outages, and we understan…" at bounding box center [221, 189] width 151 height 21
click at [221, 196] on textarea "Hi {{first_name}}, we're truly sorry for the elevator outages, and we understan…" at bounding box center [221, 189] width 151 height 21
drag, startPoint x: 216, startPoint y: 197, endPoint x: 169, endPoint y: 190, distance: 47.0
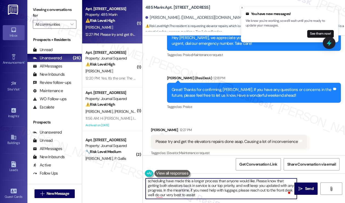
click at [169, 190] on textarea "Hi {{first_name}}, we're truly sorry for the elevator outages, and we understan…" at bounding box center [221, 189] width 151 height 21
click at [199, 190] on textarea "Hi {{first_name}}, we're truly sorry for the elevator outages, and we understan…" at bounding box center [221, 189] width 151 height 21
click at [215, 195] on textarea "Hi {{first_name}}, we're truly sorry for the elevator outages, and we understan…" at bounding box center [221, 189] width 151 height 21
drag, startPoint x: 215, startPoint y: 195, endPoint x: 206, endPoint y: 190, distance: 10.9
click at [206, 190] on textarea "Hi {{first_name}}, we're truly sorry for the elevator outages, and we understan…" at bounding box center [221, 189] width 151 height 21
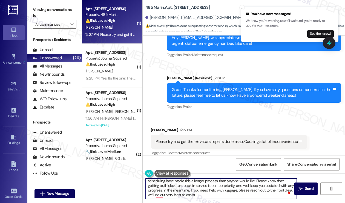
click at [209, 195] on textarea "Hi {{first_name}}, we're truly sorry for the elevator outages, and we understan…" at bounding box center [221, 189] width 151 height 21
click at [239, 191] on textarea "Hi {{first_name}}, we're truly sorry for the elevator outages, and we understan…" at bounding box center [221, 189] width 151 height 21
click at [210, 192] on textarea "Hi {{first_name}}, we're truly sorry for the elevator outages, and we understan…" at bounding box center [221, 189] width 151 height 21
drag, startPoint x: 210, startPoint y: 198, endPoint x: 191, endPoint y: 183, distance: 24.4
